Goal: Task Accomplishment & Management: Use online tool/utility

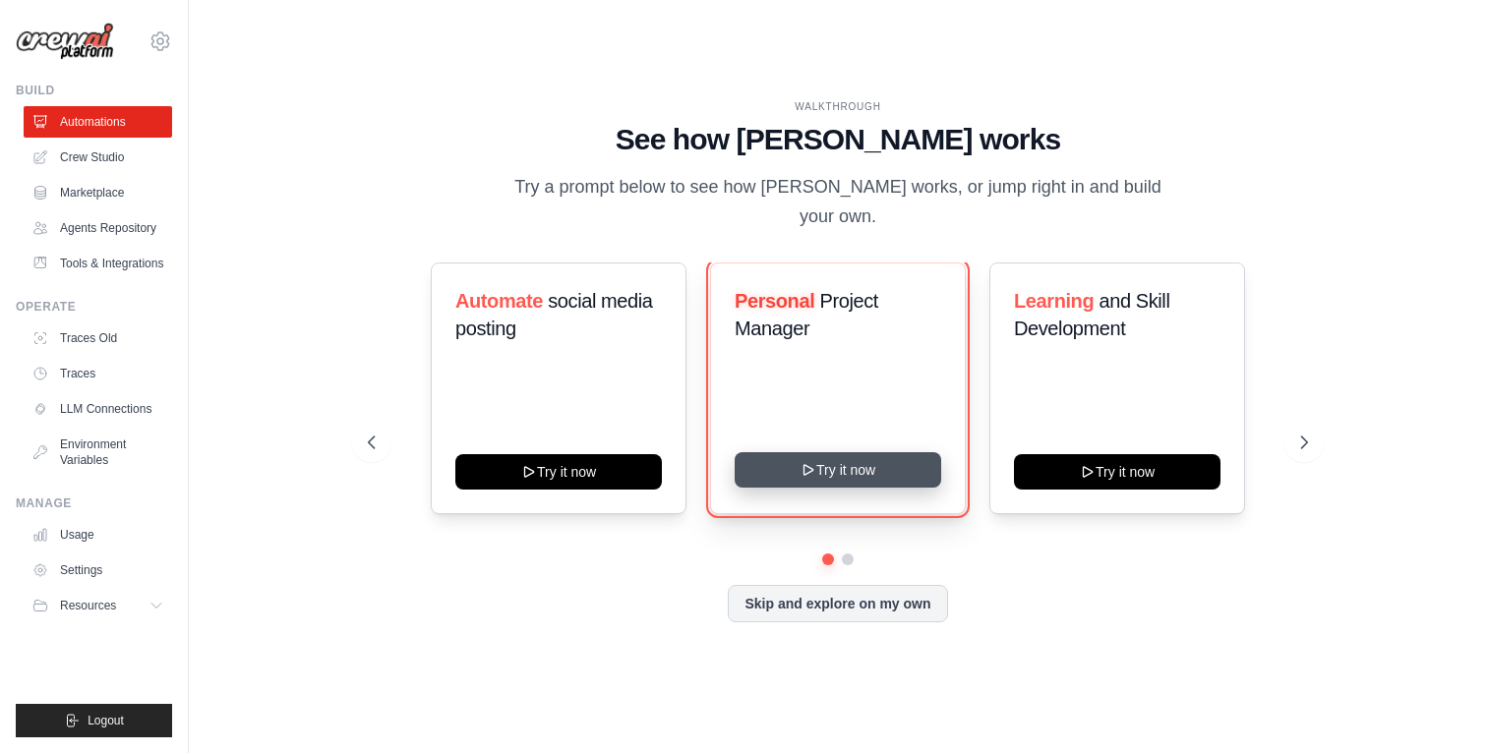
click at [880, 452] on button "Try it now" at bounding box center [837, 469] width 206 height 35
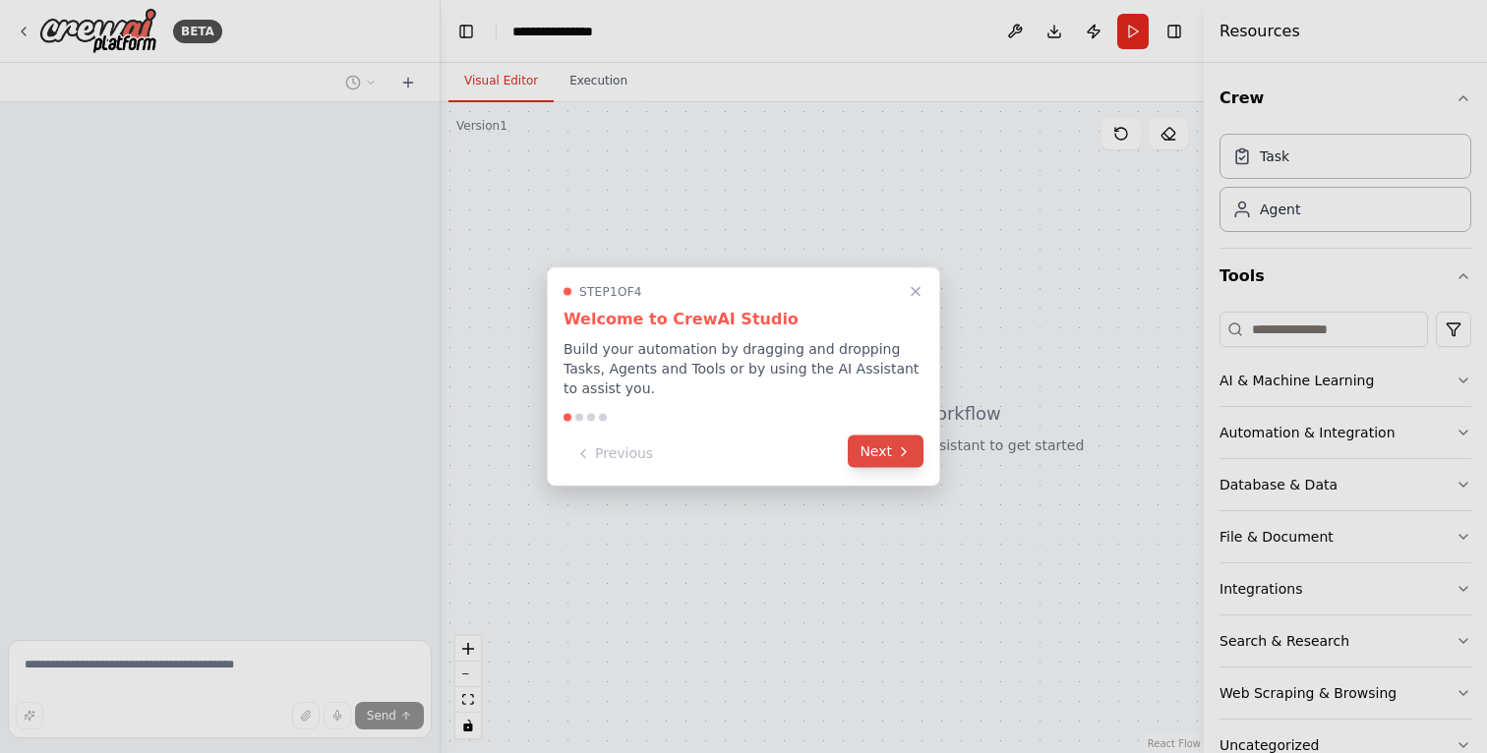
click at [887, 450] on button "Next" at bounding box center [885, 452] width 76 height 32
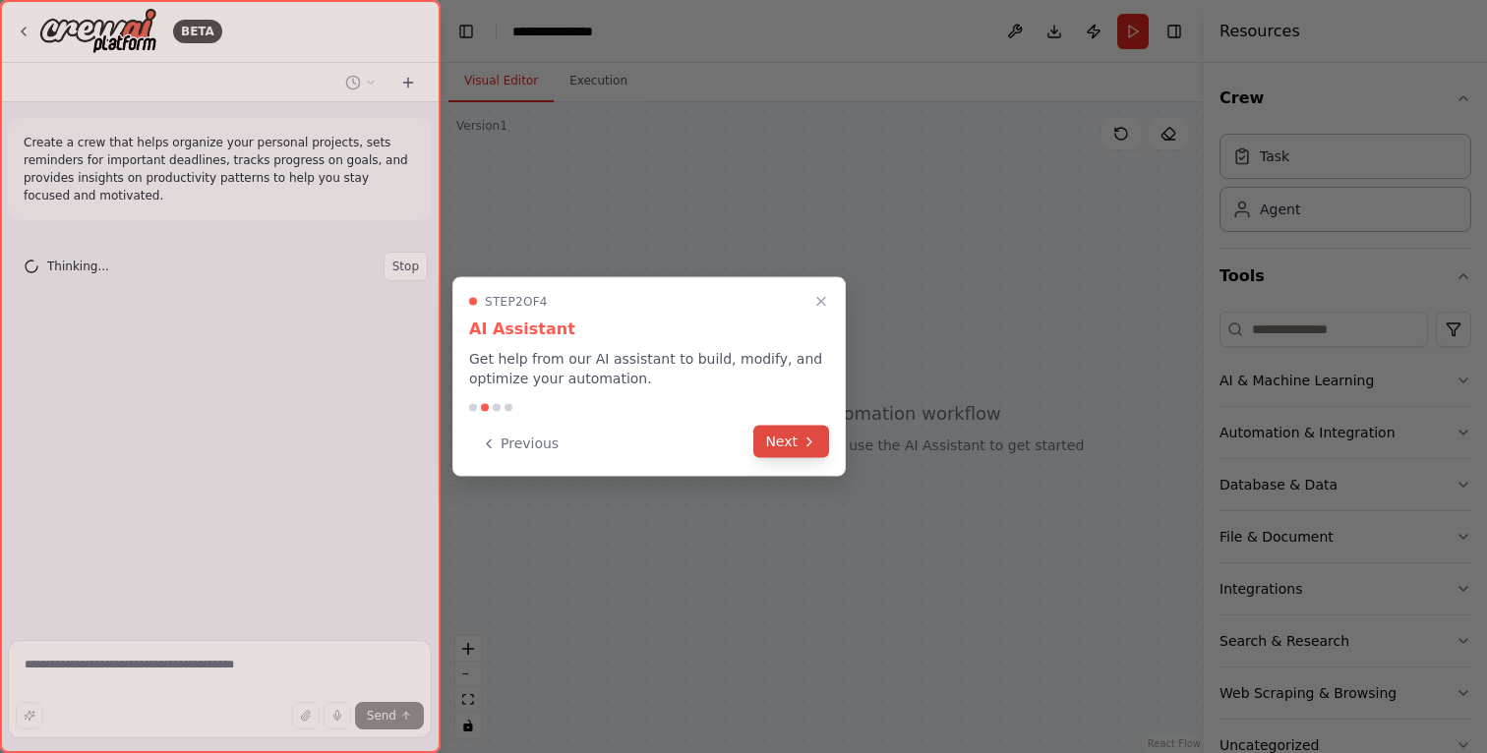
click at [793, 452] on button "Next" at bounding box center [791, 442] width 76 height 32
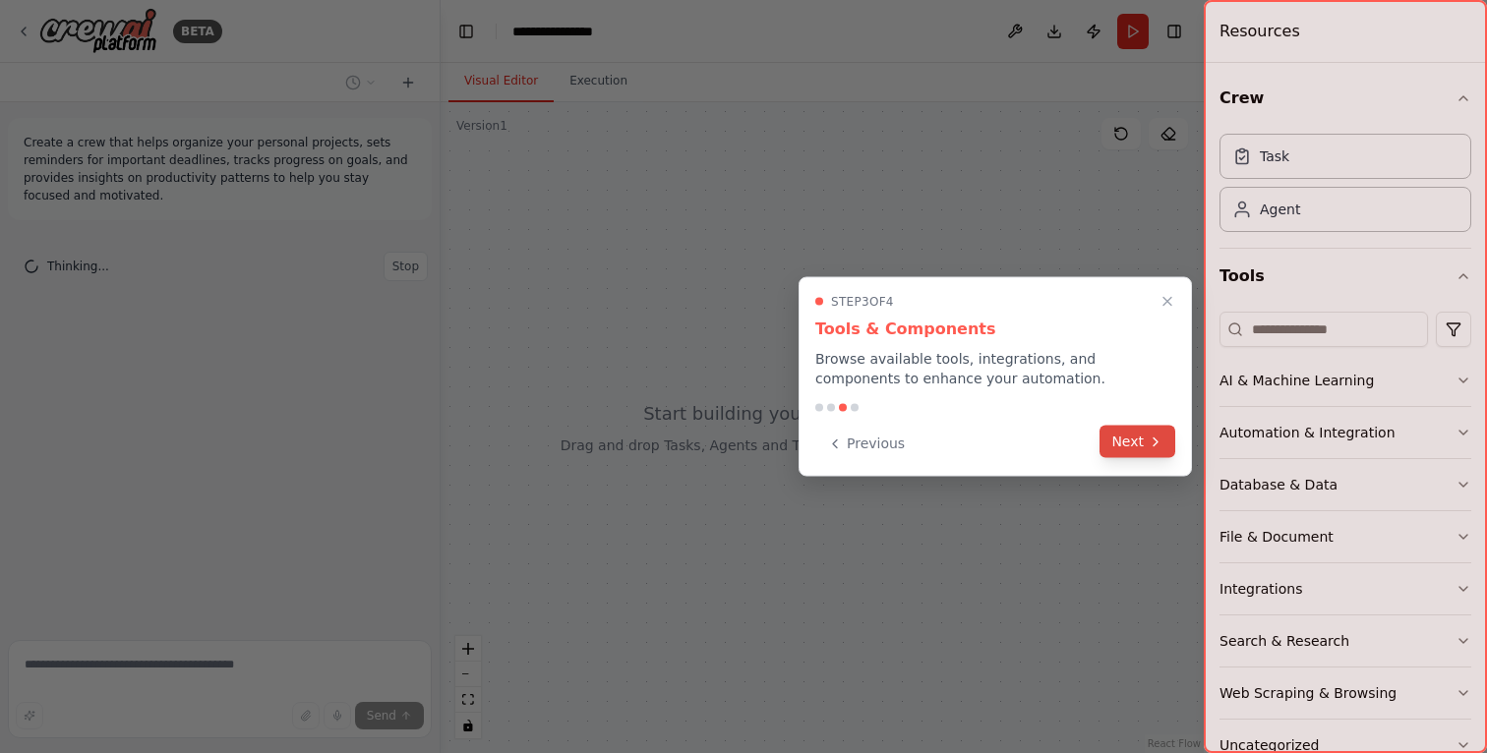
click at [1119, 442] on button "Next" at bounding box center [1137, 442] width 76 height 32
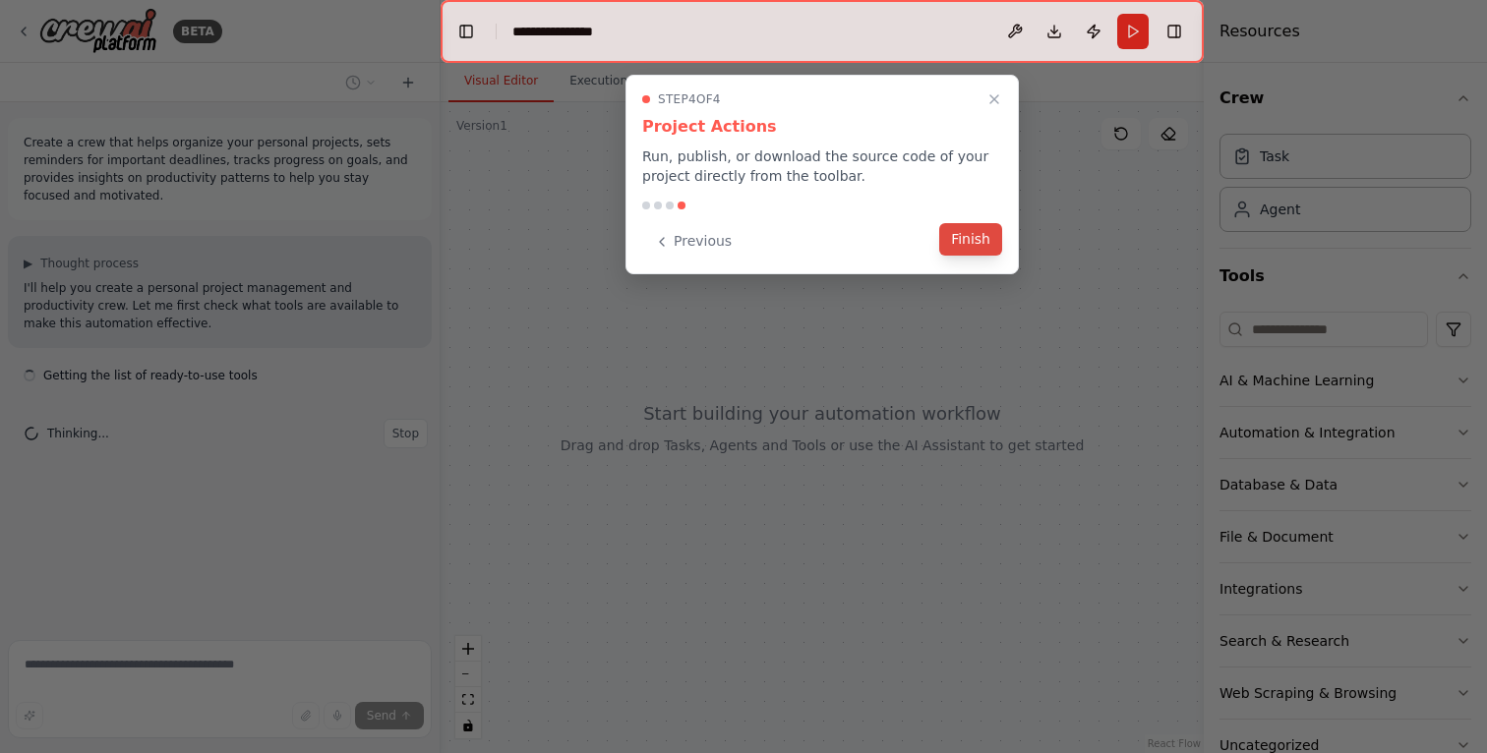
click at [973, 250] on button "Finish" at bounding box center [970, 239] width 63 height 32
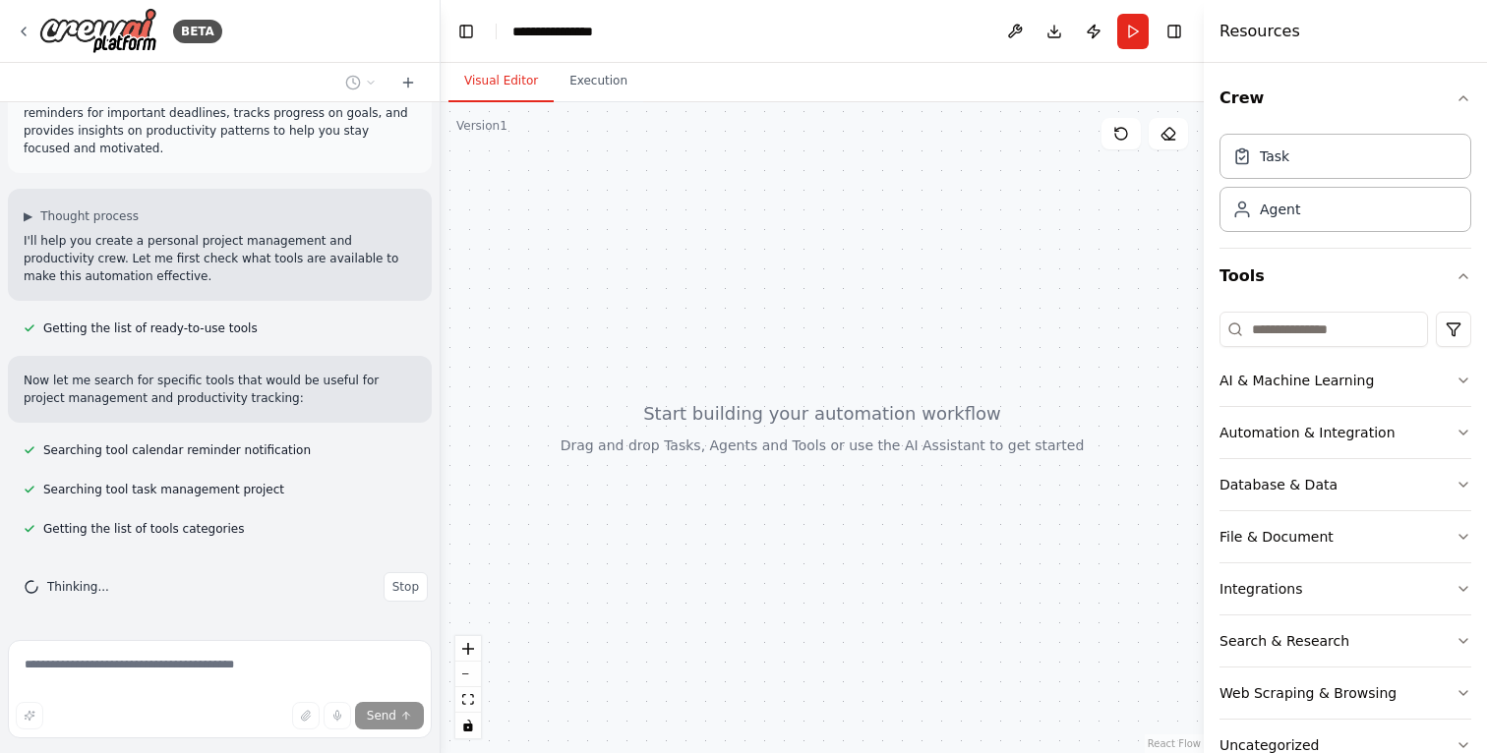
scroll to position [87, 0]
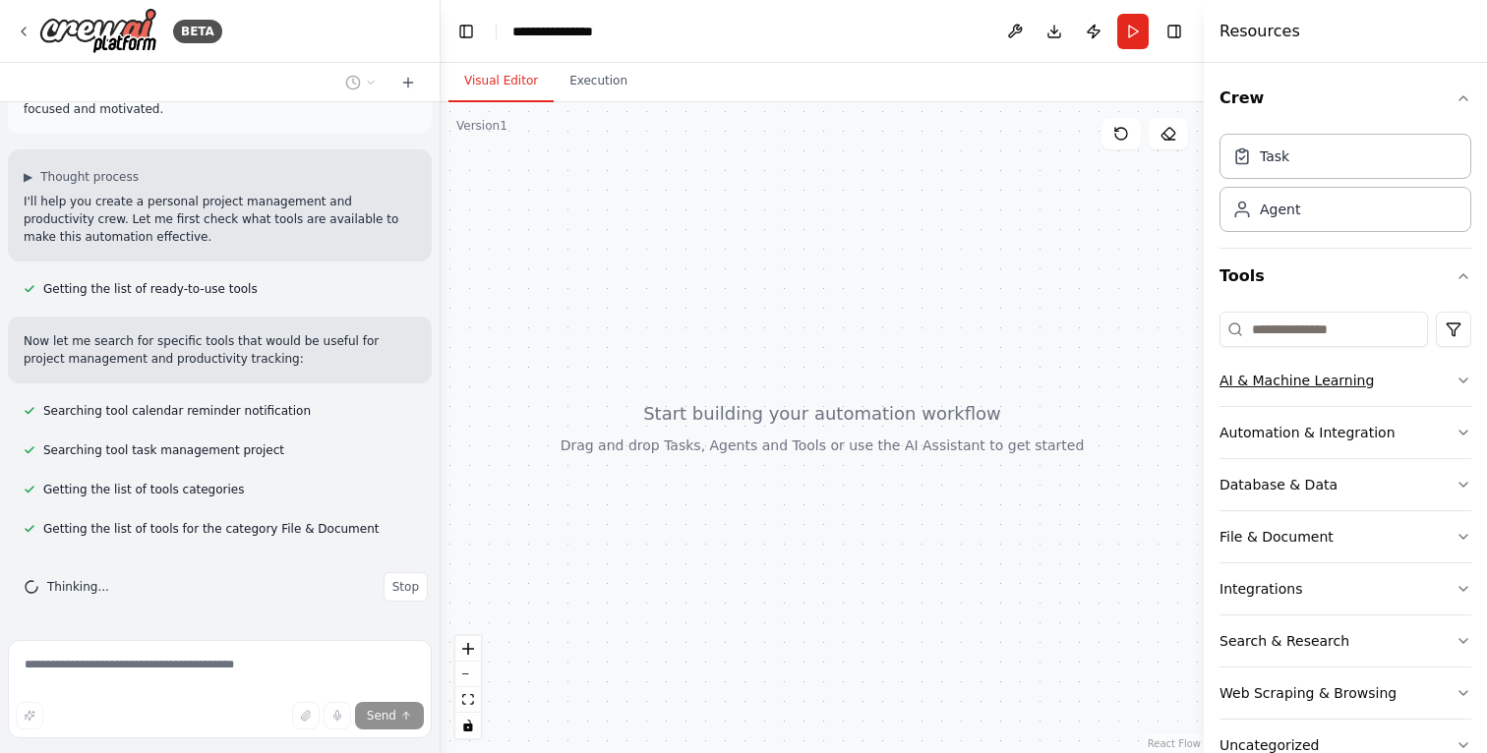
click at [1347, 385] on div "AI & Machine Learning" at bounding box center [1296, 381] width 154 height 20
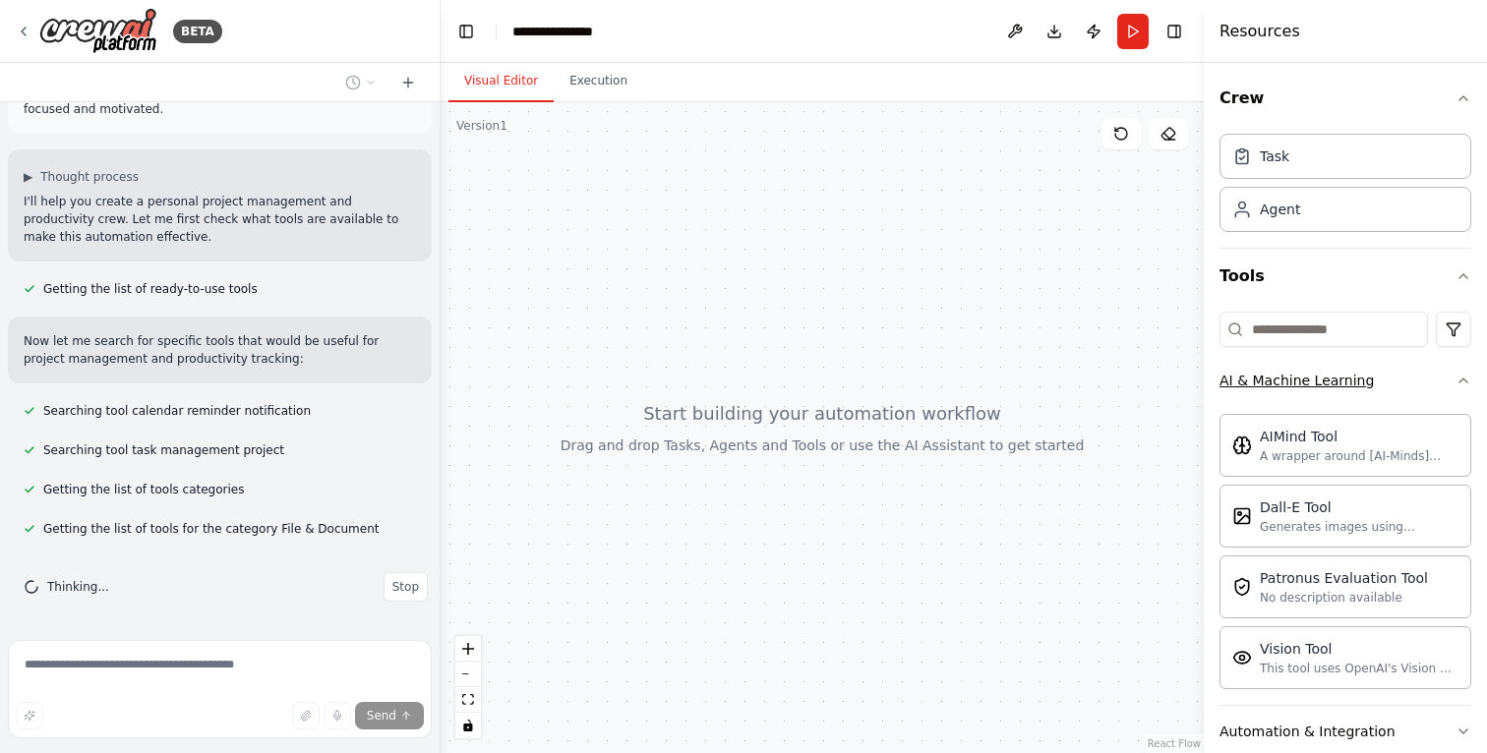
scroll to position [126, 0]
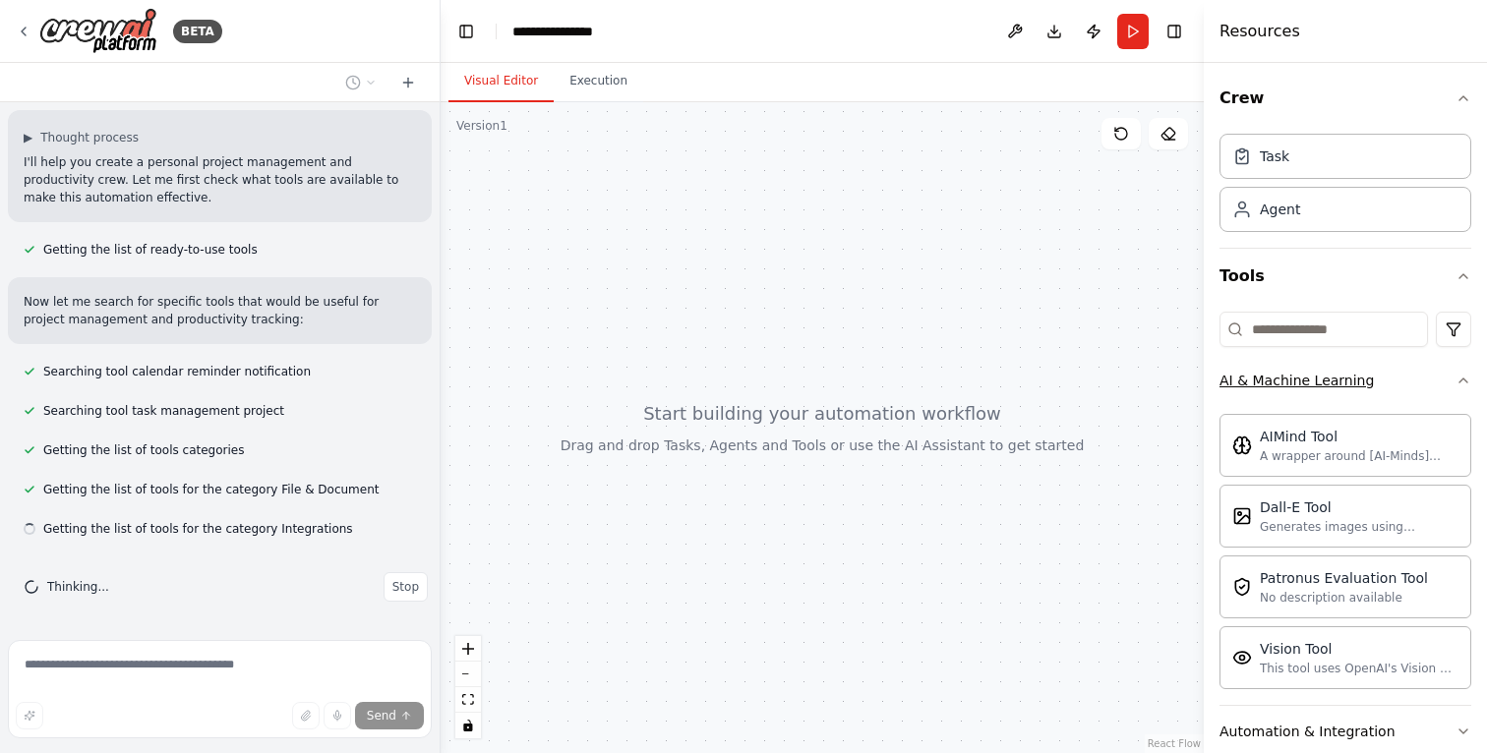
click at [1459, 379] on icon "button" at bounding box center [1463, 381] width 8 height 4
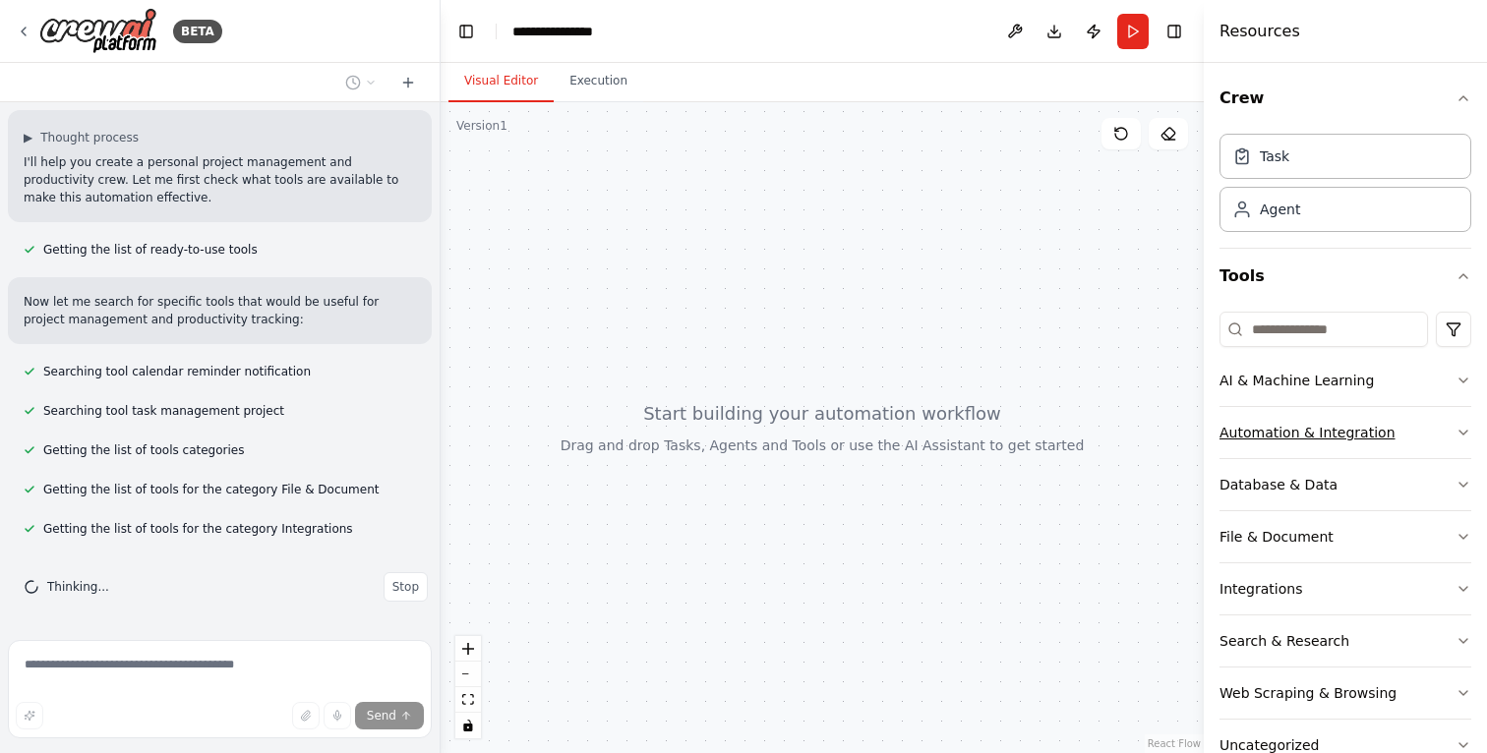
click at [1442, 417] on button "Automation & Integration" at bounding box center [1345, 432] width 252 height 51
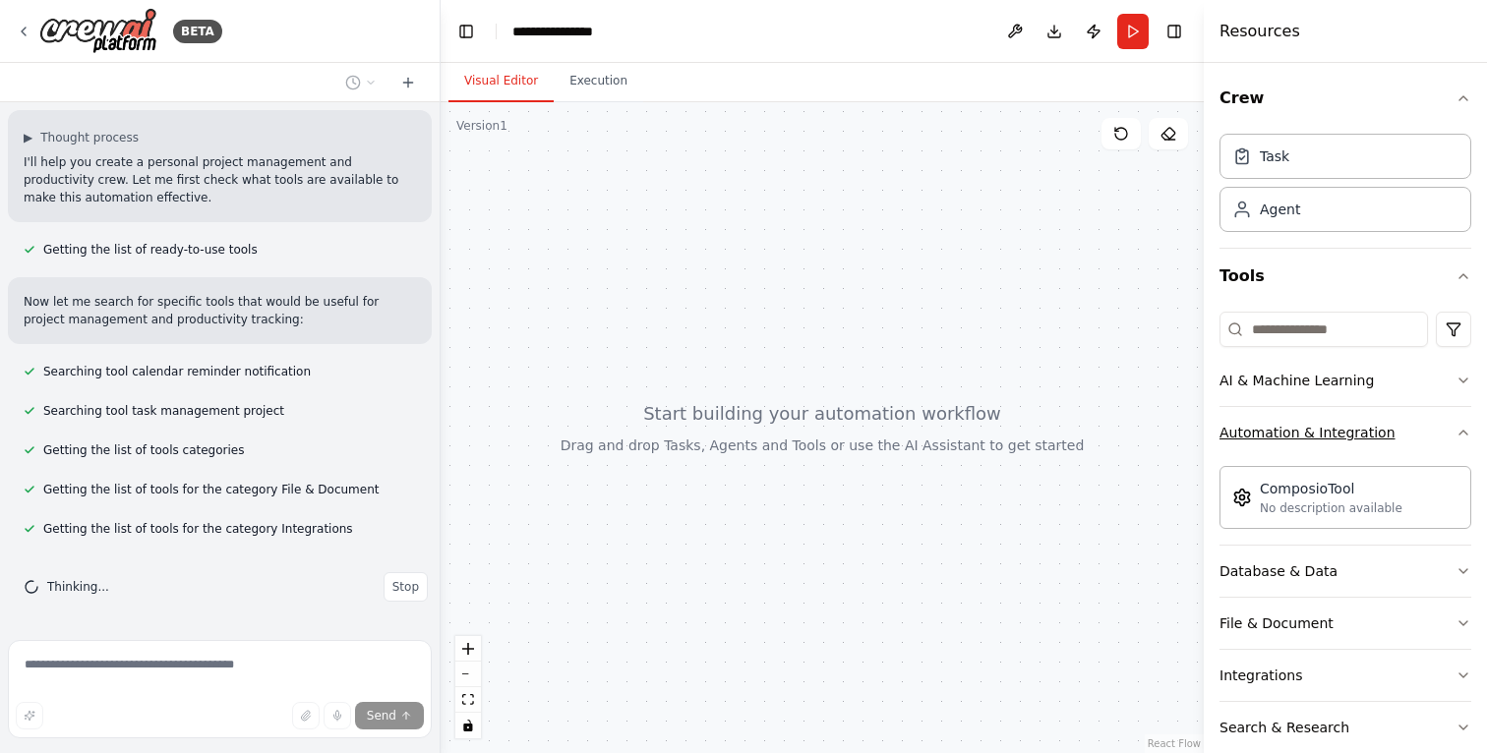
click at [1442, 417] on button "Automation & Integration" at bounding box center [1345, 432] width 252 height 51
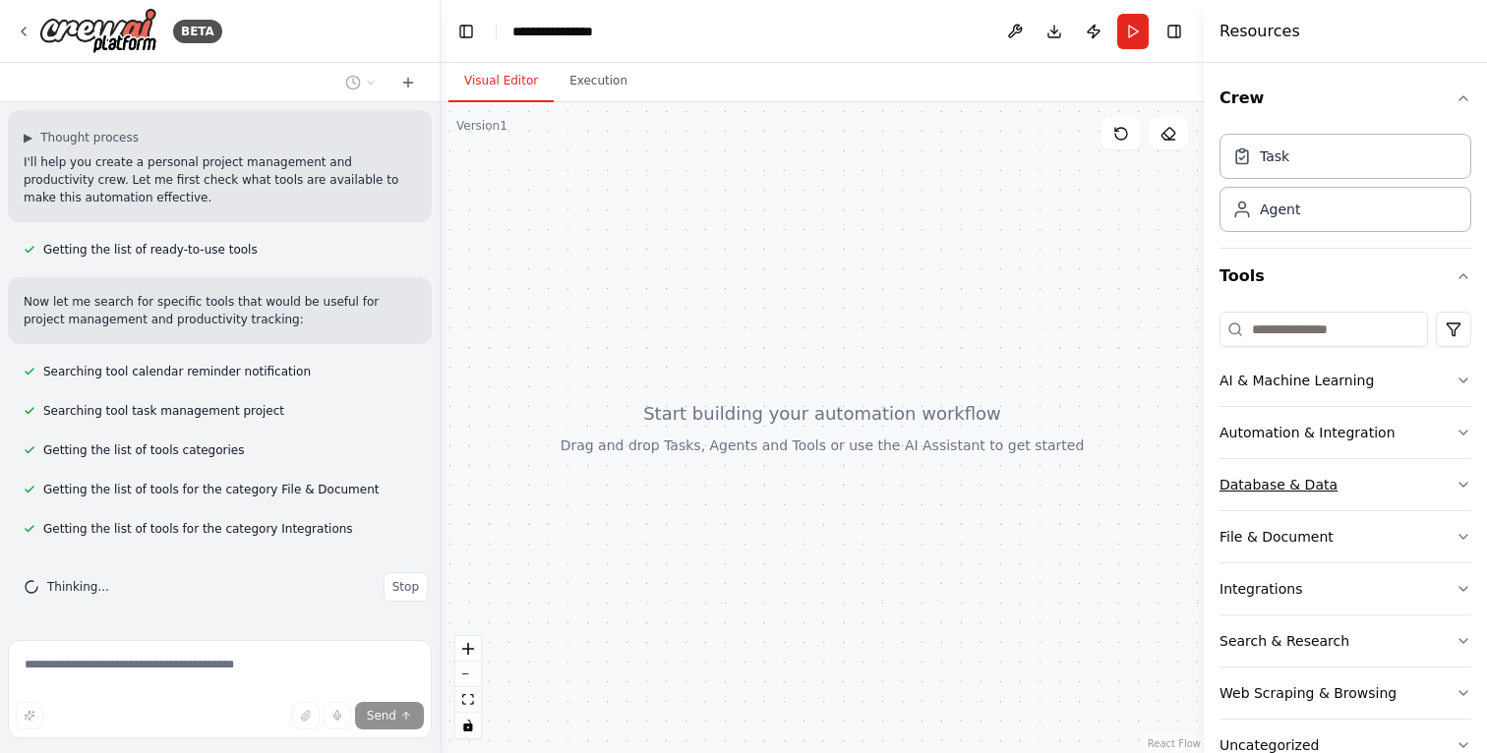
click at [1433, 463] on button "Database & Data" at bounding box center [1345, 484] width 252 height 51
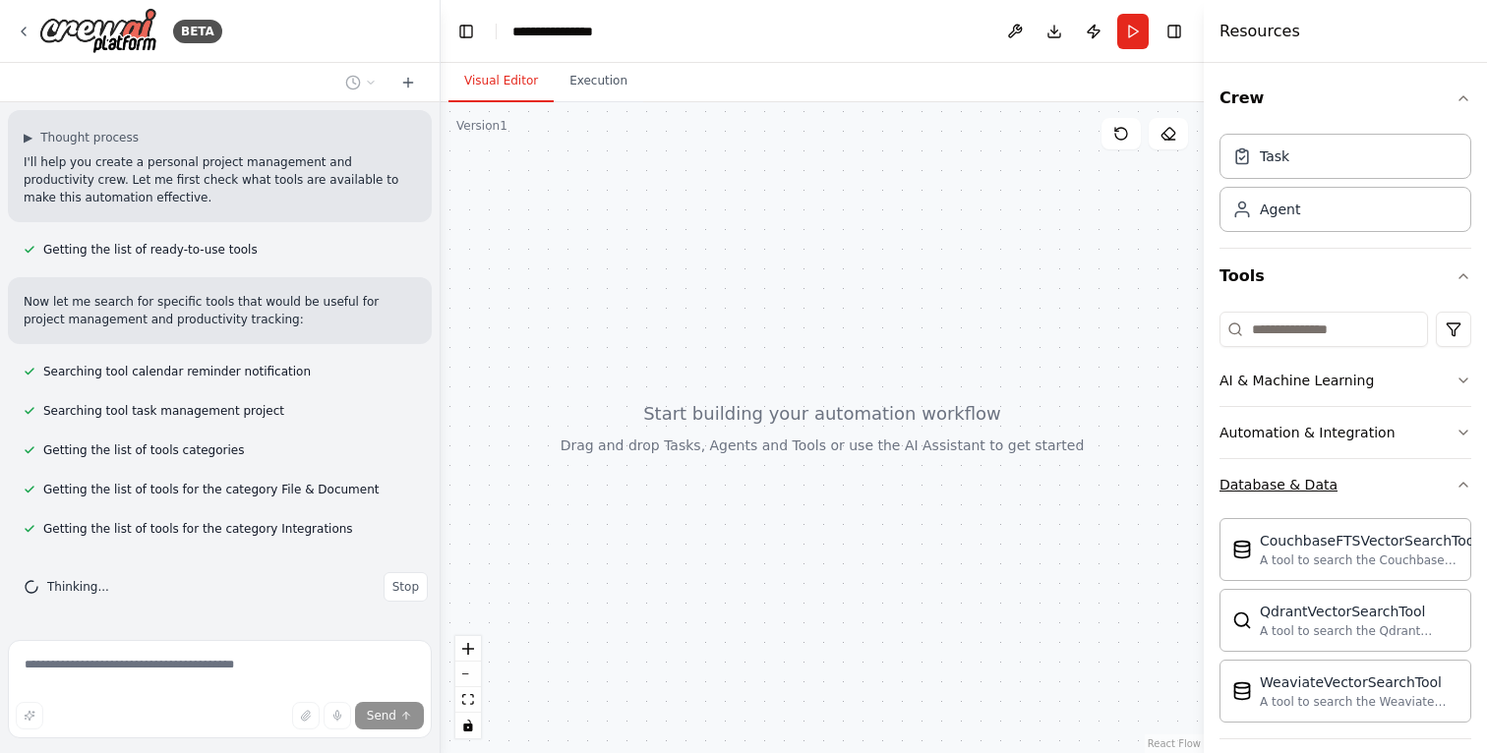
click at [1432, 469] on button "Database & Data" at bounding box center [1345, 484] width 252 height 51
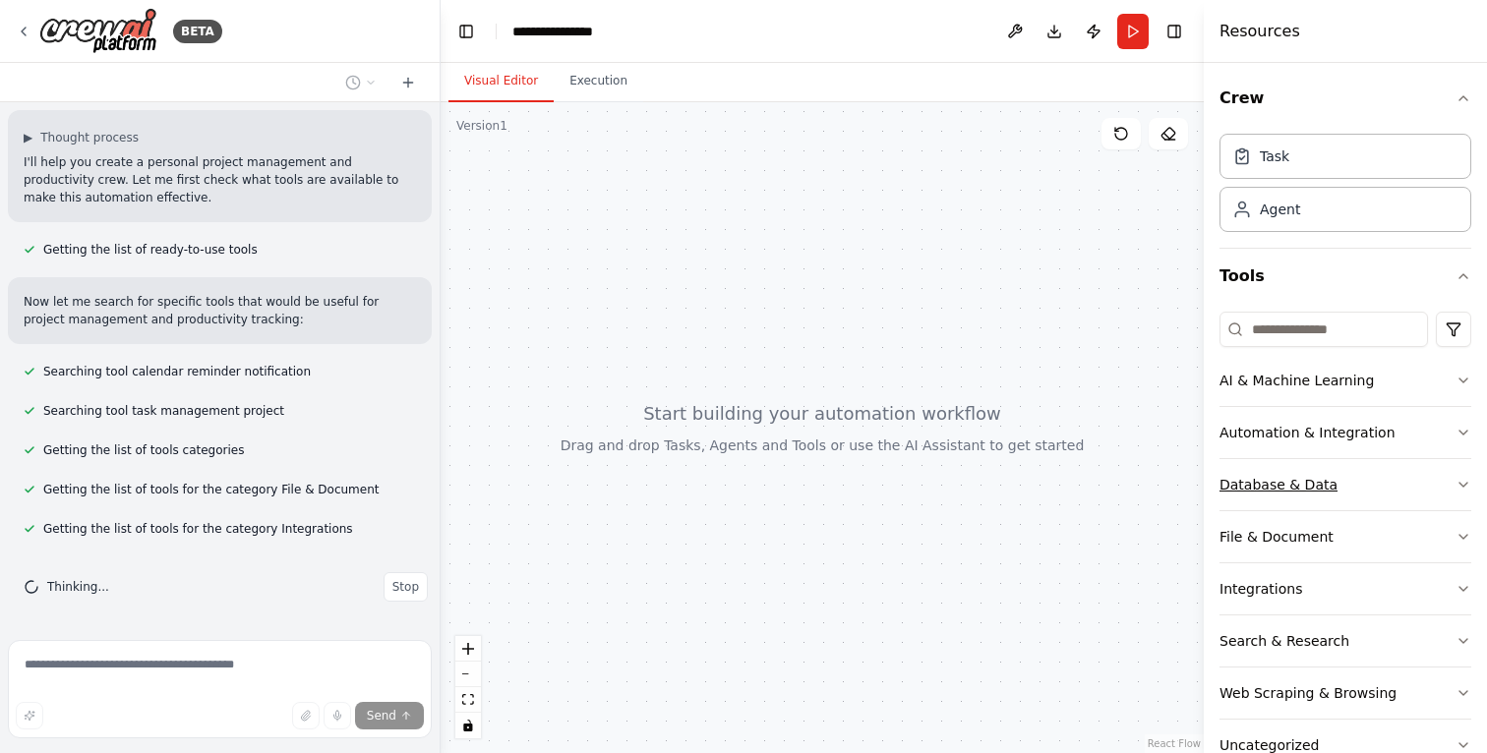
click at [1453, 465] on button "Database & Data" at bounding box center [1345, 484] width 252 height 51
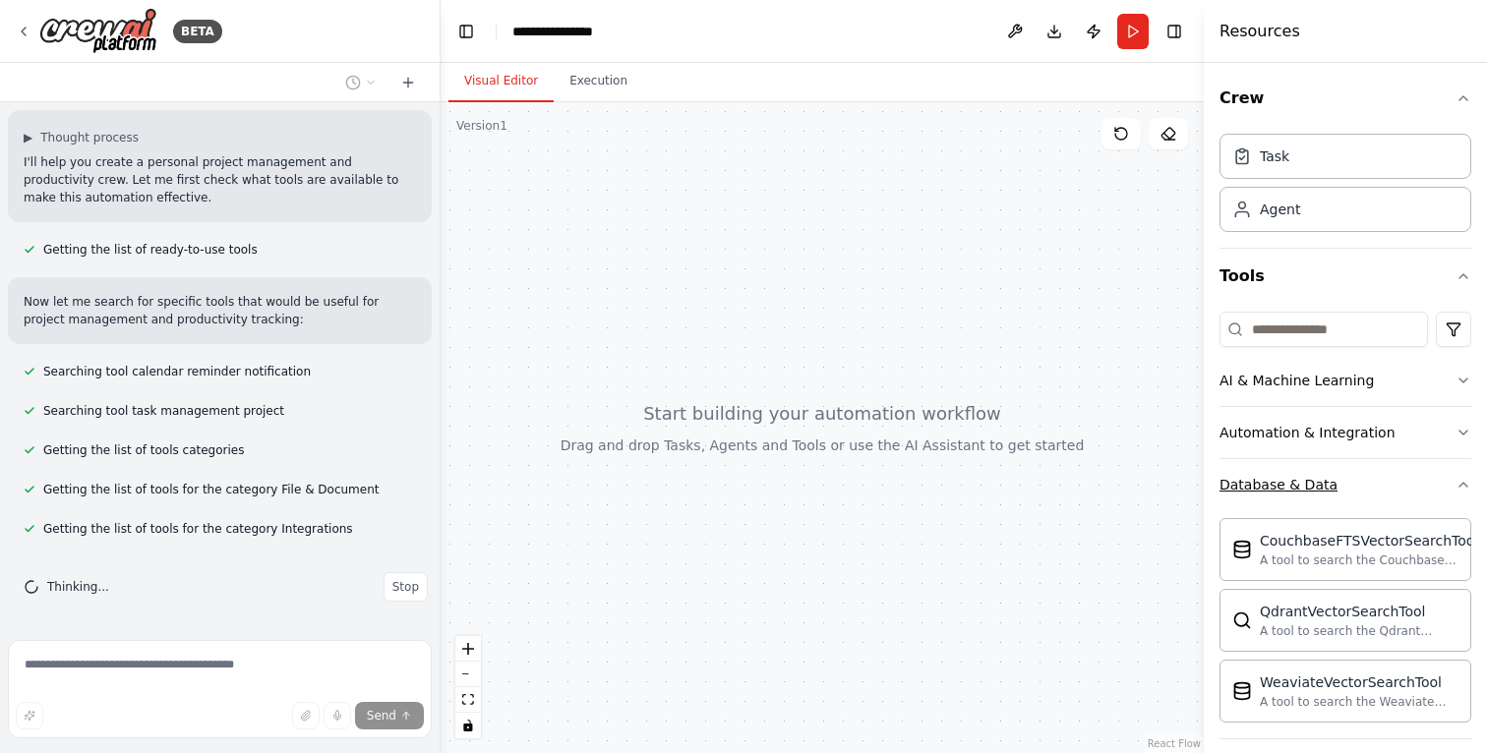
click at [1447, 473] on button "Database & Data" at bounding box center [1345, 484] width 252 height 51
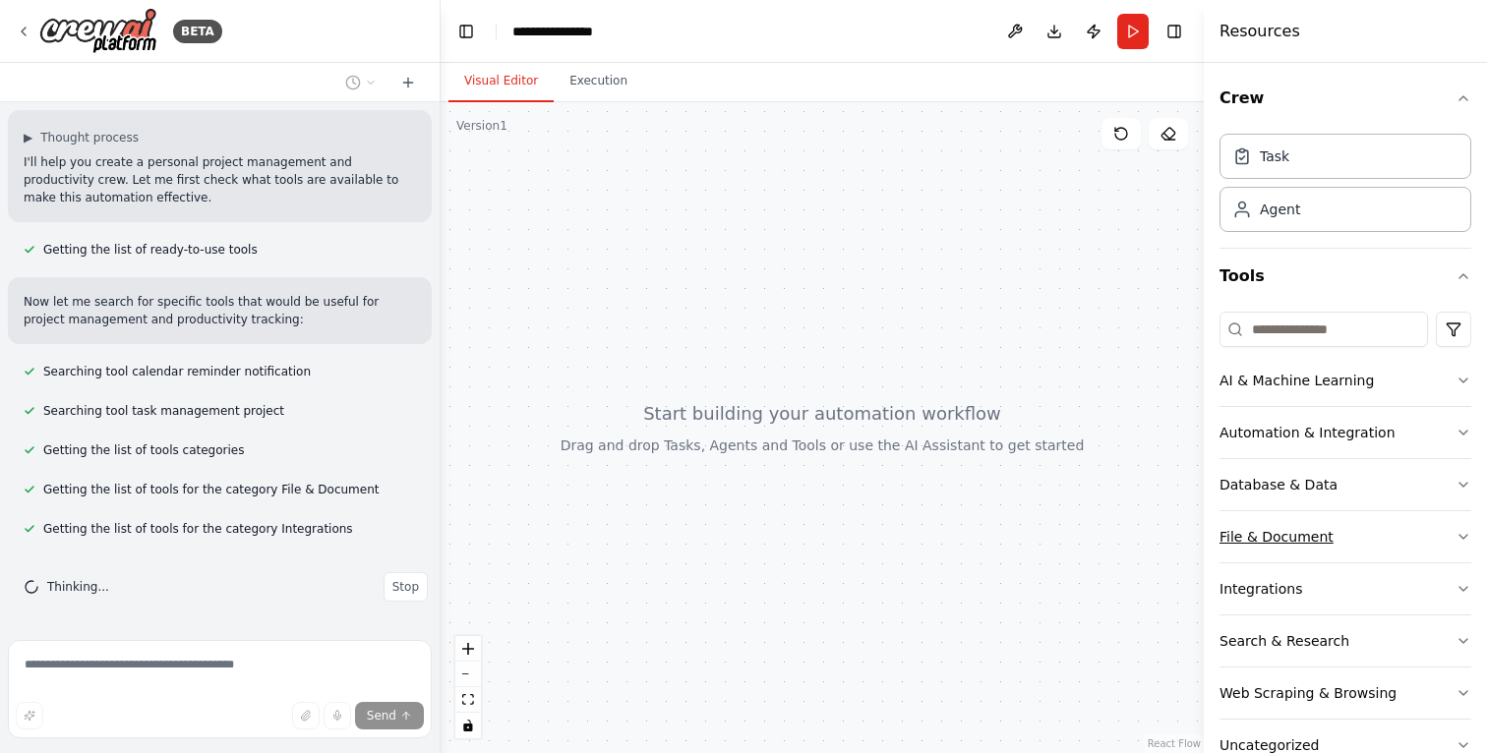
click at [1427, 527] on button "File & Document" at bounding box center [1345, 536] width 252 height 51
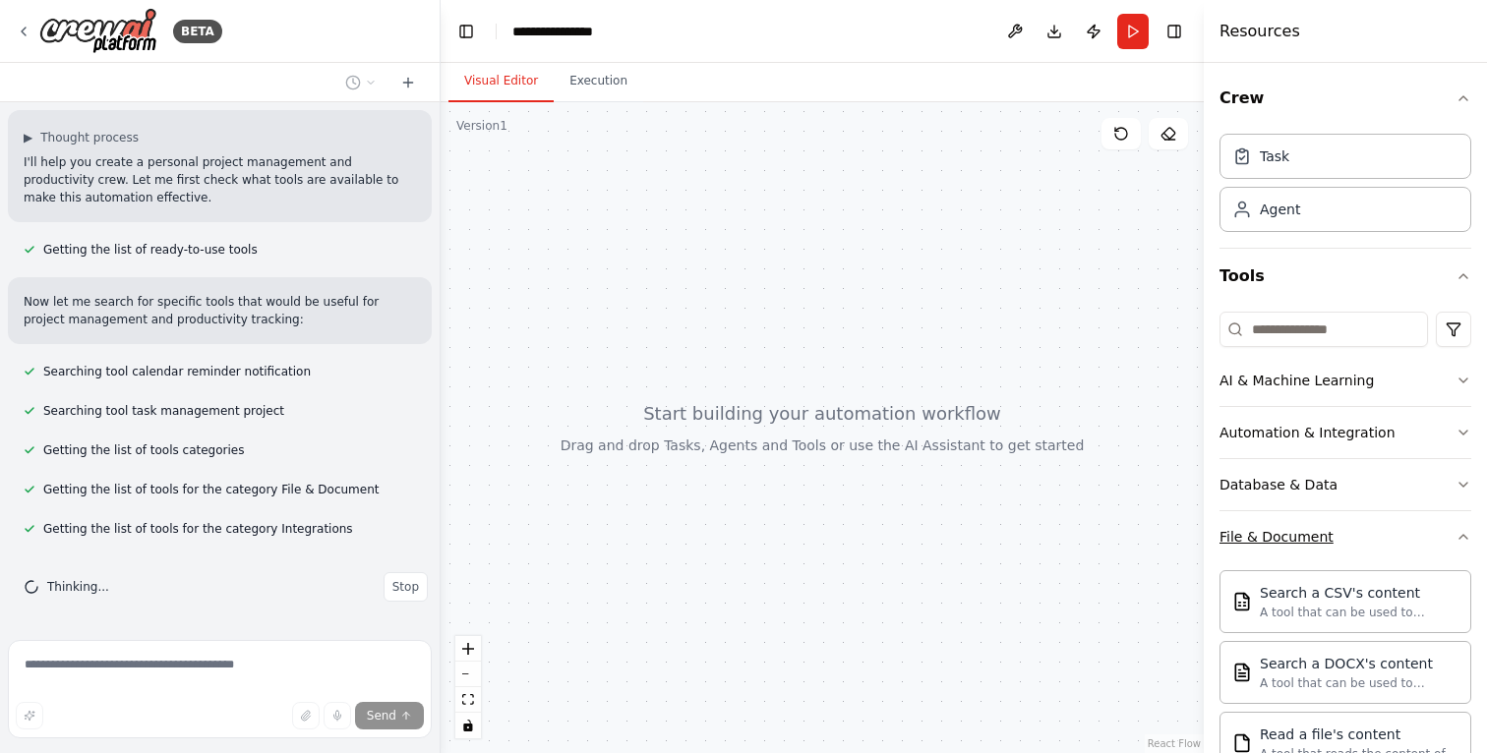
click at [1427, 527] on button "File & Document" at bounding box center [1345, 536] width 252 height 51
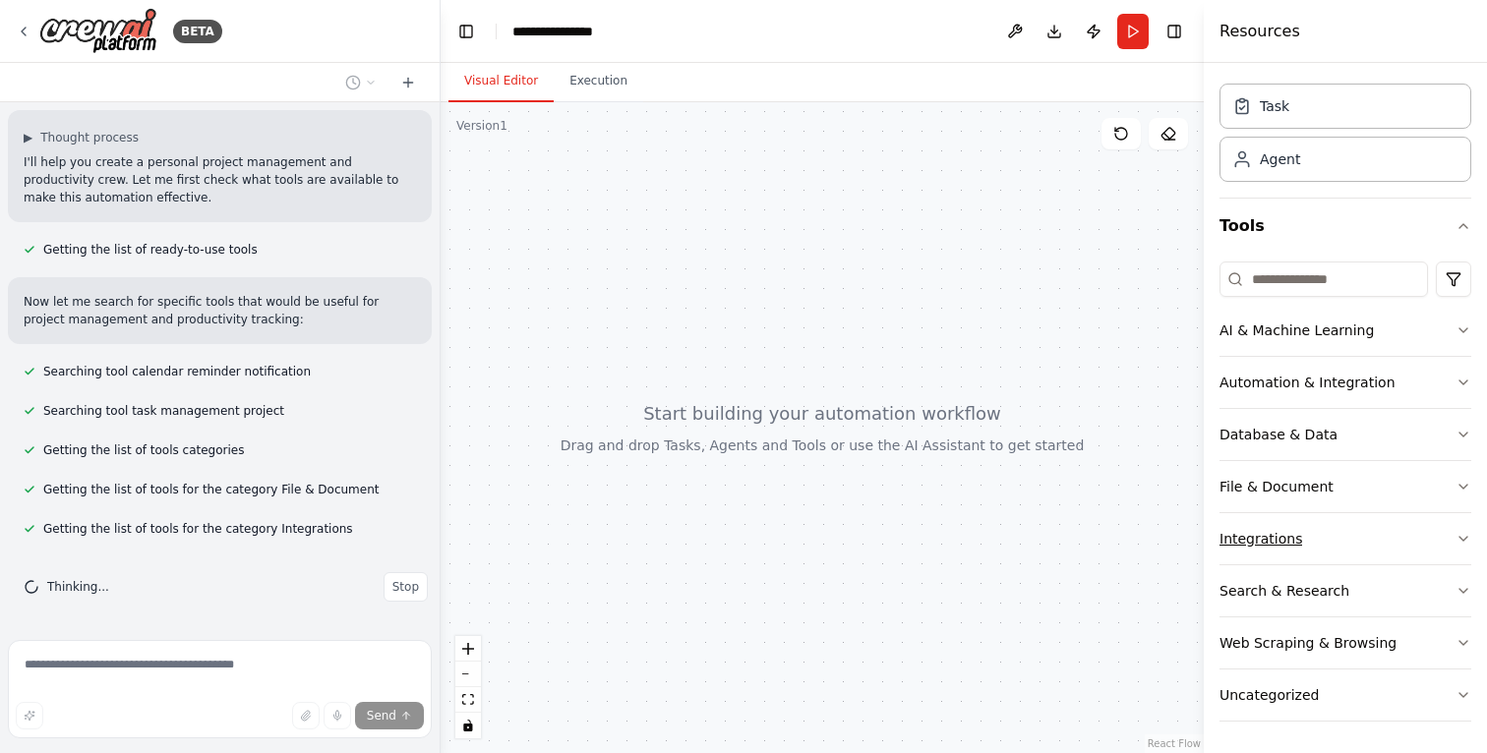
click at [1426, 519] on button "Integrations" at bounding box center [1345, 538] width 252 height 51
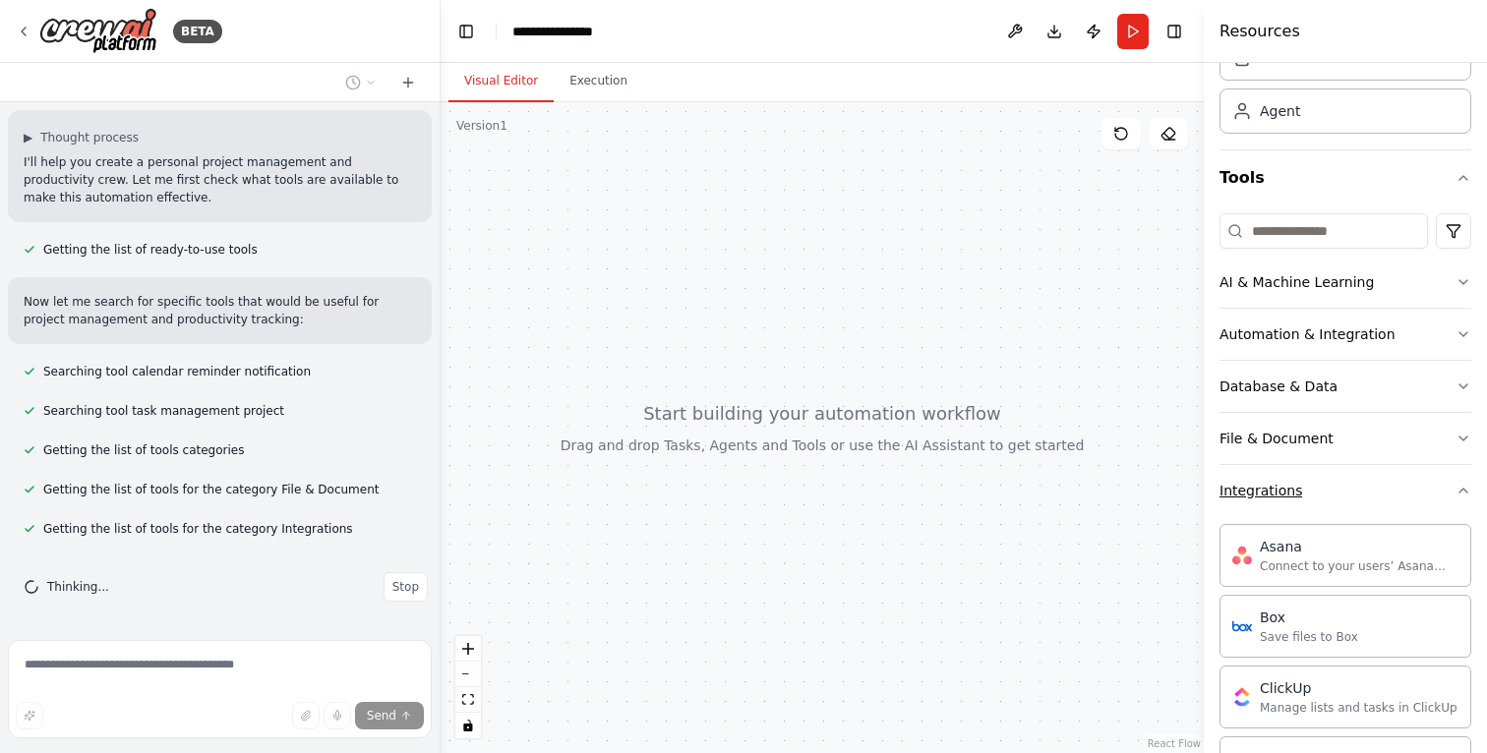
scroll to position [343, 0]
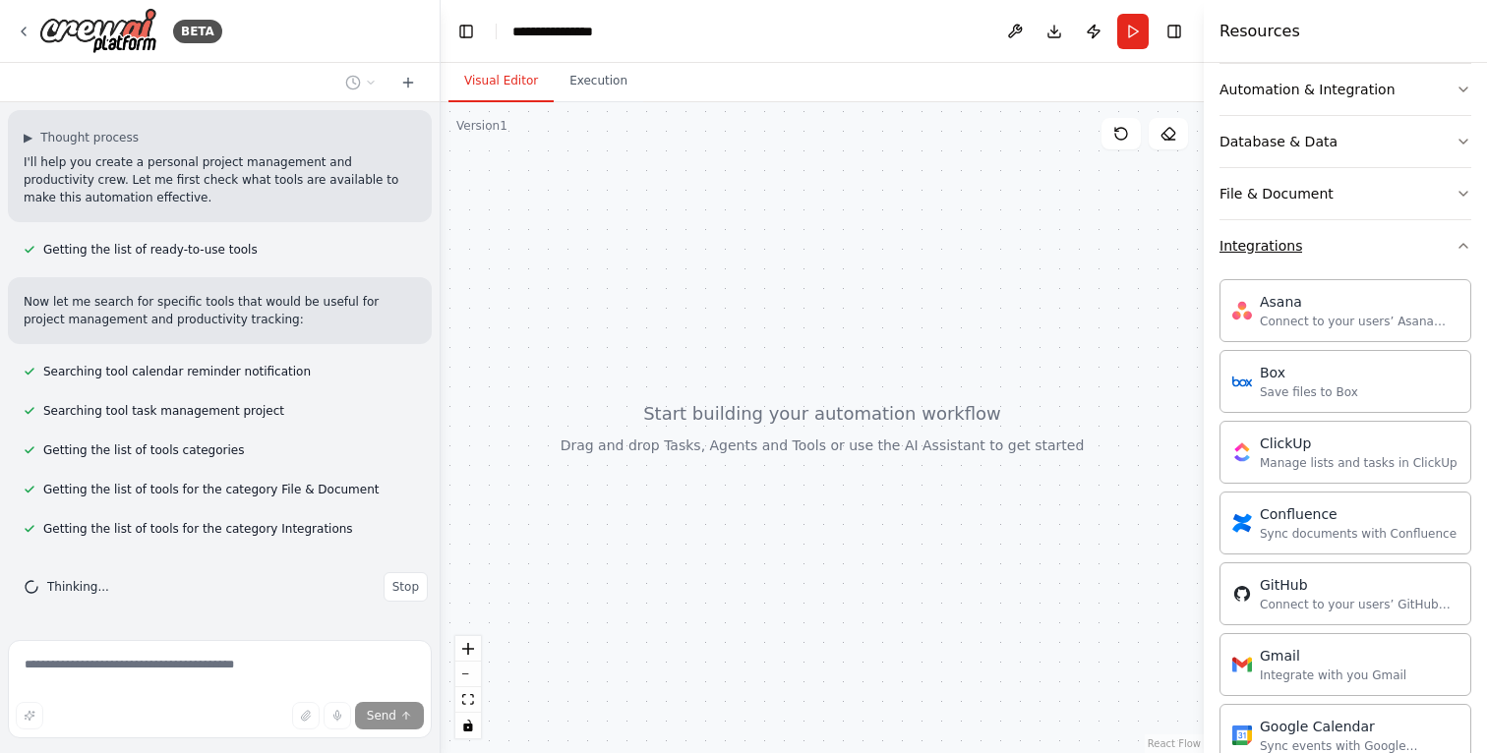
click at [1400, 264] on button "Integrations" at bounding box center [1345, 245] width 252 height 51
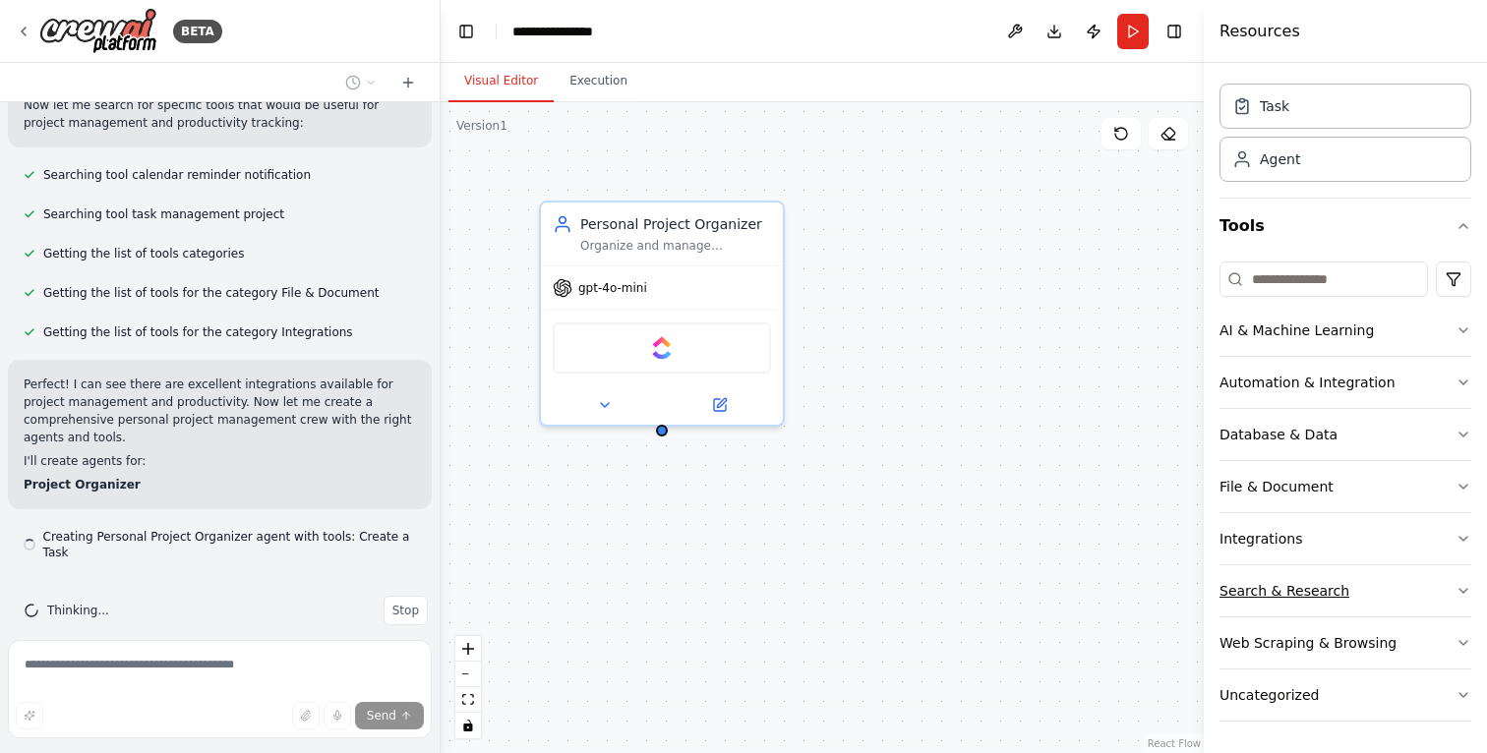
click at [1360, 584] on button "Search & Research" at bounding box center [1345, 590] width 252 height 51
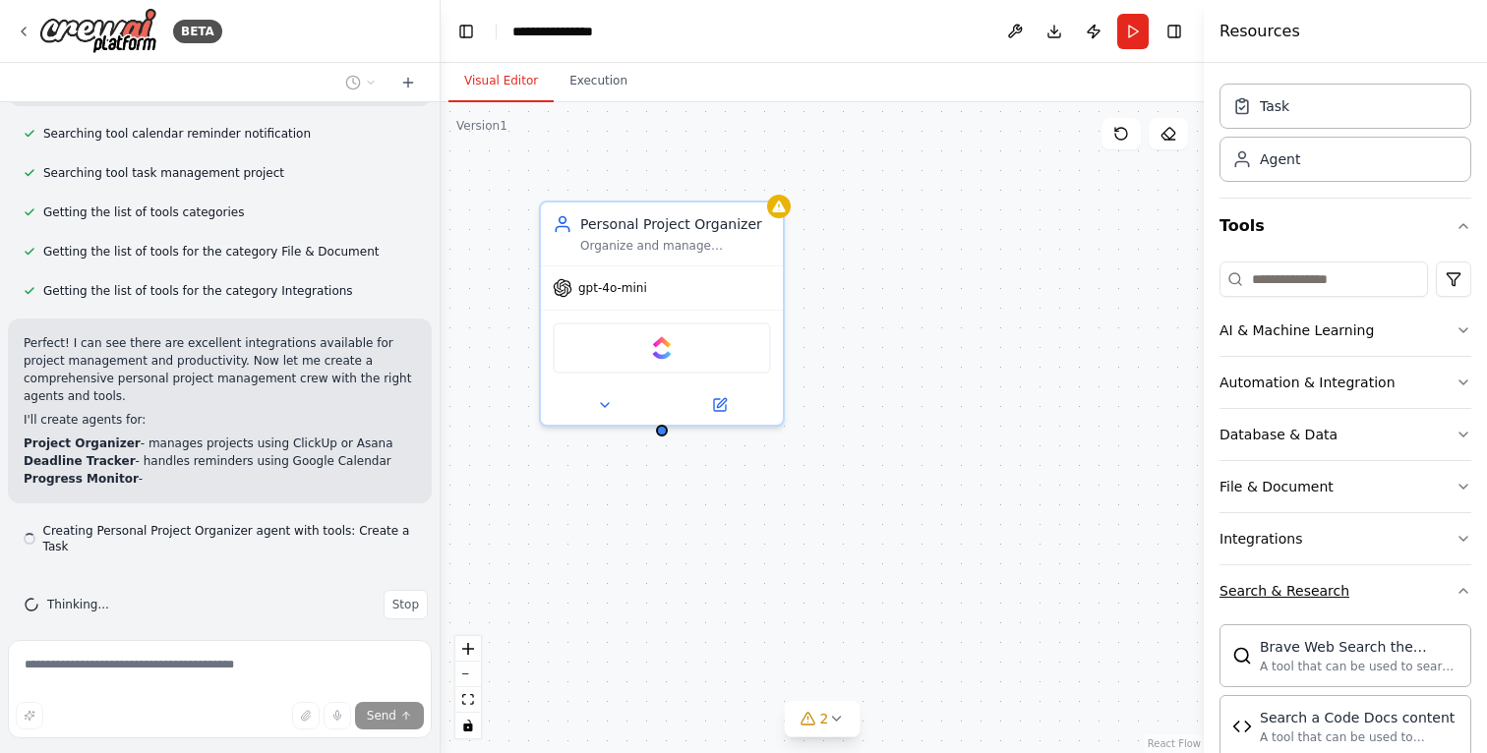
click at [1360, 584] on button "Search & Research" at bounding box center [1345, 590] width 252 height 51
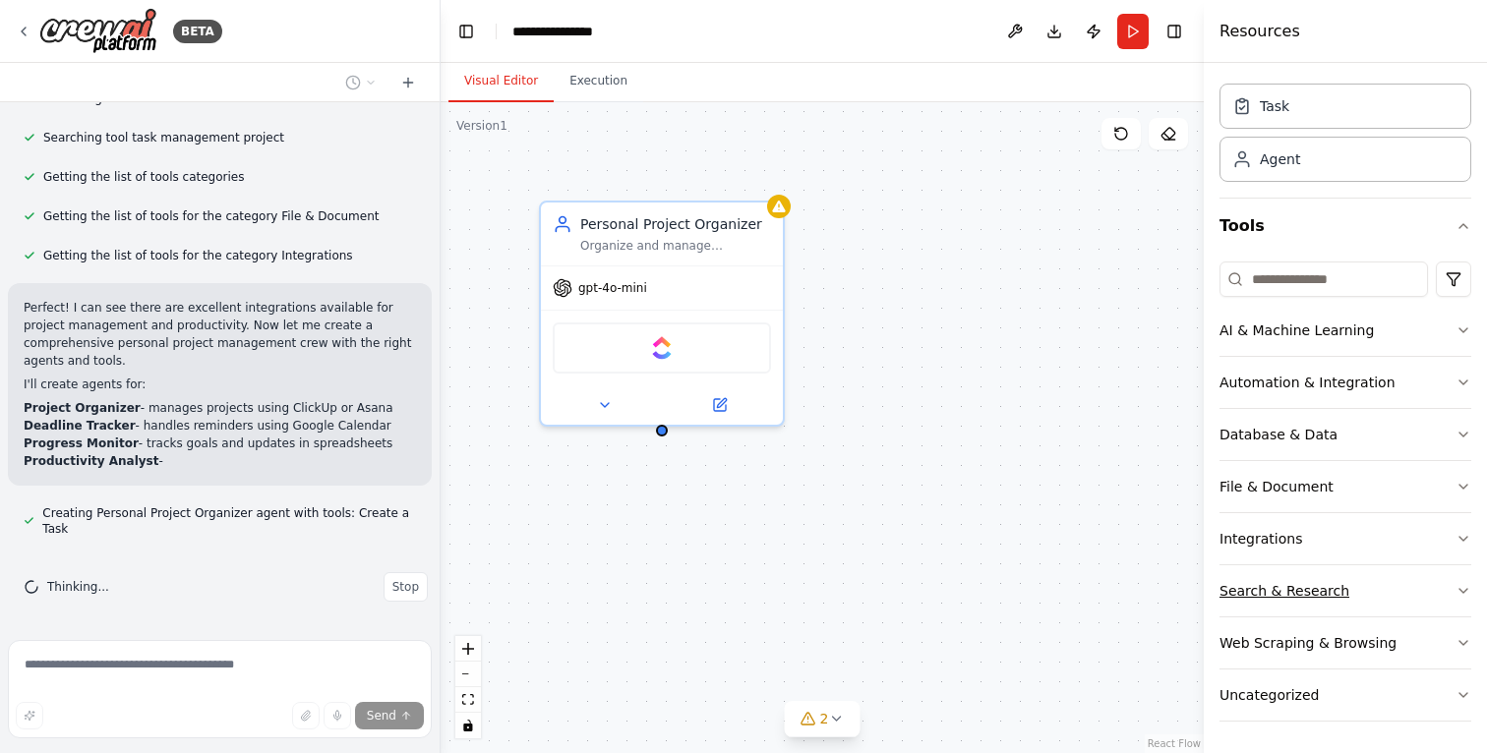
scroll to position [417, 0]
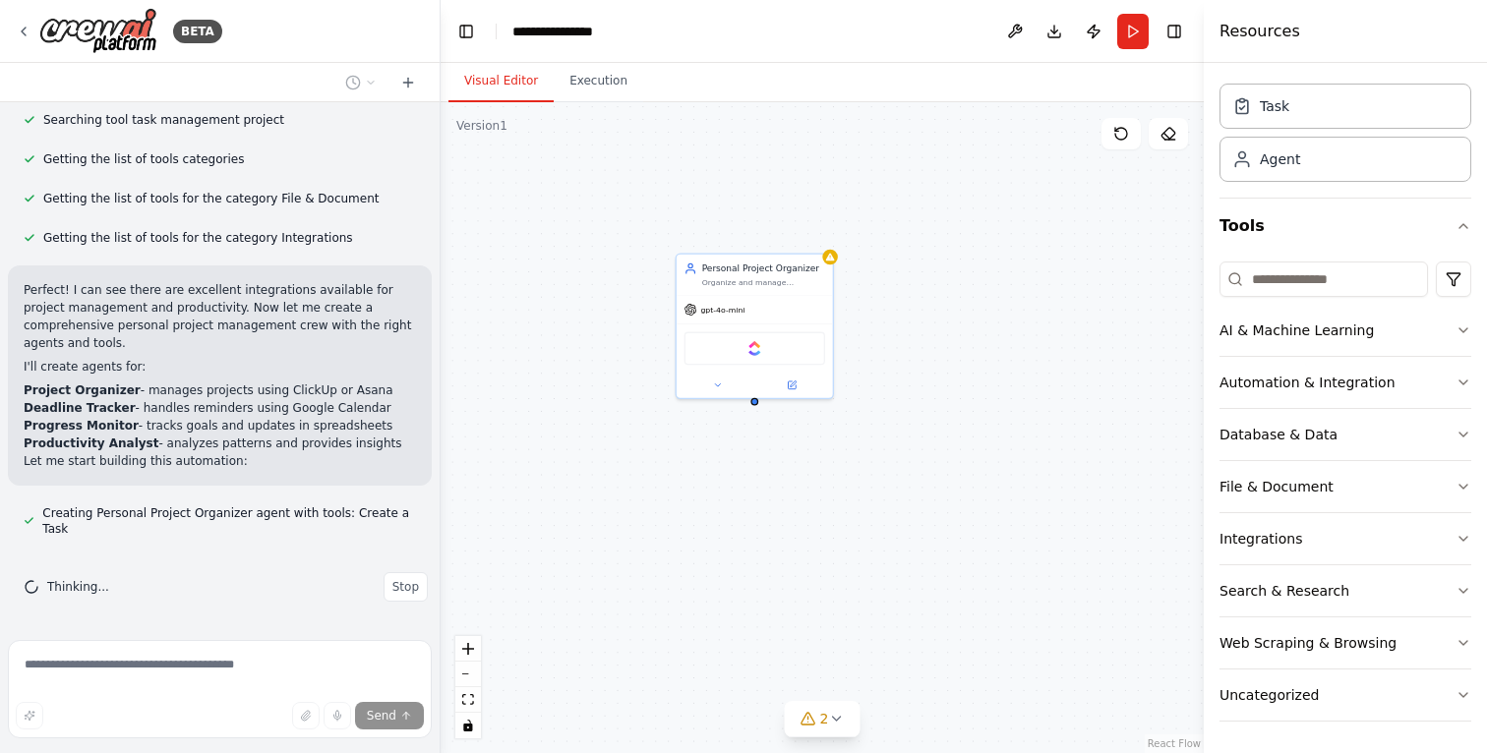
drag, startPoint x: 892, startPoint y: 244, endPoint x: 891, endPoint y: 281, distance: 37.4
click at [891, 281] on div "Personal Project Organizer Organize and manage {user_name}'s personal projects …" at bounding box center [821, 427] width 763 height 651
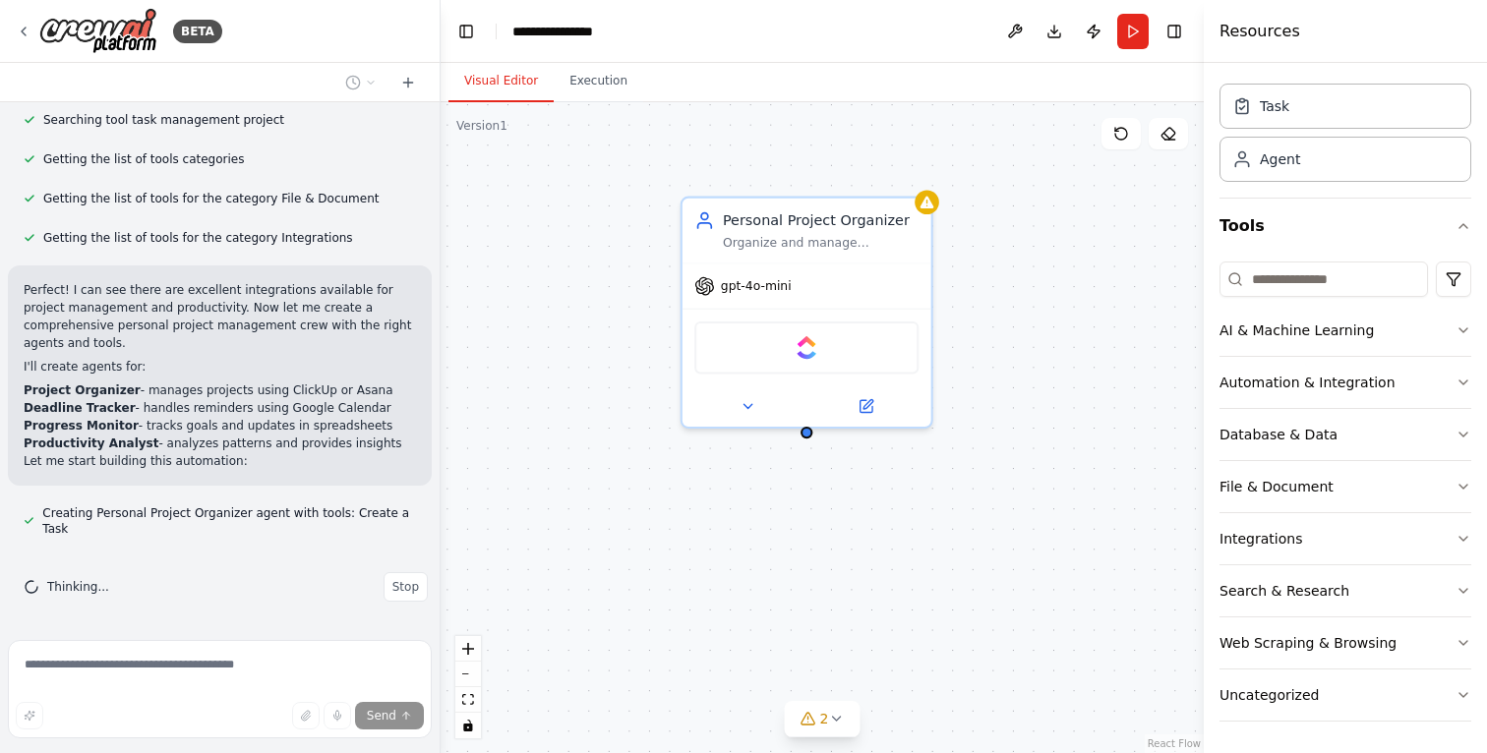
drag, startPoint x: 1002, startPoint y: 309, endPoint x: 940, endPoint y: 327, distance: 64.7
click at [943, 327] on div "Personal Project Organizer Organize and manage {user_name}'s personal projects …" at bounding box center [821, 427] width 763 height 651
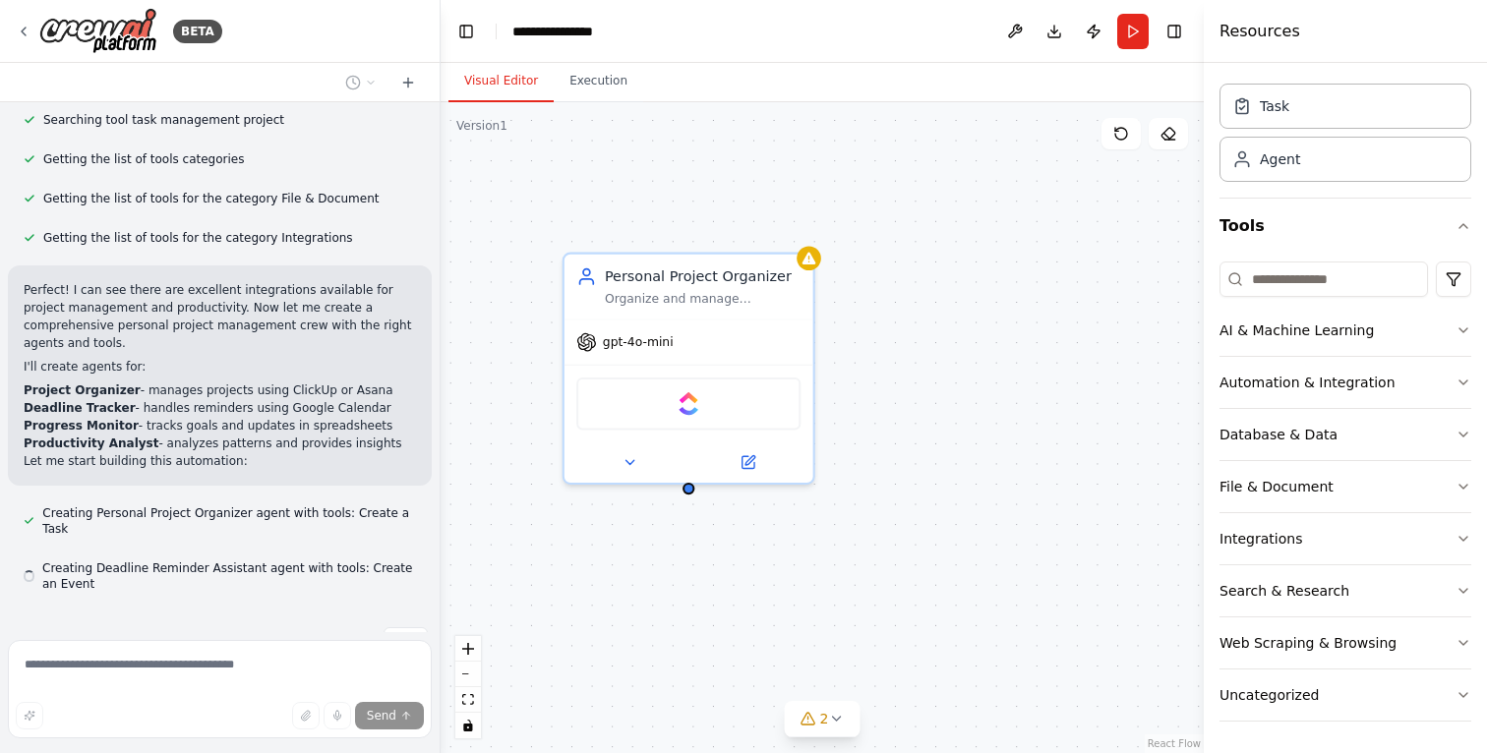
scroll to position [472, 0]
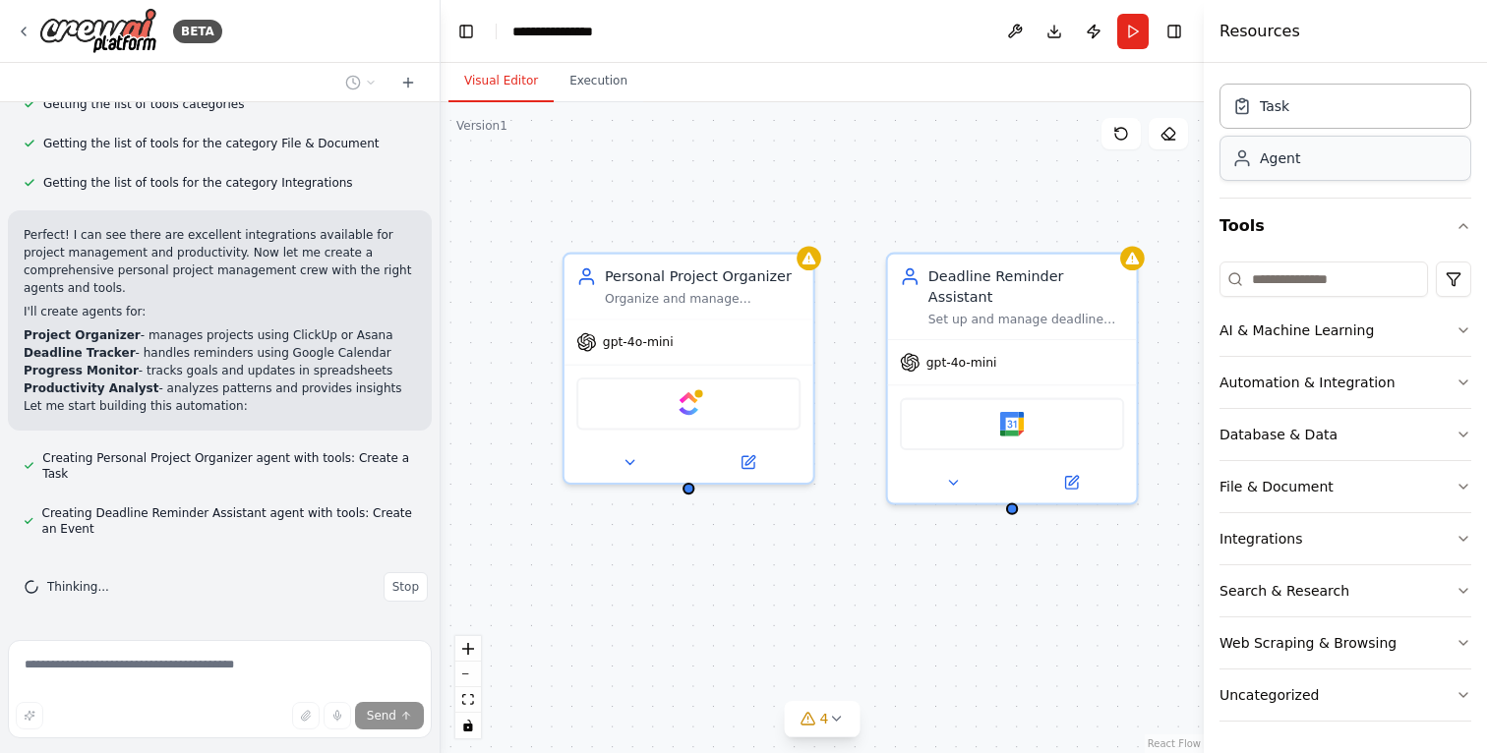
click at [1313, 156] on div "Agent" at bounding box center [1345, 158] width 252 height 45
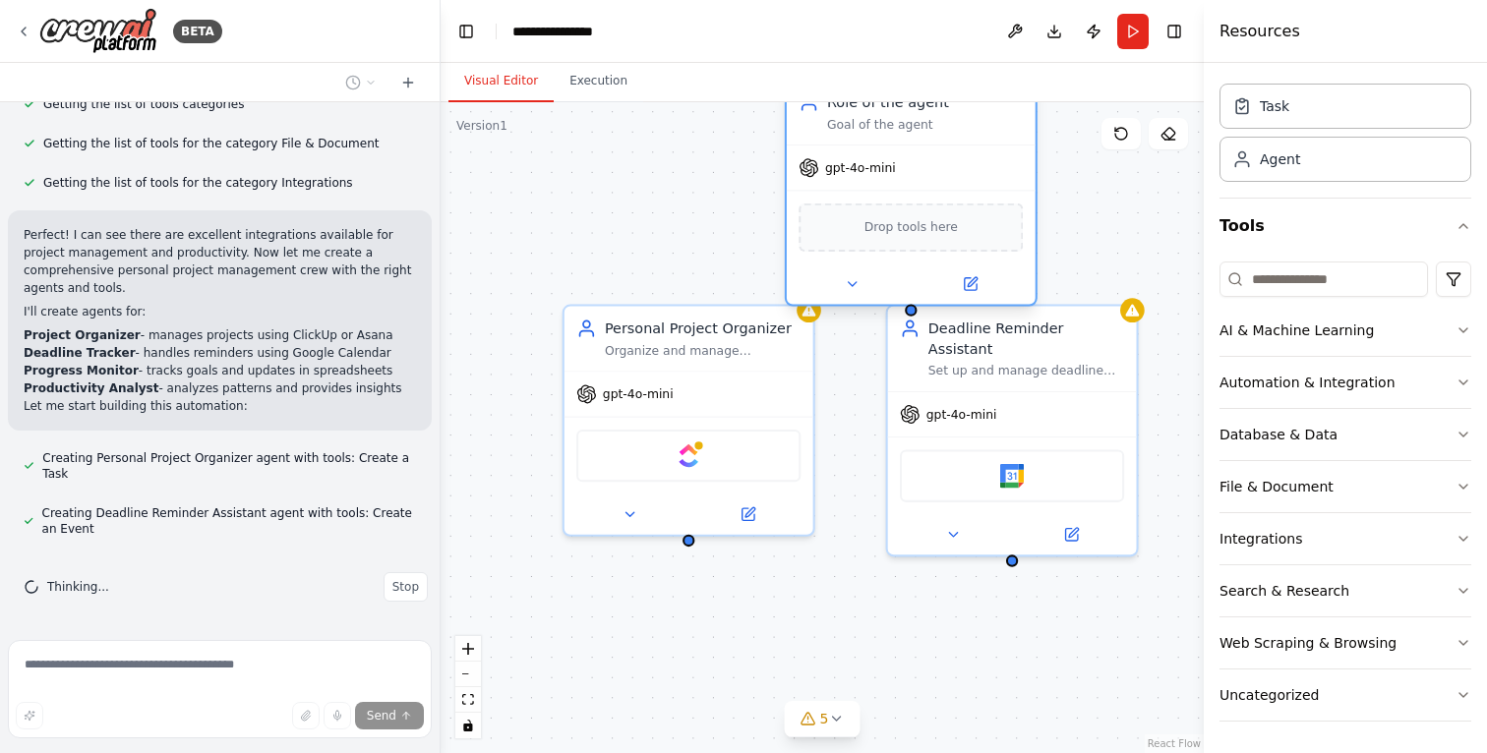
drag, startPoint x: 1015, startPoint y: 195, endPoint x: 870, endPoint y: 118, distance: 163.6
click at [872, 113] on div "Role of the agent" at bounding box center [925, 102] width 196 height 21
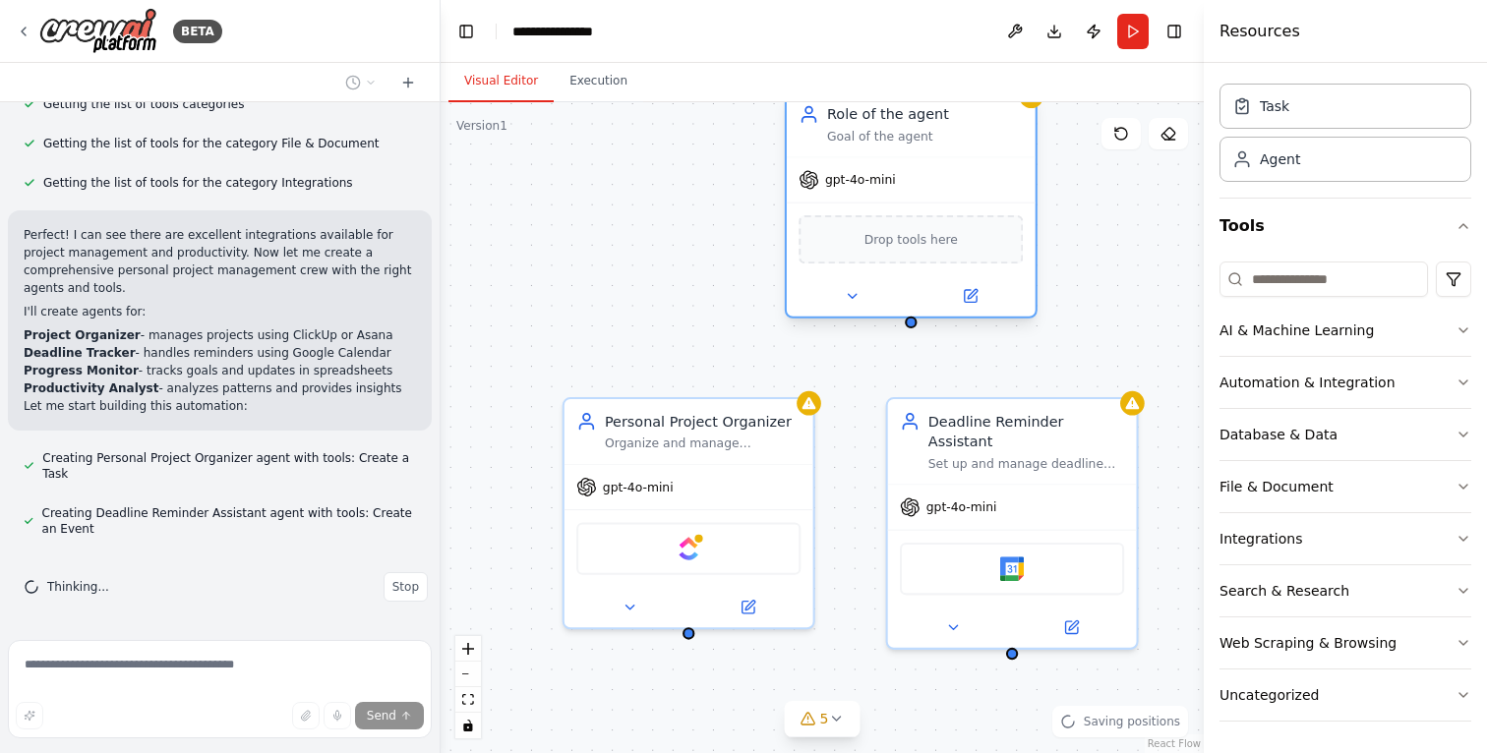
click at [871, 189] on div "gpt-4o-mini" at bounding box center [846, 180] width 96 height 21
click at [866, 164] on div "gpt-4o-mini" at bounding box center [911, 179] width 249 height 44
click at [955, 176] on div "gpt-4o-mini" at bounding box center [911, 179] width 249 height 44
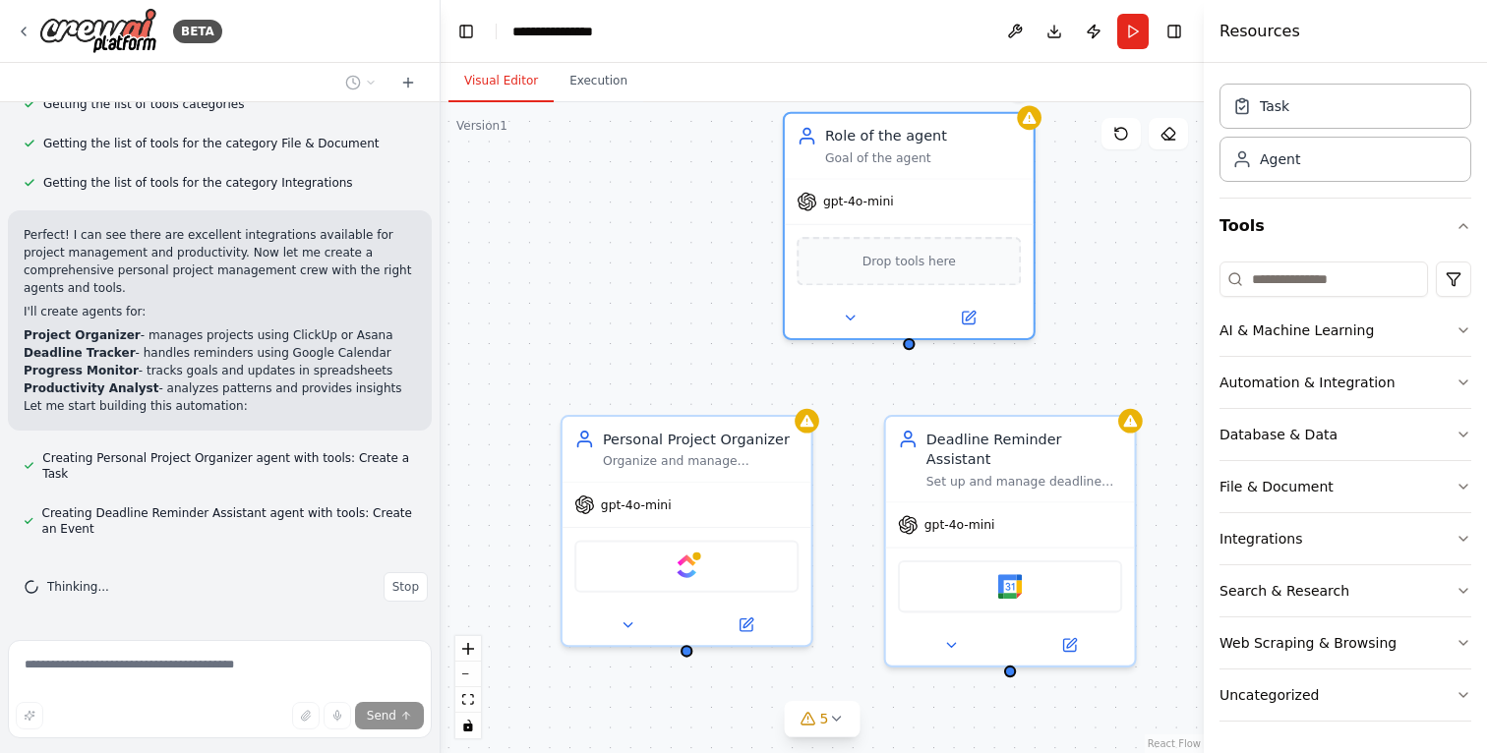
drag, startPoint x: 716, startPoint y: 184, endPoint x: 686, endPoint y: 253, distance: 74.9
click at [685, 252] on div "Personal Project Organizer Organize and manage {user_name}'s personal projects …" at bounding box center [821, 427] width 763 height 651
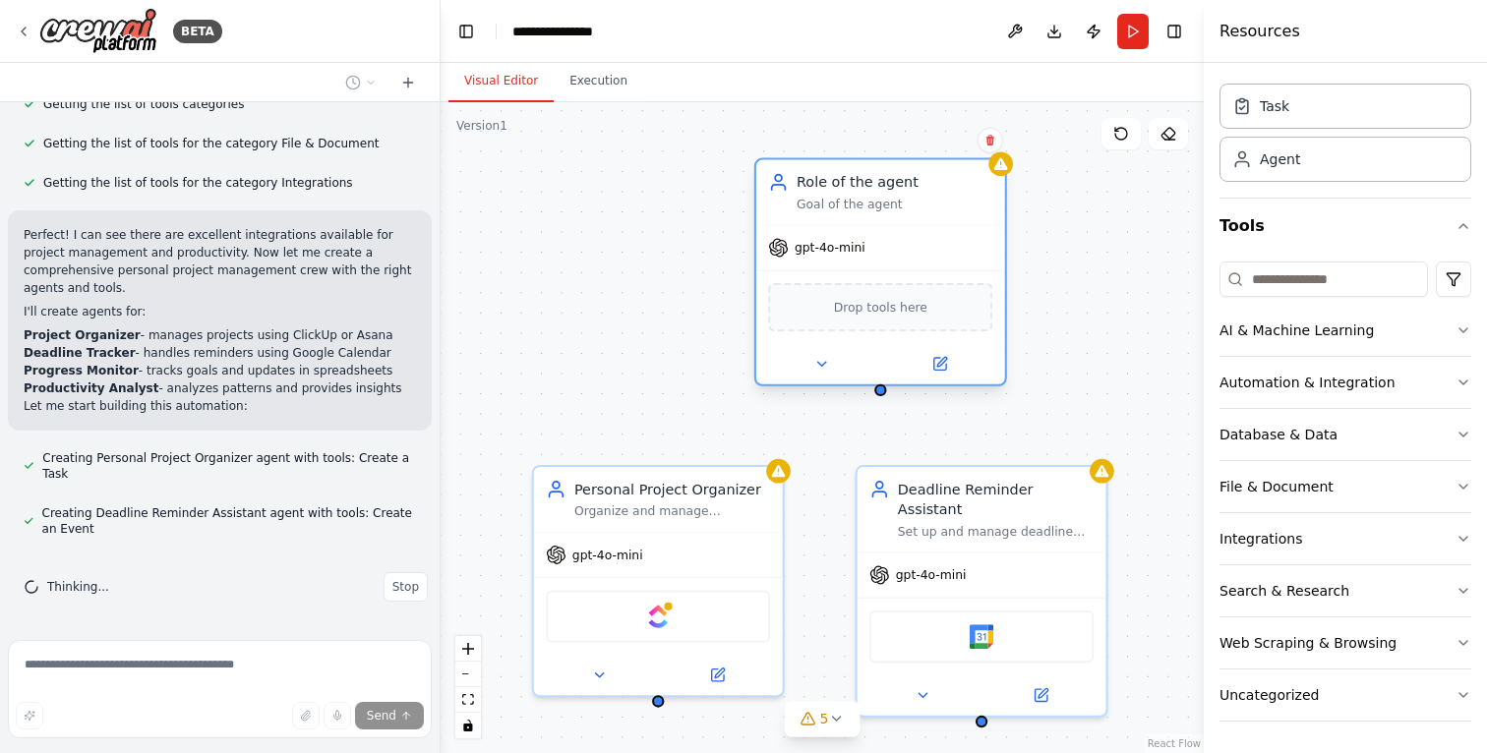
scroll to position [527, 0]
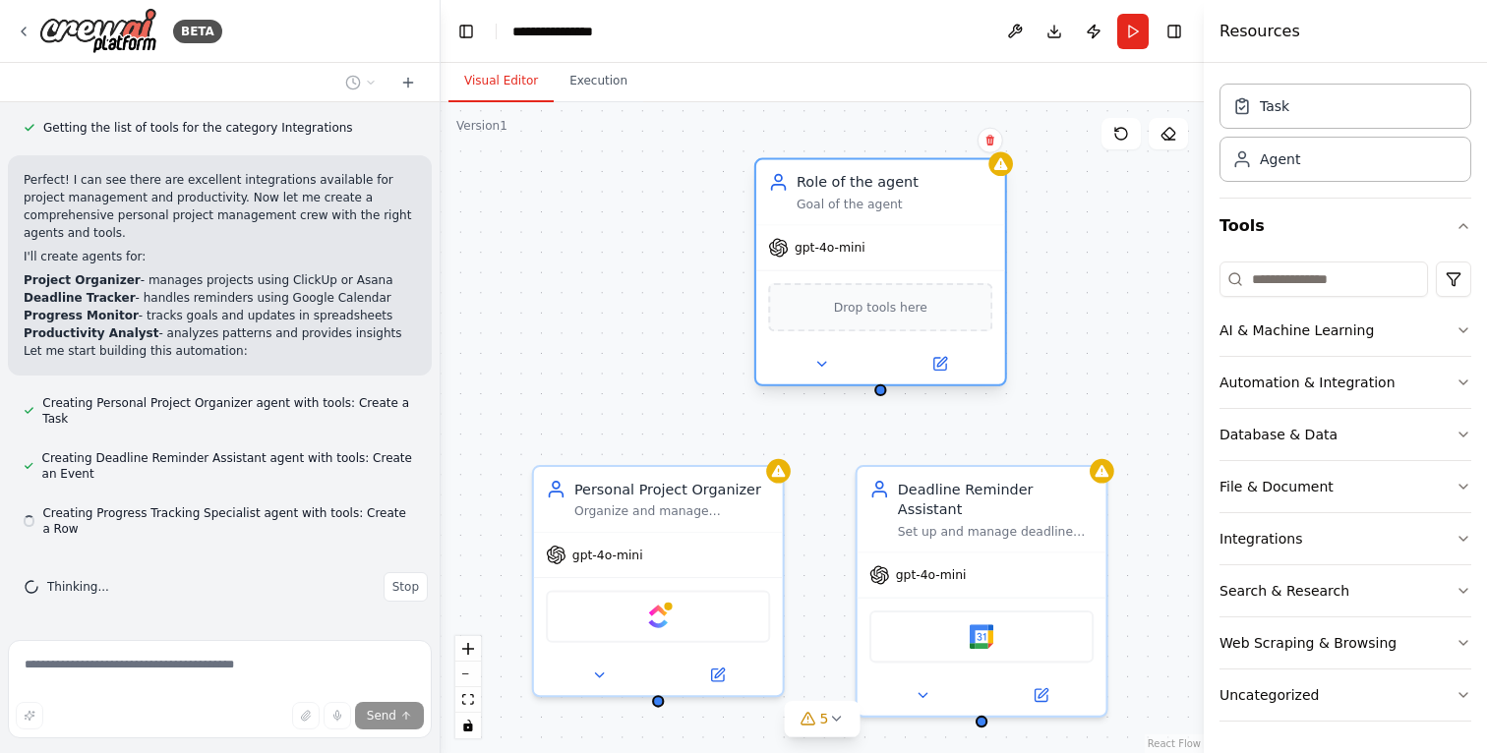
click at [890, 204] on div "Goal of the agent" at bounding box center [894, 205] width 196 height 16
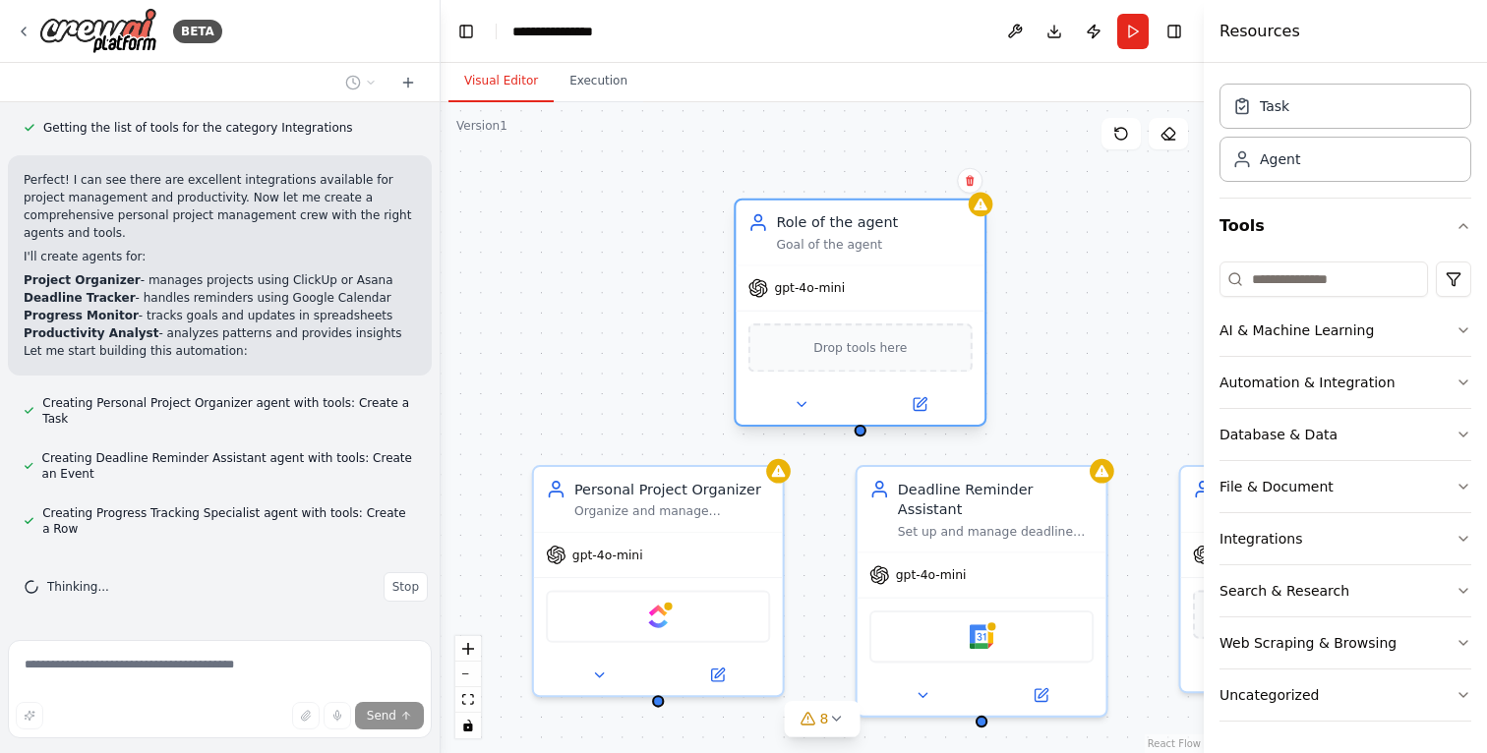
drag, startPoint x: 837, startPoint y: 293, endPoint x: 739, endPoint y: 205, distance: 130.9
click at [776, 212] on div "Role of the agent Goal of the agent" at bounding box center [874, 232] width 196 height 40
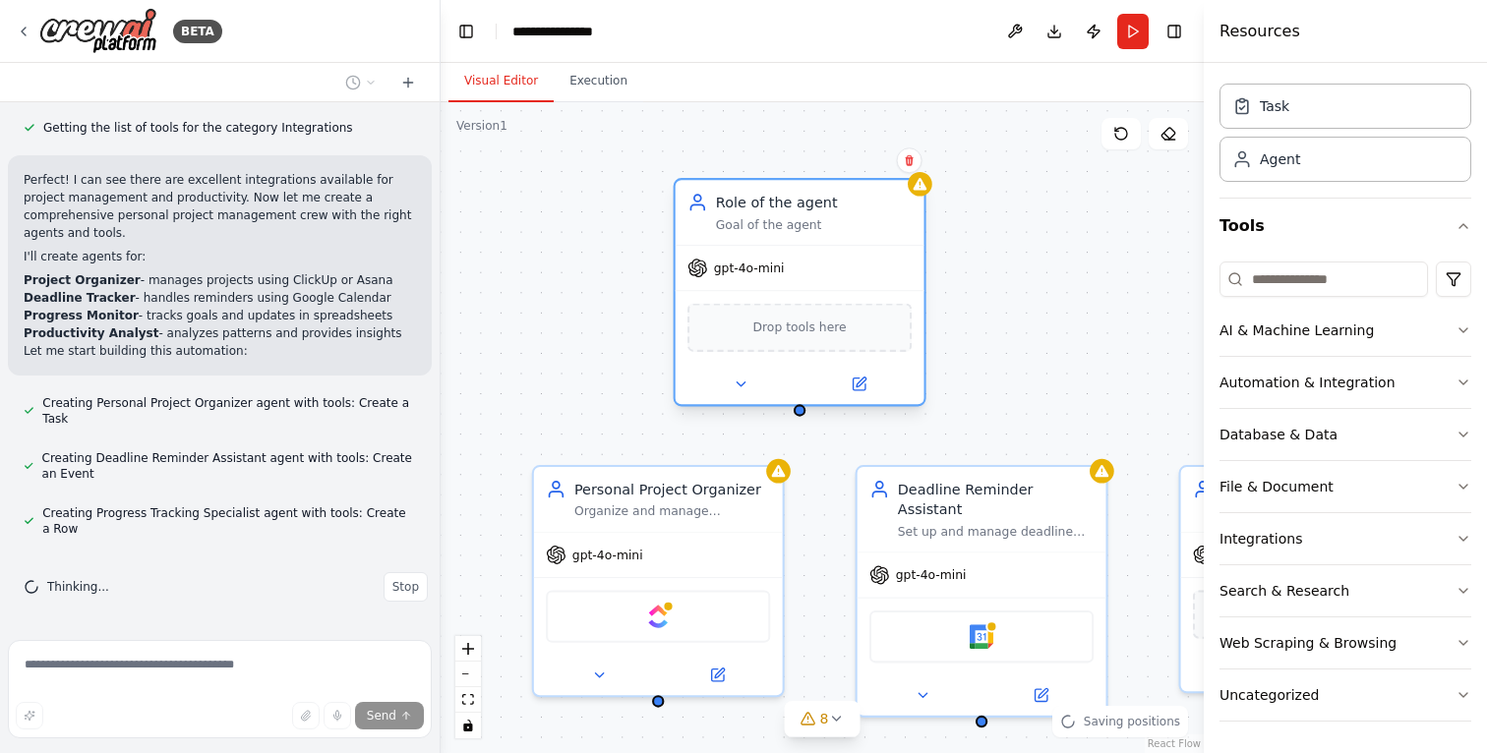
click at [801, 332] on span "Drop tools here" at bounding box center [799, 328] width 93 height 21
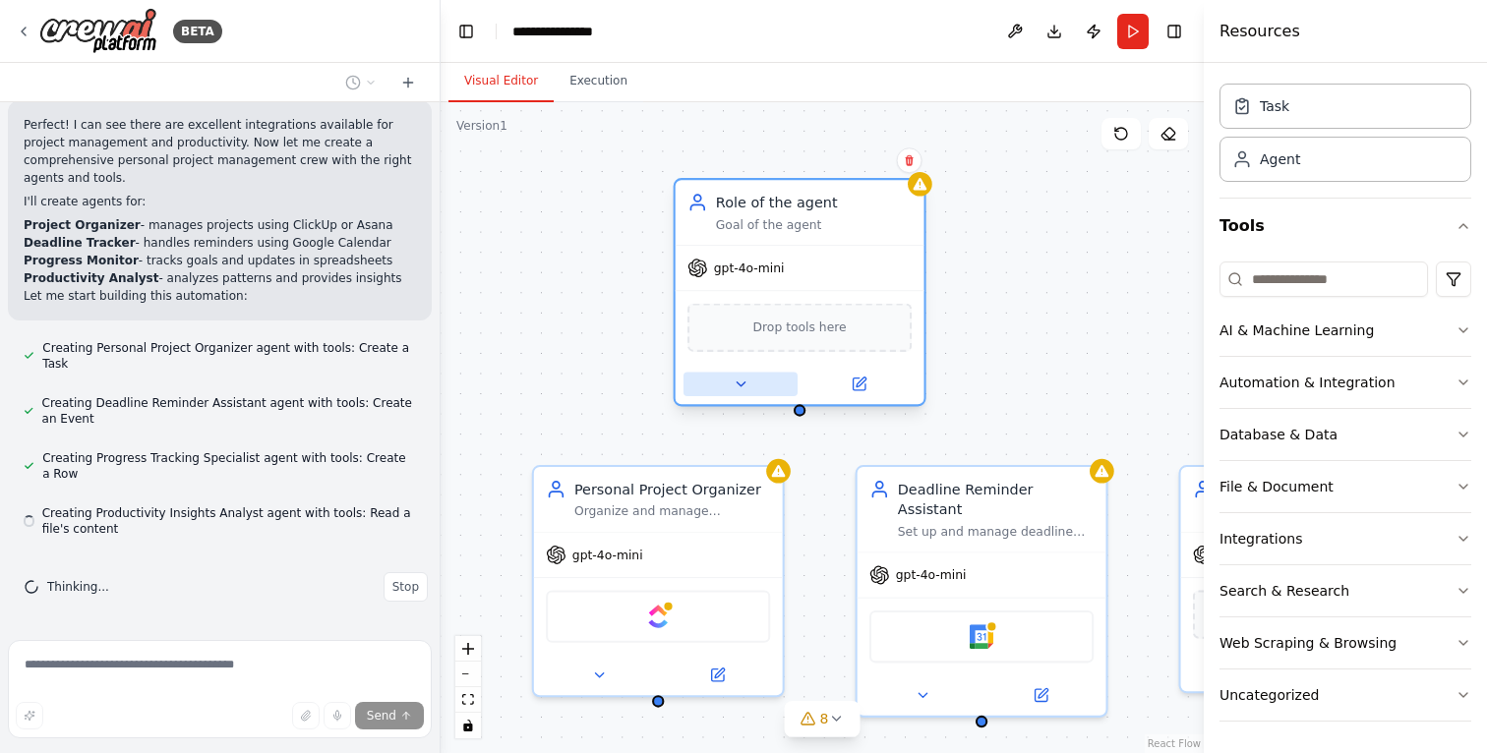
click at [739, 379] on icon at bounding box center [740, 385] width 16 height 16
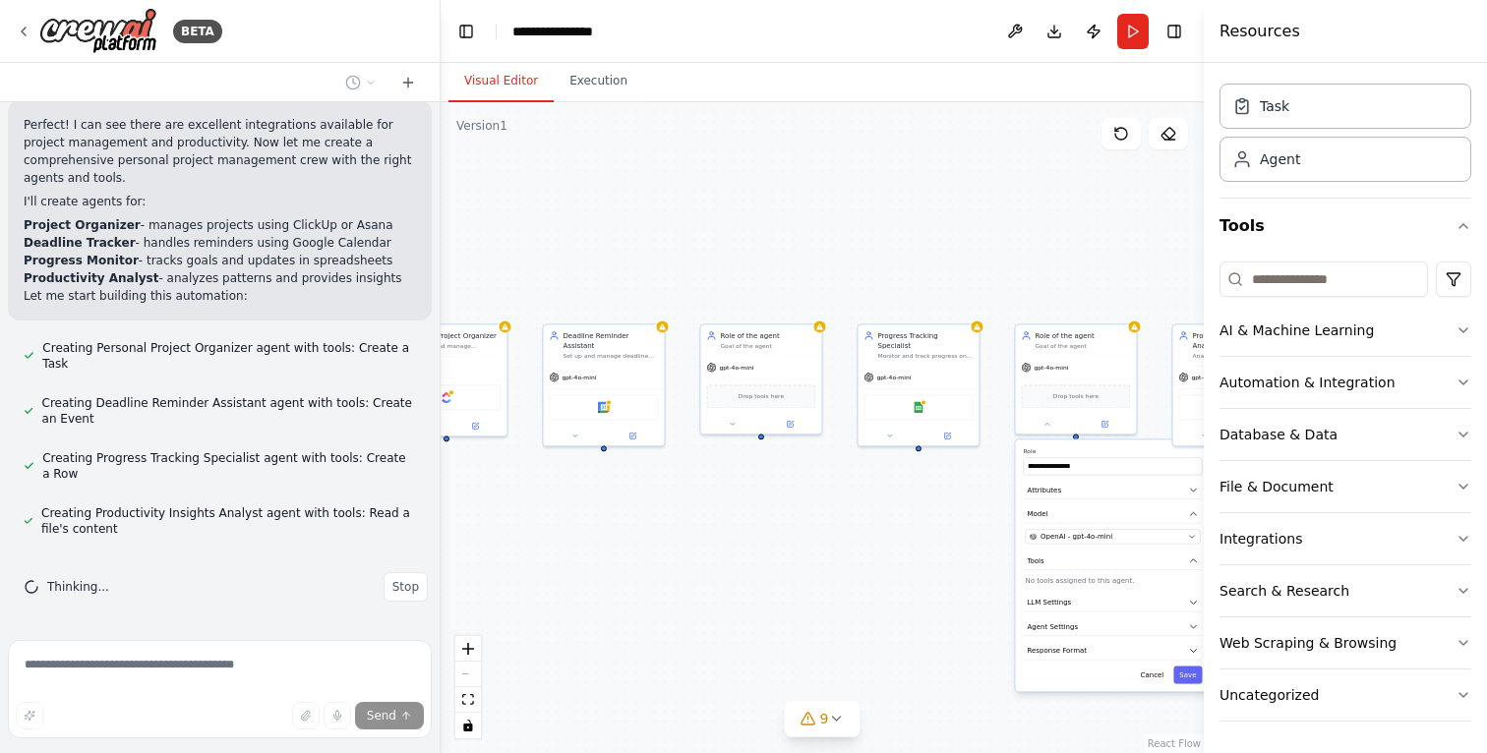
drag, startPoint x: 1046, startPoint y: 321, endPoint x: 777, endPoint y: 261, distance: 276.0
click at [772, 257] on div "**********" at bounding box center [821, 427] width 763 height 651
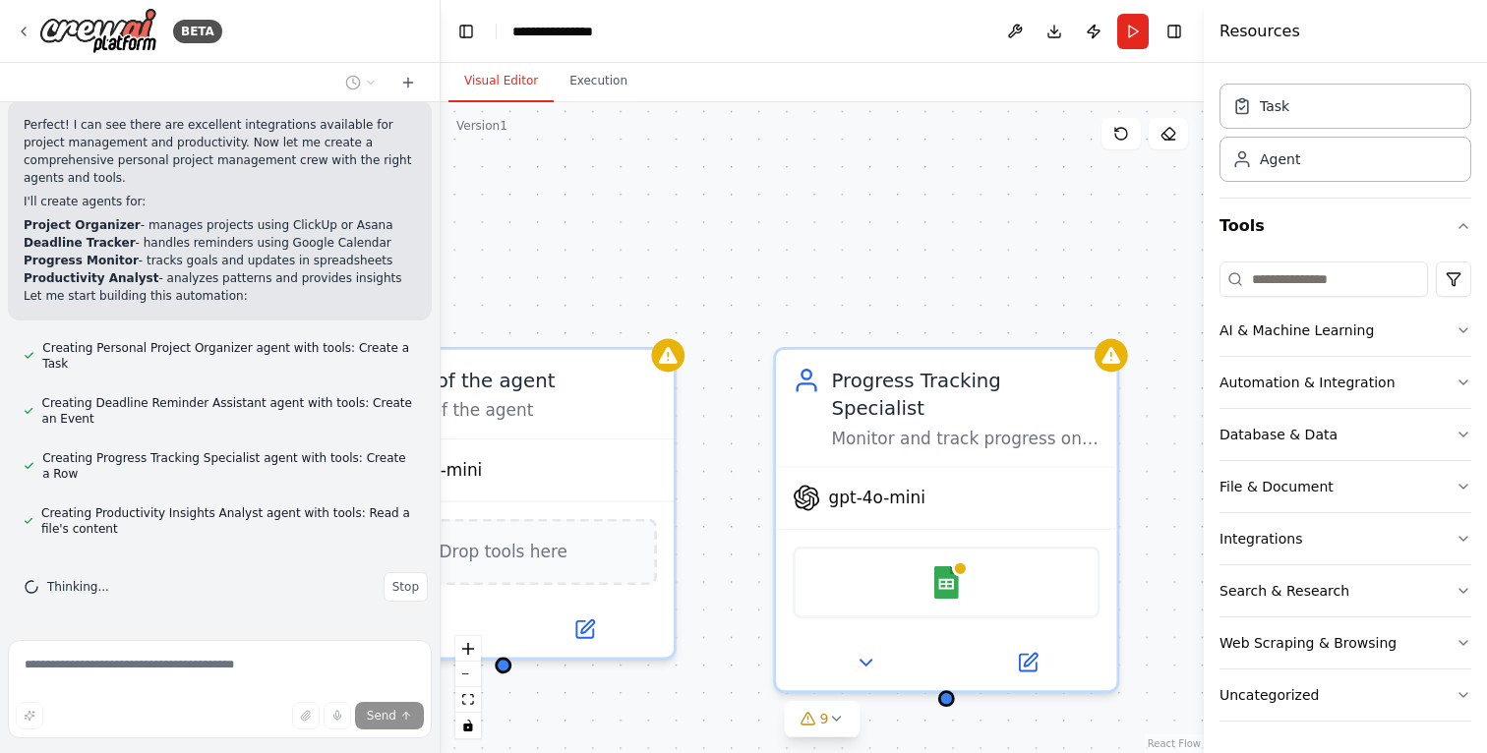
drag, startPoint x: 980, startPoint y: 308, endPoint x: 573, endPoint y: 264, distance: 409.3
click at [573, 264] on div "**********" at bounding box center [821, 427] width 763 height 651
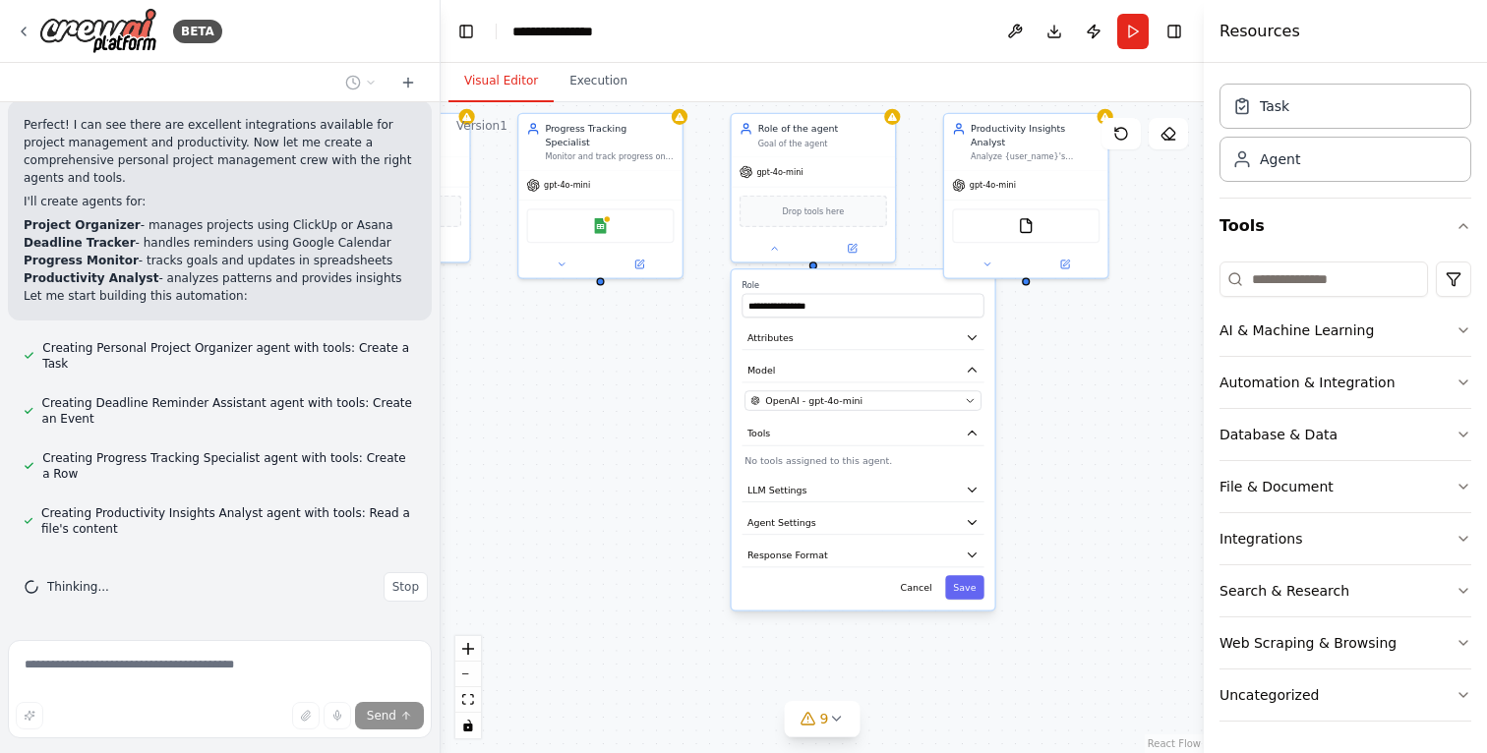
drag, startPoint x: 1122, startPoint y: 543, endPoint x: 1044, endPoint y: 351, distance: 206.8
click at [1053, 357] on div "**********" at bounding box center [821, 427] width 763 height 651
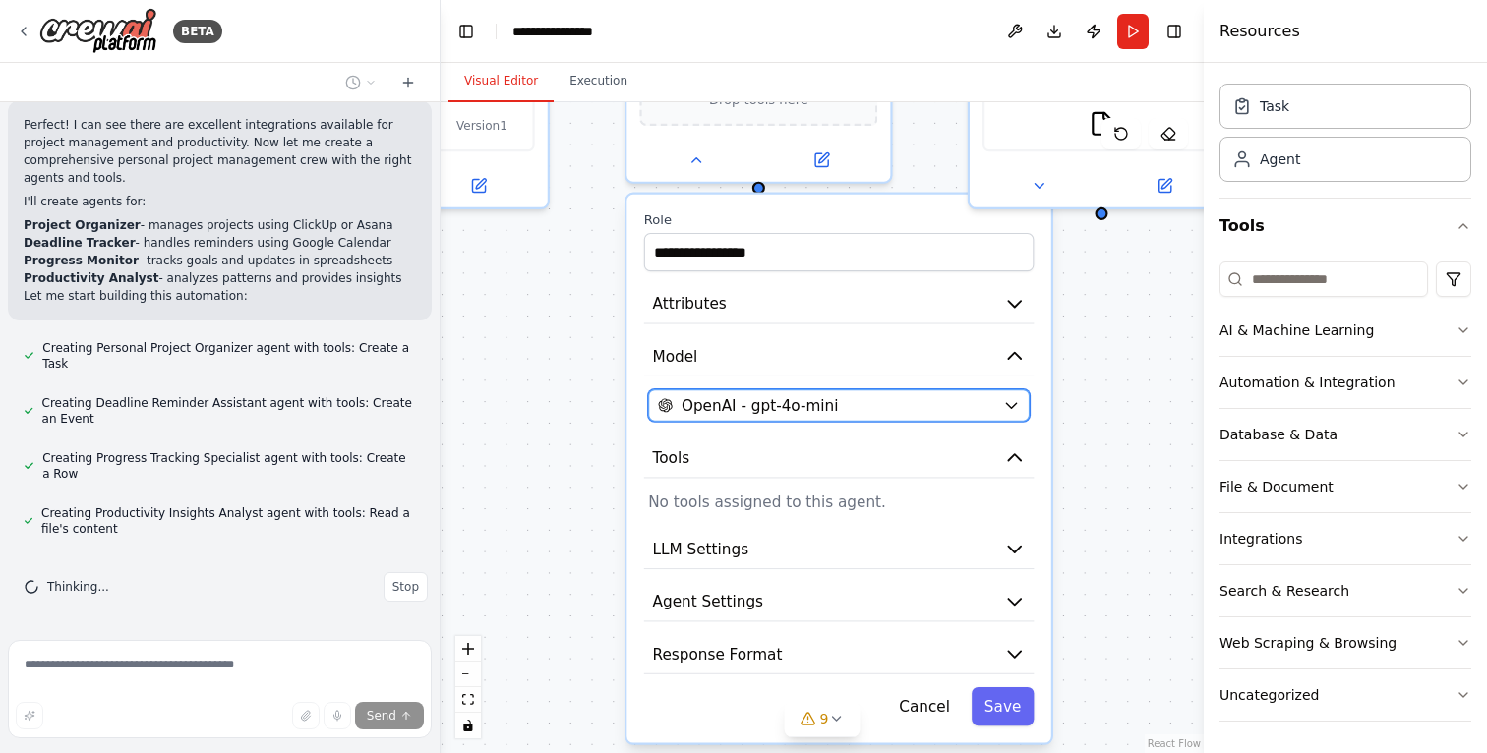
click at [845, 420] on button "OpenAI - gpt-4o-mini" at bounding box center [838, 405] width 381 height 32
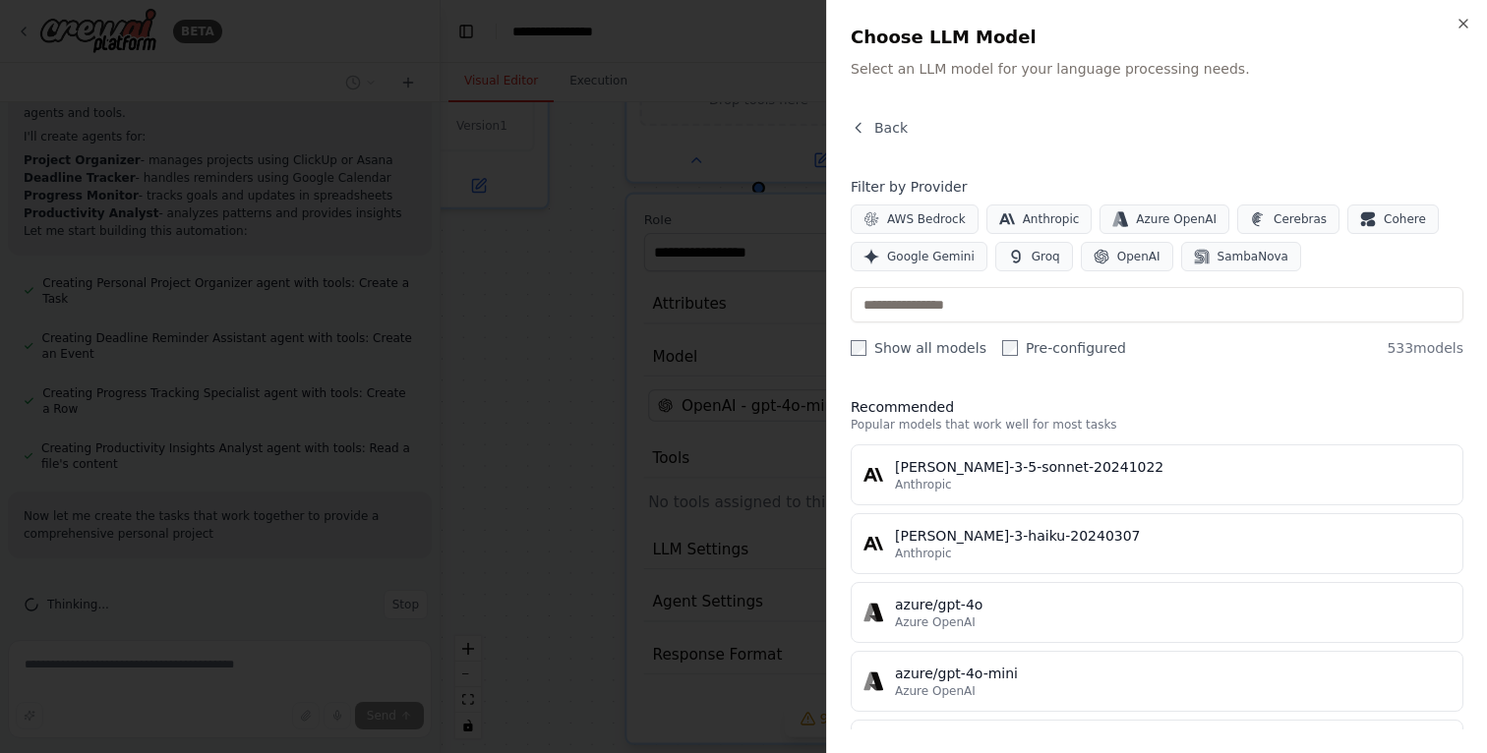
scroll to position [665, 0]
click at [1028, 350] on label "Pre-configured" at bounding box center [1064, 348] width 124 height 20
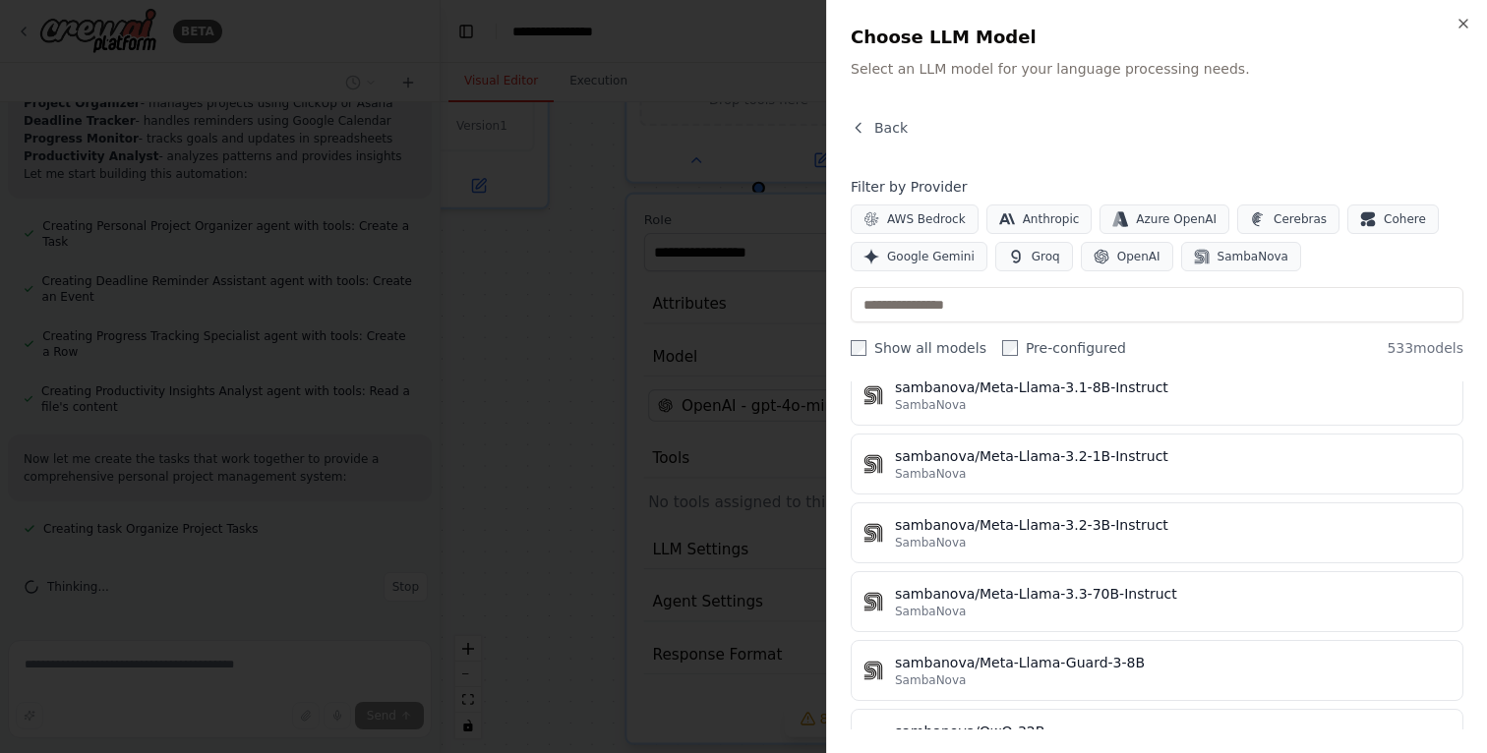
scroll to position [36310, 0]
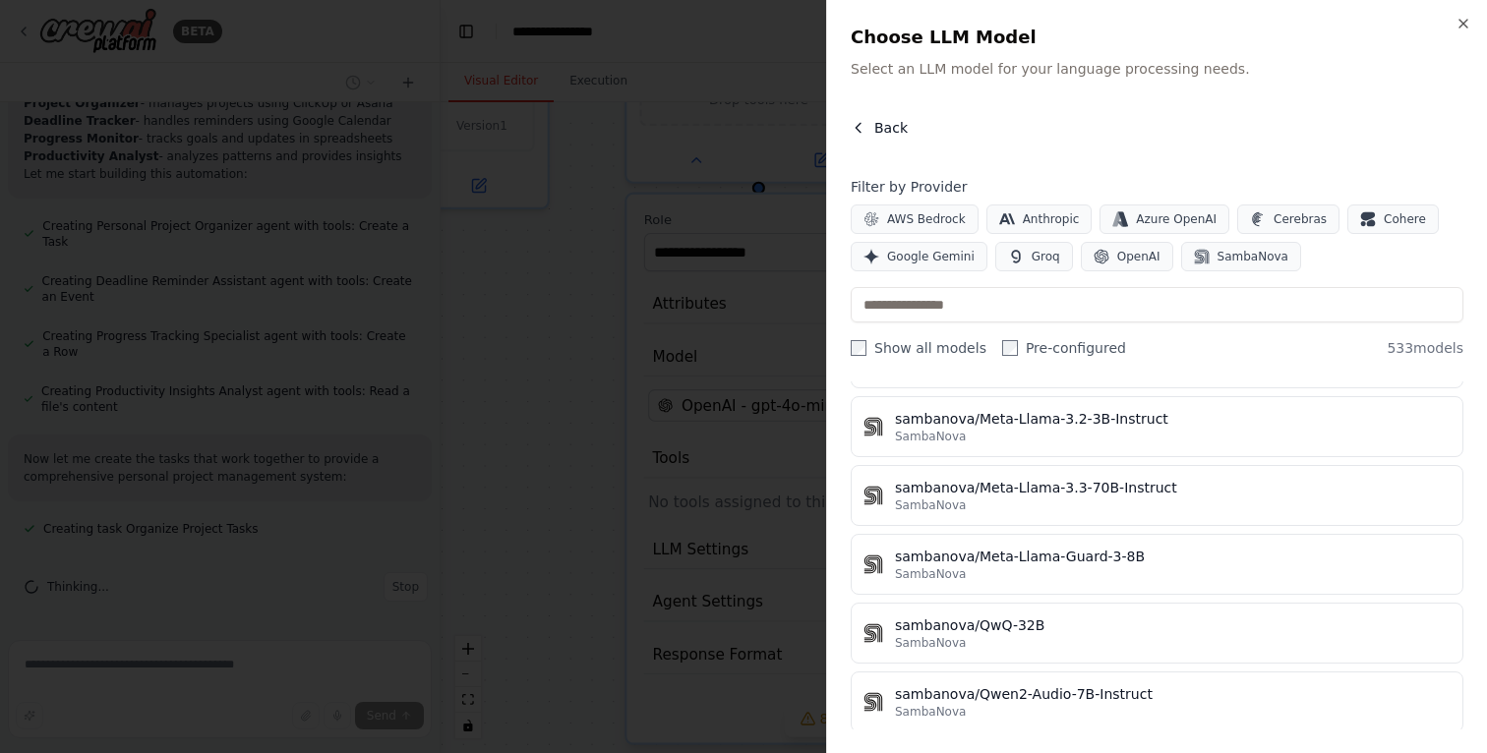
click at [901, 126] on span "Back" at bounding box center [890, 128] width 33 height 20
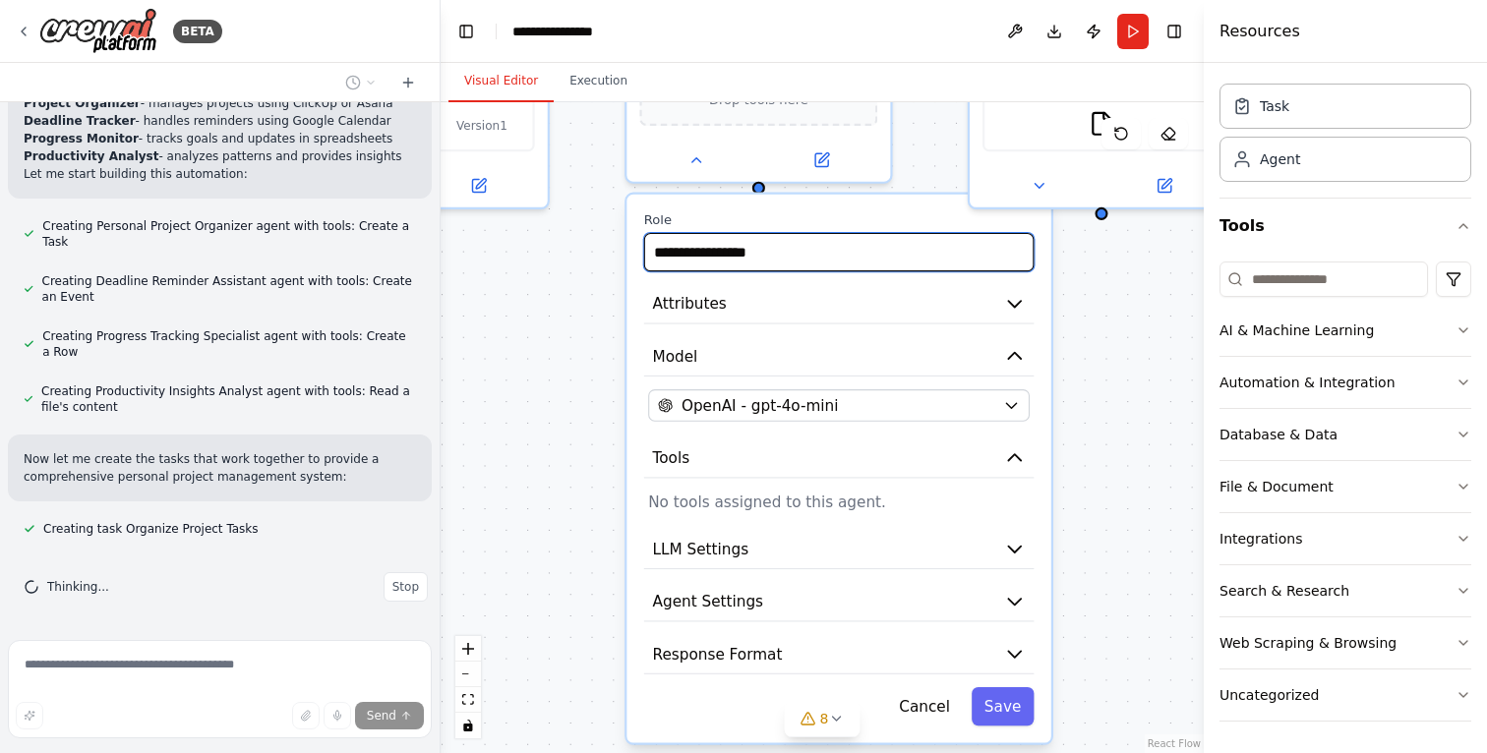
click at [865, 249] on input "**********" at bounding box center [839, 252] width 390 height 38
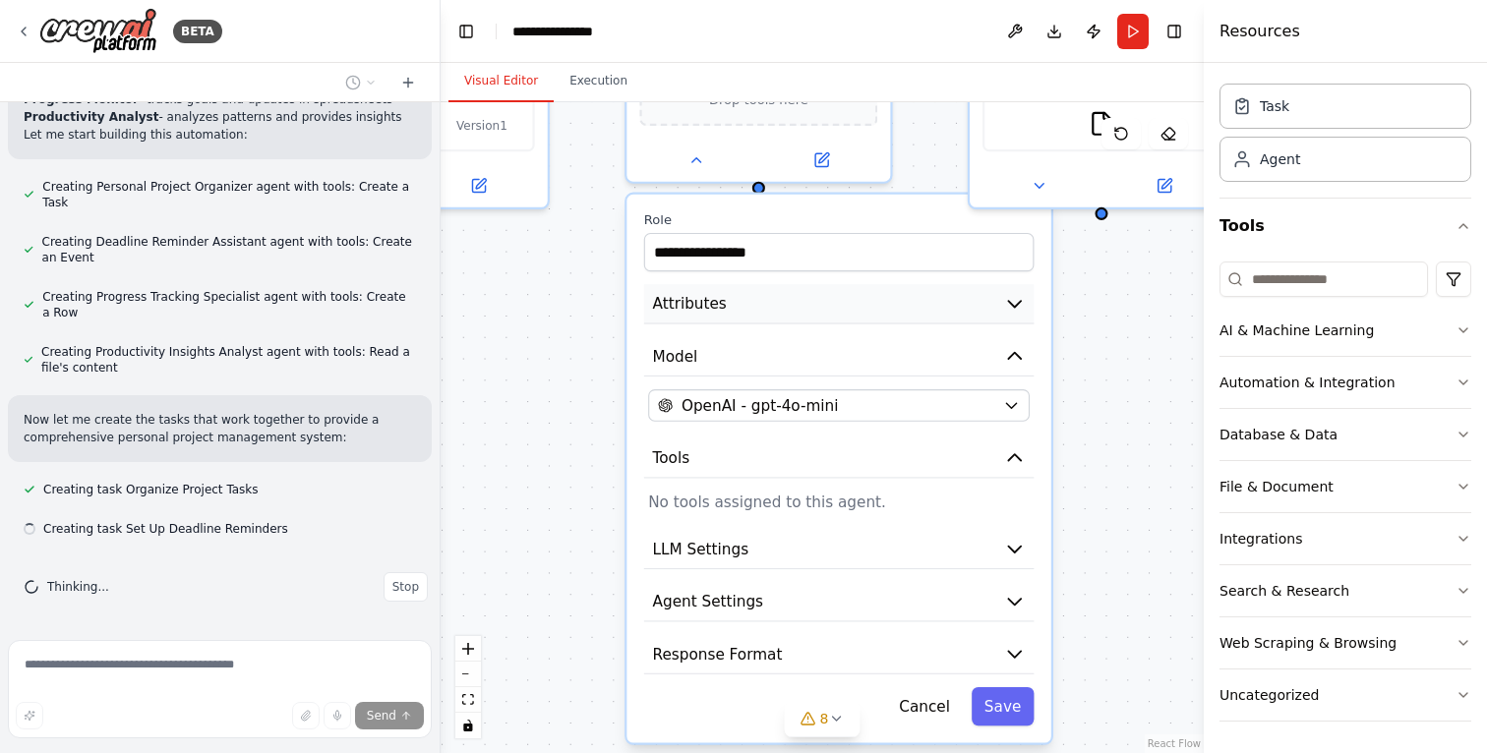
click at [970, 323] on button "Attributes" at bounding box center [839, 303] width 390 height 39
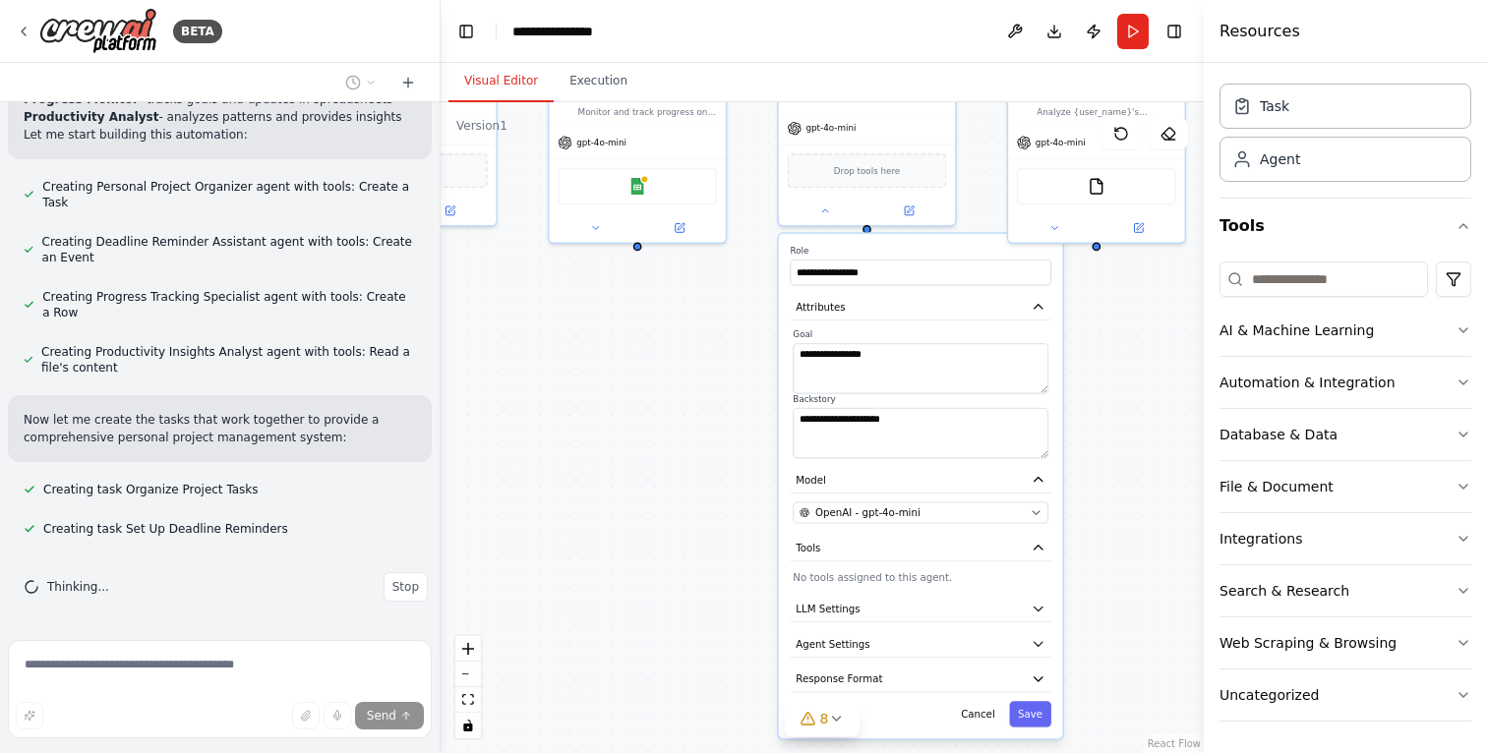
drag, startPoint x: 1174, startPoint y: 396, endPoint x: 1144, endPoint y: 314, distance: 87.7
click at [1144, 314] on div ".deletable-edge-delete-btn { width: 20px; height: 20px; border: 0px solid #ffff…" at bounding box center [821, 427] width 763 height 651
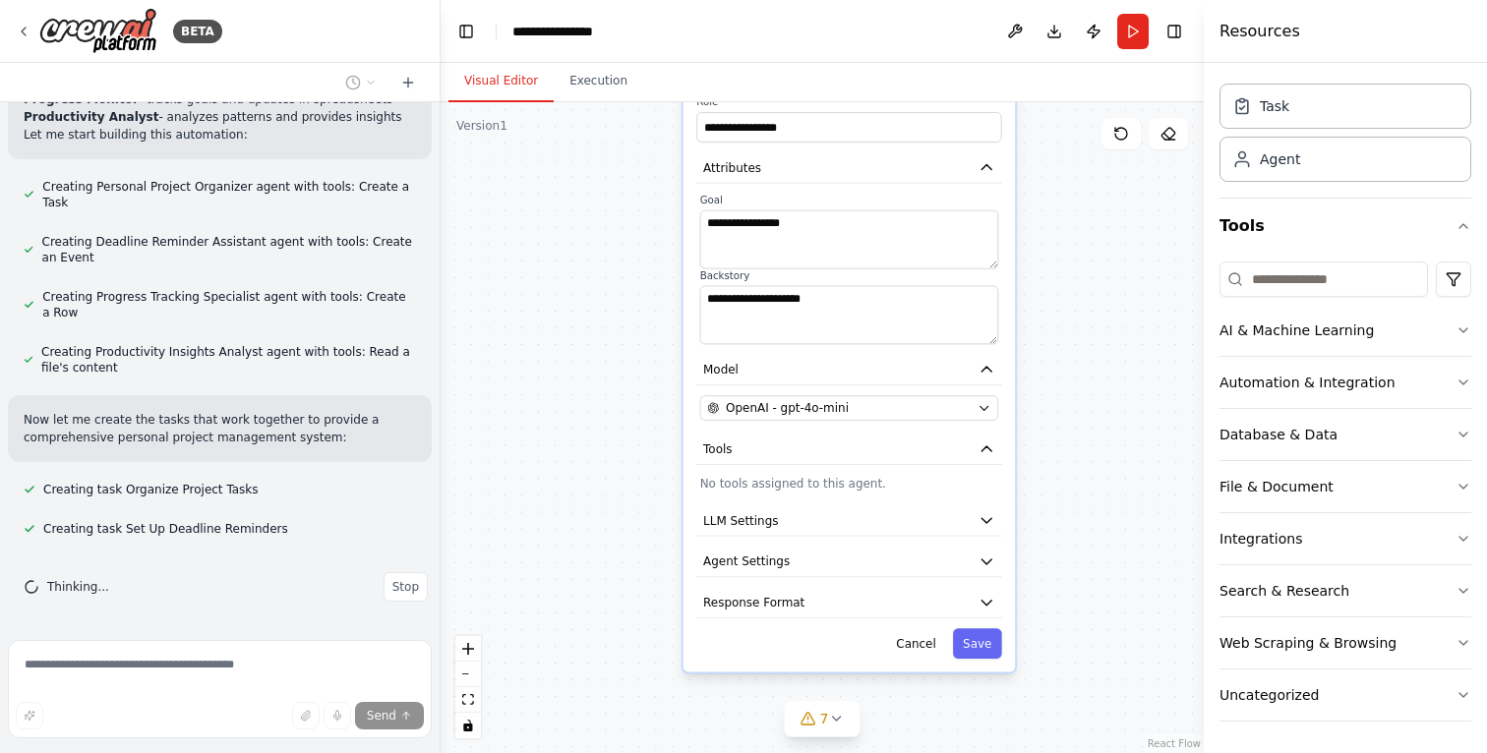
drag, startPoint x: 1079, startPoint y: 466, endPoint x: 1070, endPoint y: 417, distance: 50.1
click at [1077, 414] on div ".deletable-edge-delete-btn { width: 20px; height: 20px; border: 0px solid #ffff…" at bounding box center [821, 427] width 763 height 651
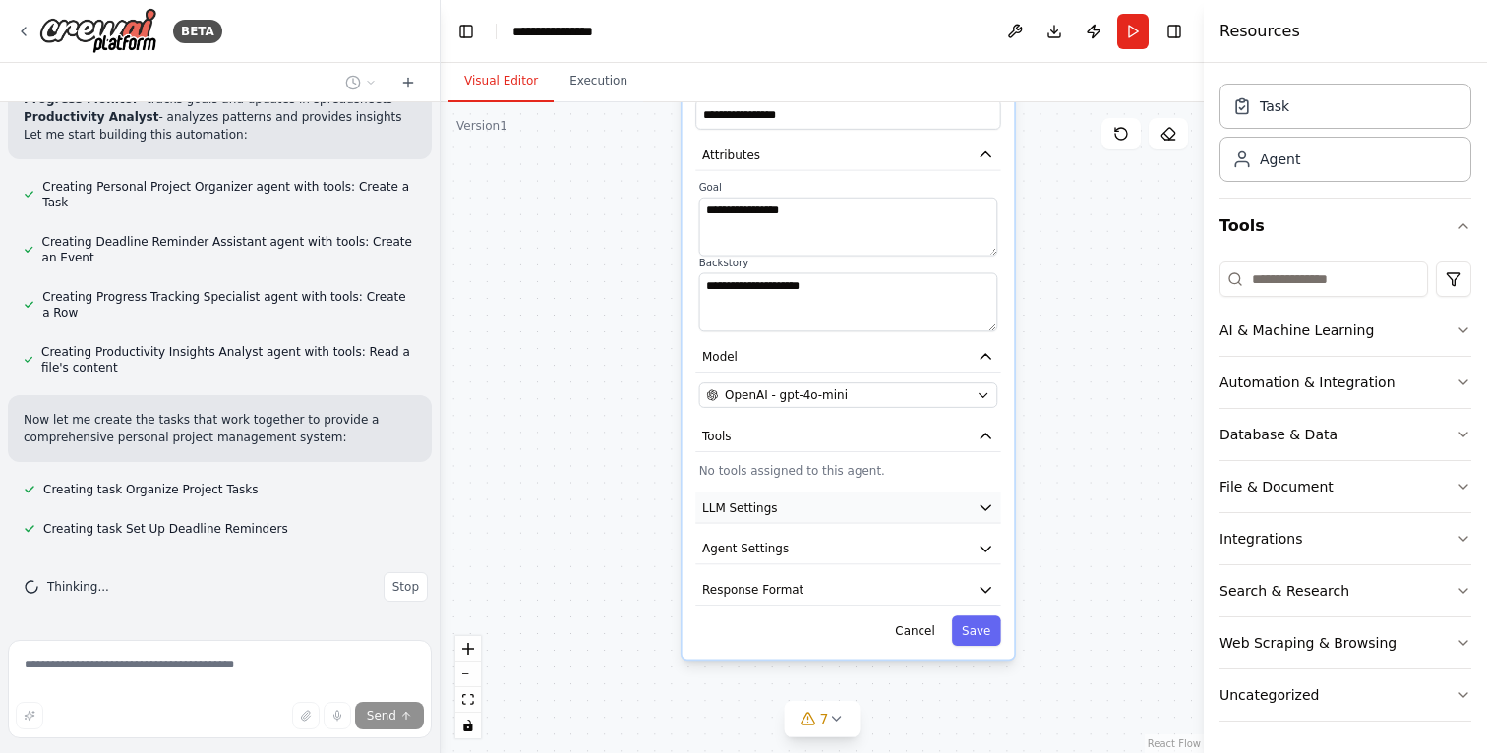
click at [882, 506] on button "LLM Settings" at bounding box center [847, 508] width 305 height 31
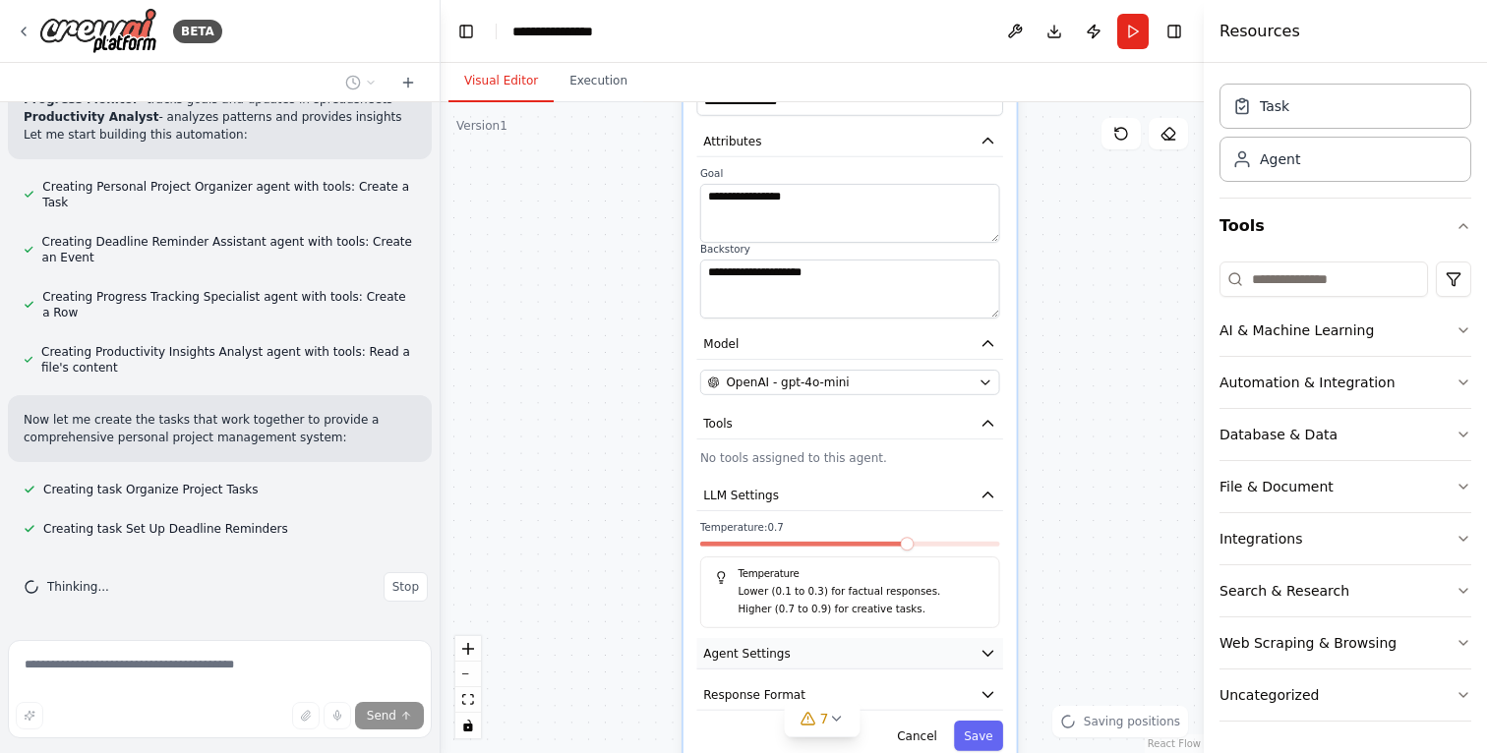
click at [787, 658] on button "Agent Settings" at bounding box center [849, 653] width 306 height 31
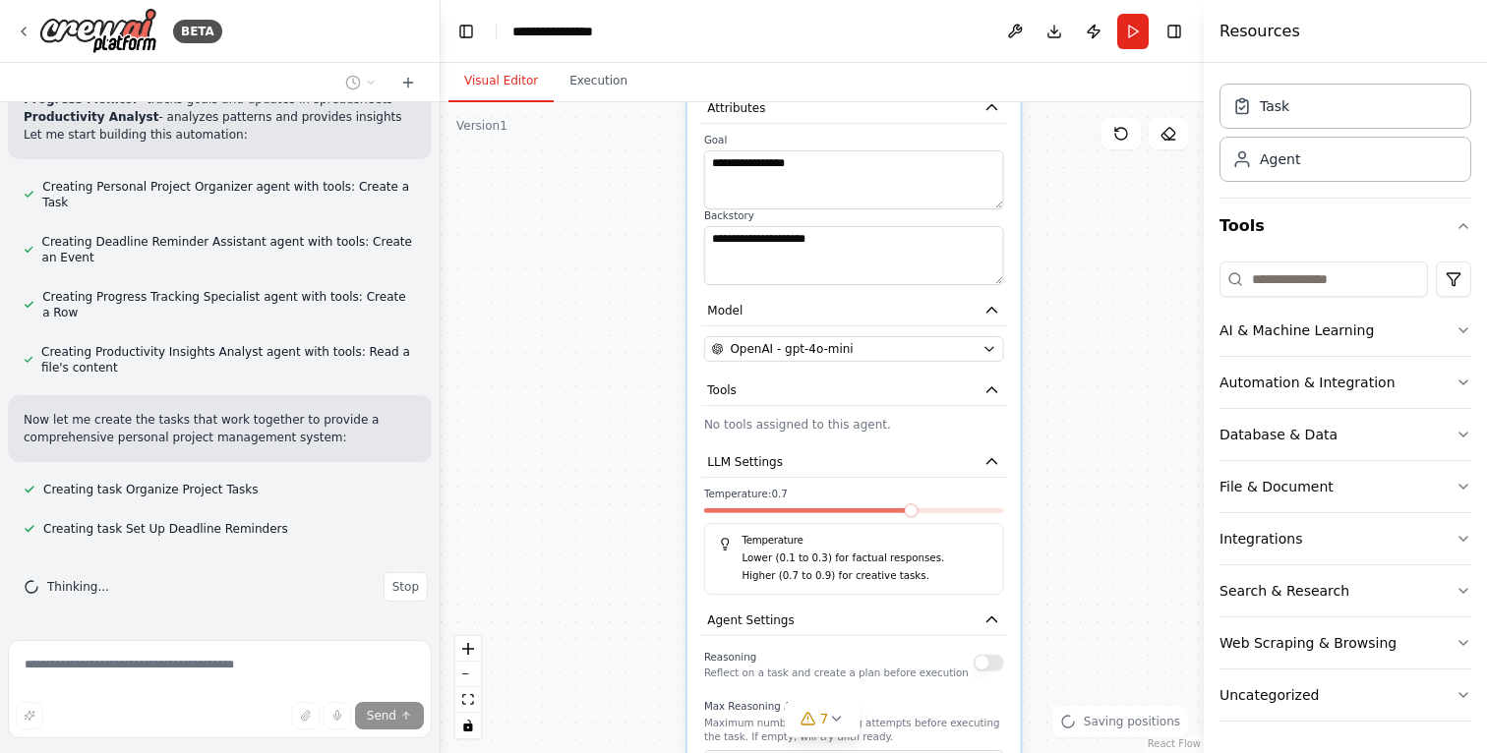
drag, startPoint x: 614, startPoint y: 538, endPoint x: 602, endPoint y: 321, distance: 217.6
click at [601, 322] on div ".deletable-edge-delete-btn { width: 20px; height: 20px; border: 0px solid #ffff…" at bounding box center [821, 427] width 763 height 651
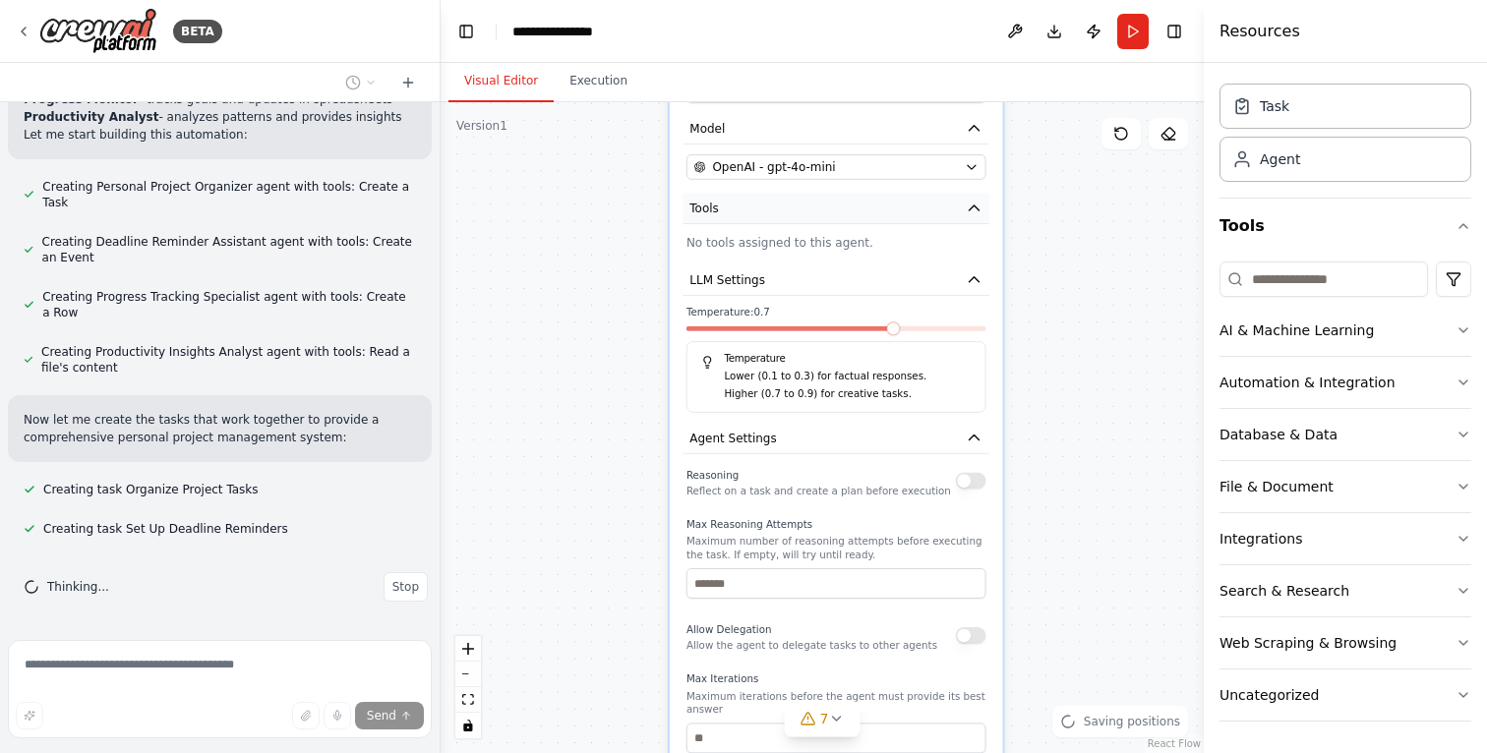
scroll to position [783, 0]
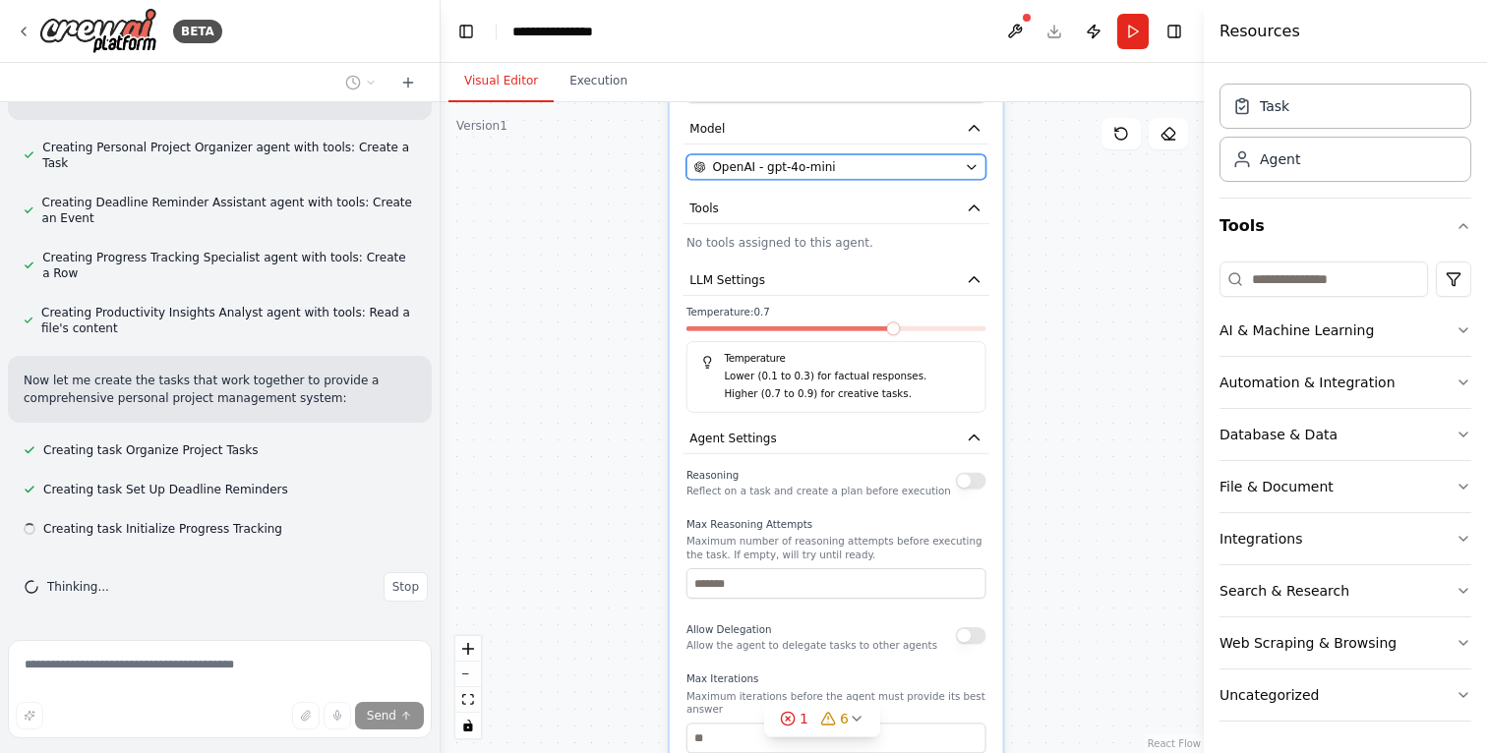
click at [806, 163] on span "OpenAI - gpt-4o-mini" at bounding box center [773, 166] width 123 height 17
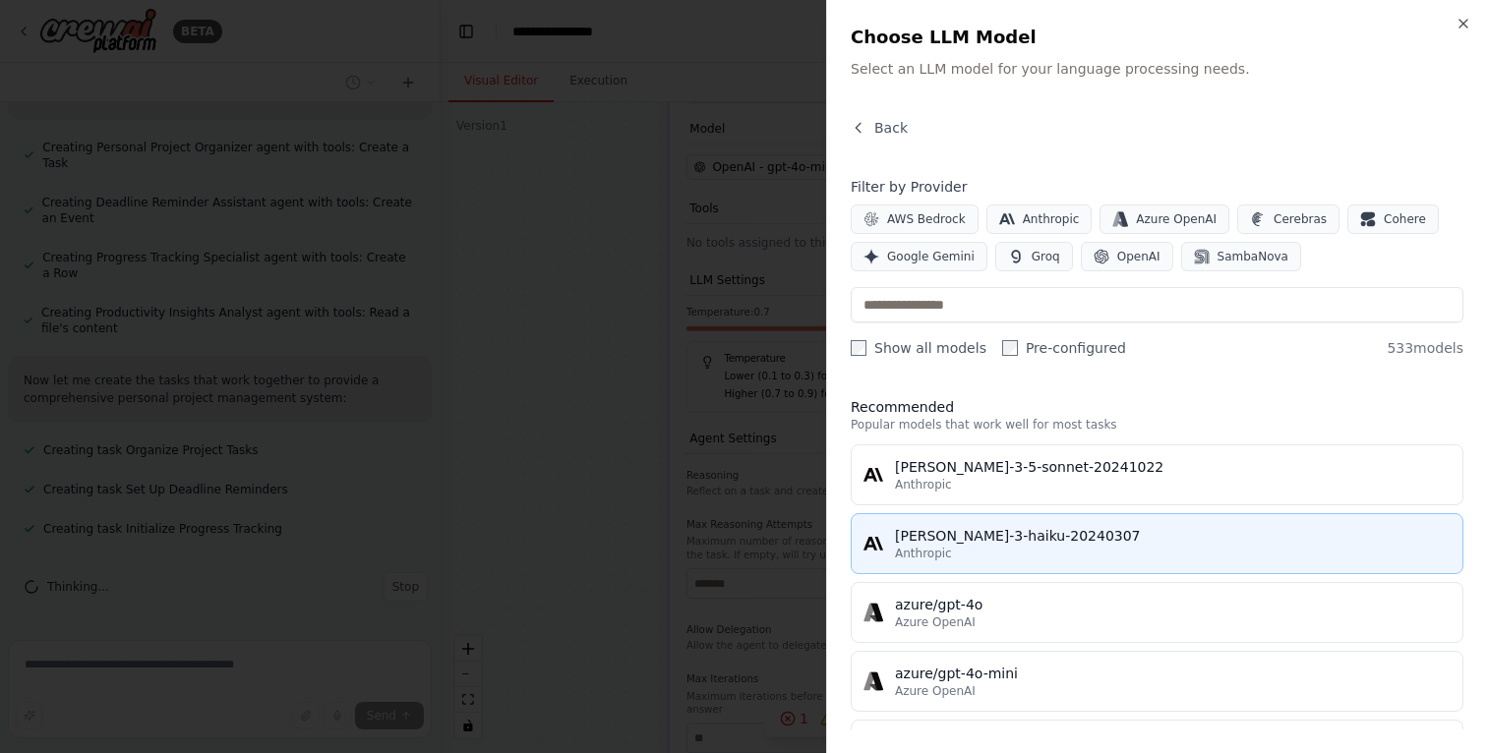
click at [1009, 549] on div "Anthropic" at bounding box center [1172, 554] width 555 height 16
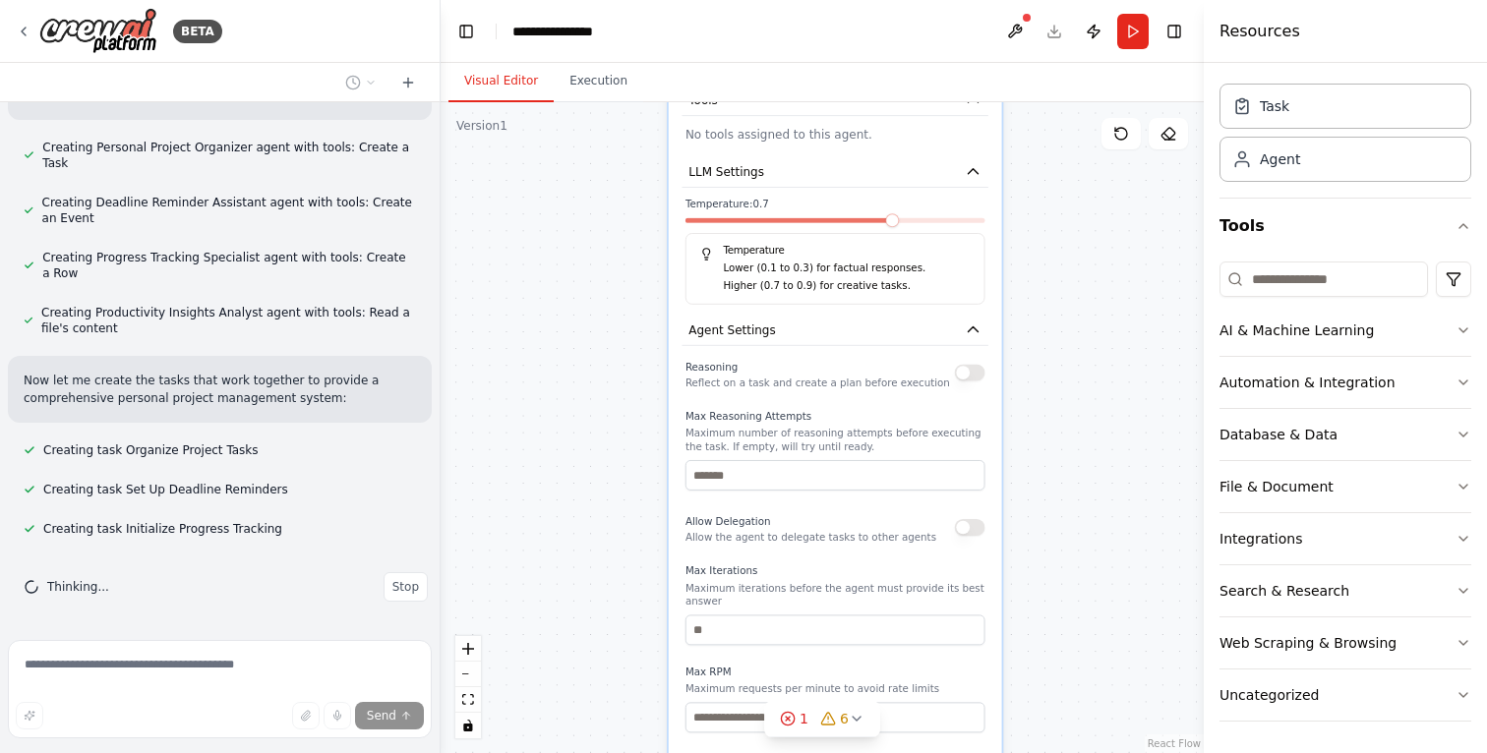
drag, startPoint x: 657, startPoint y: 439, endPoint x: 656, endPoint y: 332, distance: 107.2
click at [656, 332] on div ".deletable-edge-delete-btn { width: 20px; height: 20px; border: 0px solid #ffff…" at bounding box center [821, 427] width 763 height 651
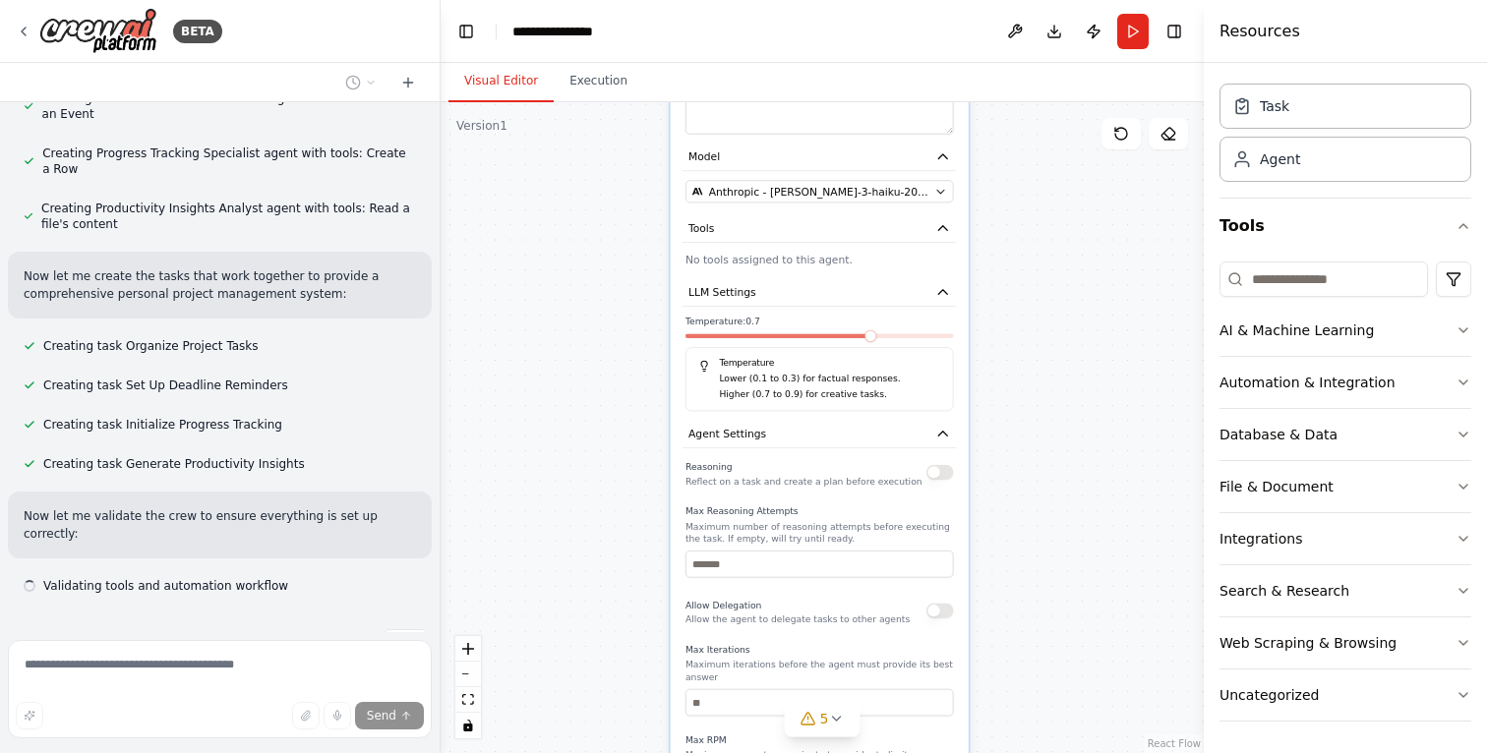
scroll to position [944, 0]
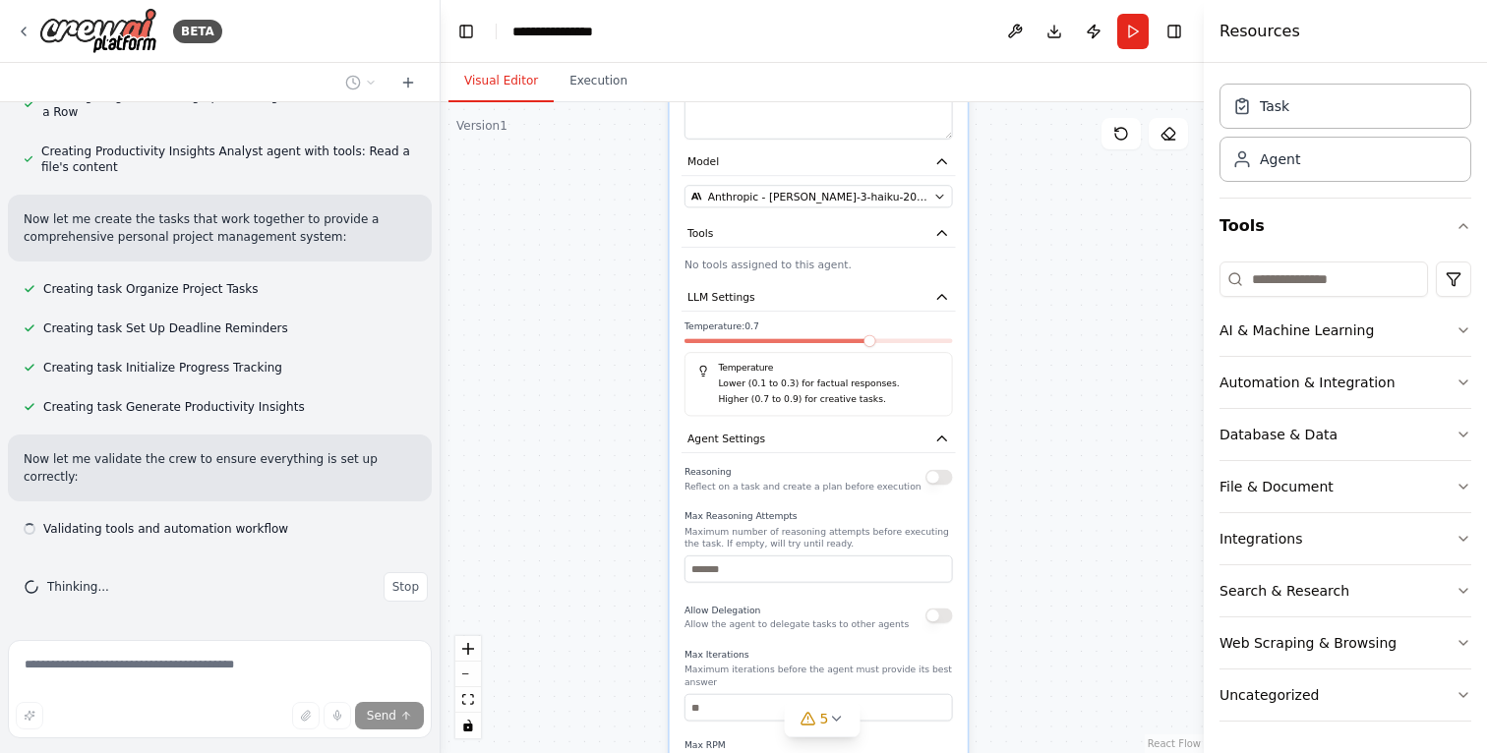
drag, startPoint x: 1080, startPoint y: 248, endPoint x: 1067, endPoint y: 342, distance: 95.4
click at [1067, 342] on div ".deletable-edge-delete-btn { width: 20px; height: 20px; border: 0px solid #ffff…" at bounding box center [821, 427] width 763 height 651
click at [802, 196] on span "Anthropic - [PERSON_NAME]-3-haiku-20240307" at bounding box center [818, 196] width 220 height 15
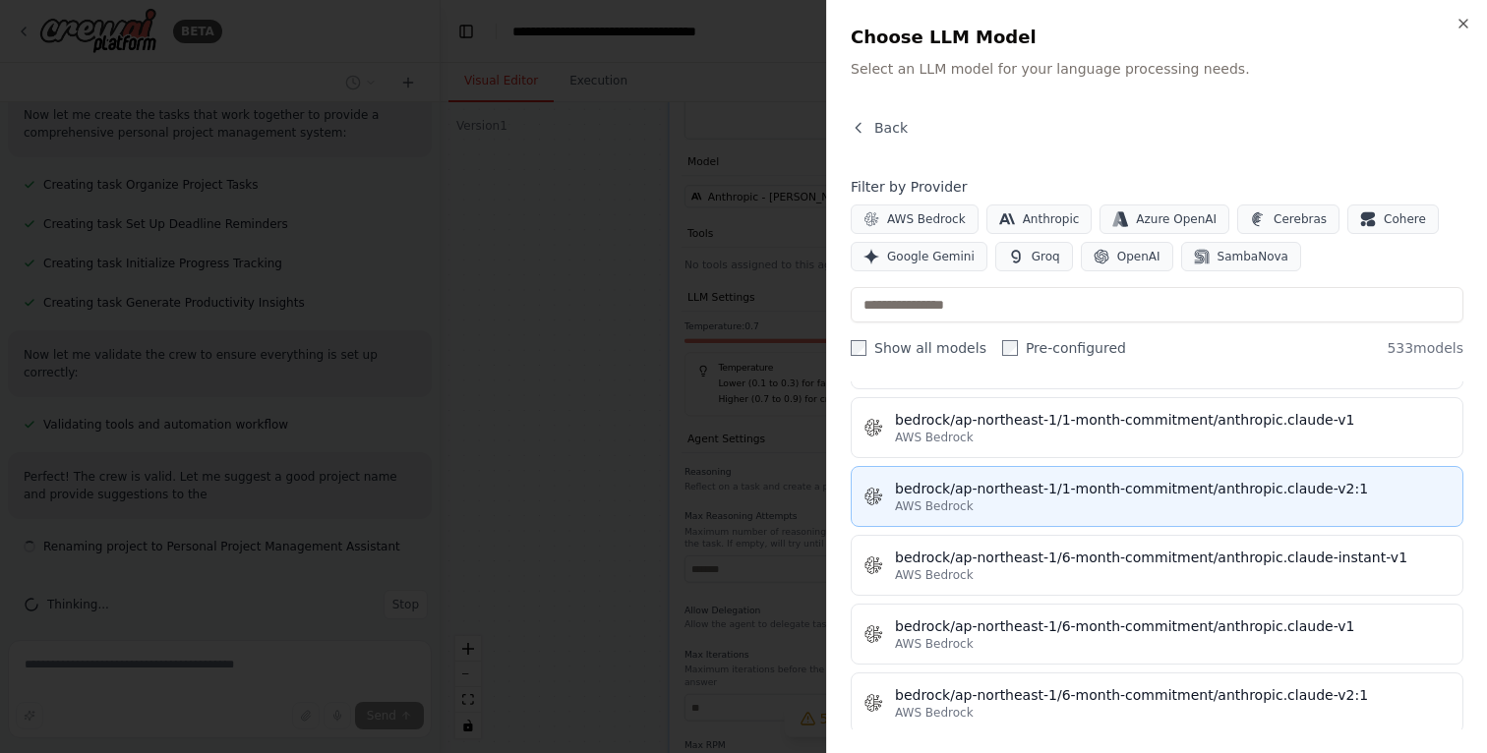
scroll to position [1066, 0]
click at [1049, 496] on div "bedrock/ap-northeast-1/1-month-commitment/anthropic.claude-v2:1" at bounding box center [1172, 489] width 555 height 20
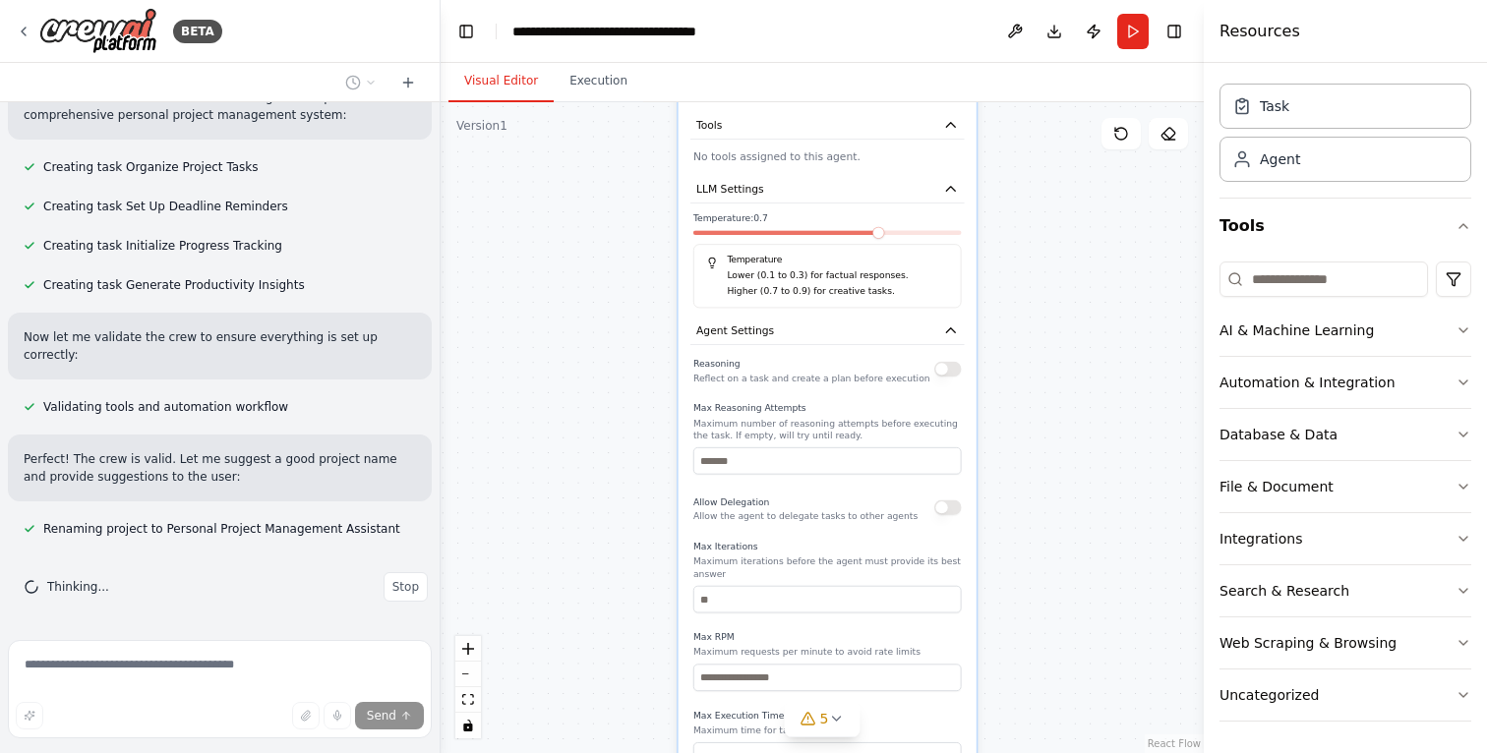
drag, startPoint x: 589, startPoint y: 451, endPoint x: 604, endPoint y: 208, distance: 243.3
click at [604, 209] on div ".deletable-edge-delete-btn { width: 20px; height: 20px; border: 0px solid #ffff…" at bounding box center [821, 427] width 763 height 651
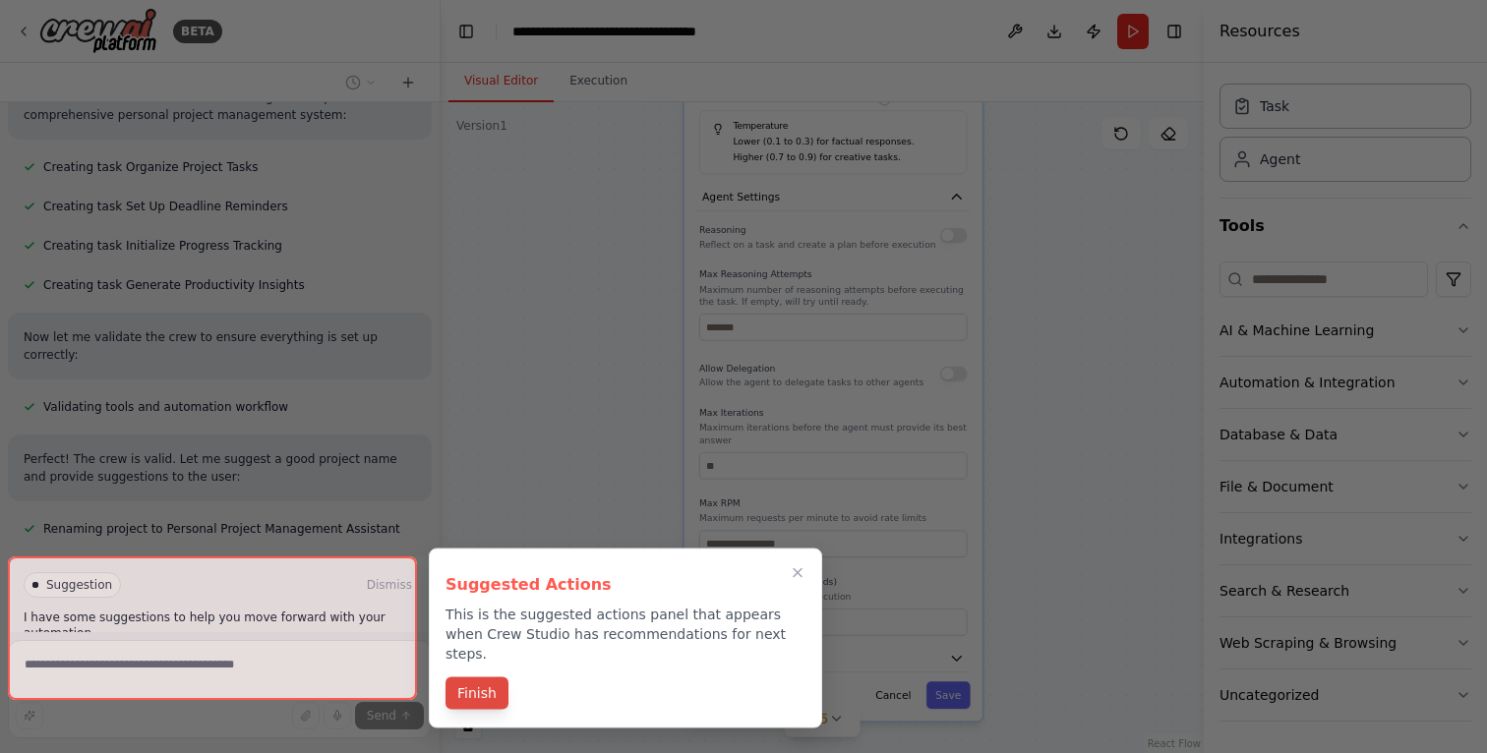
click at [476, 681] on button "Finish" at bounding box center [476, 693] width 63 height 32
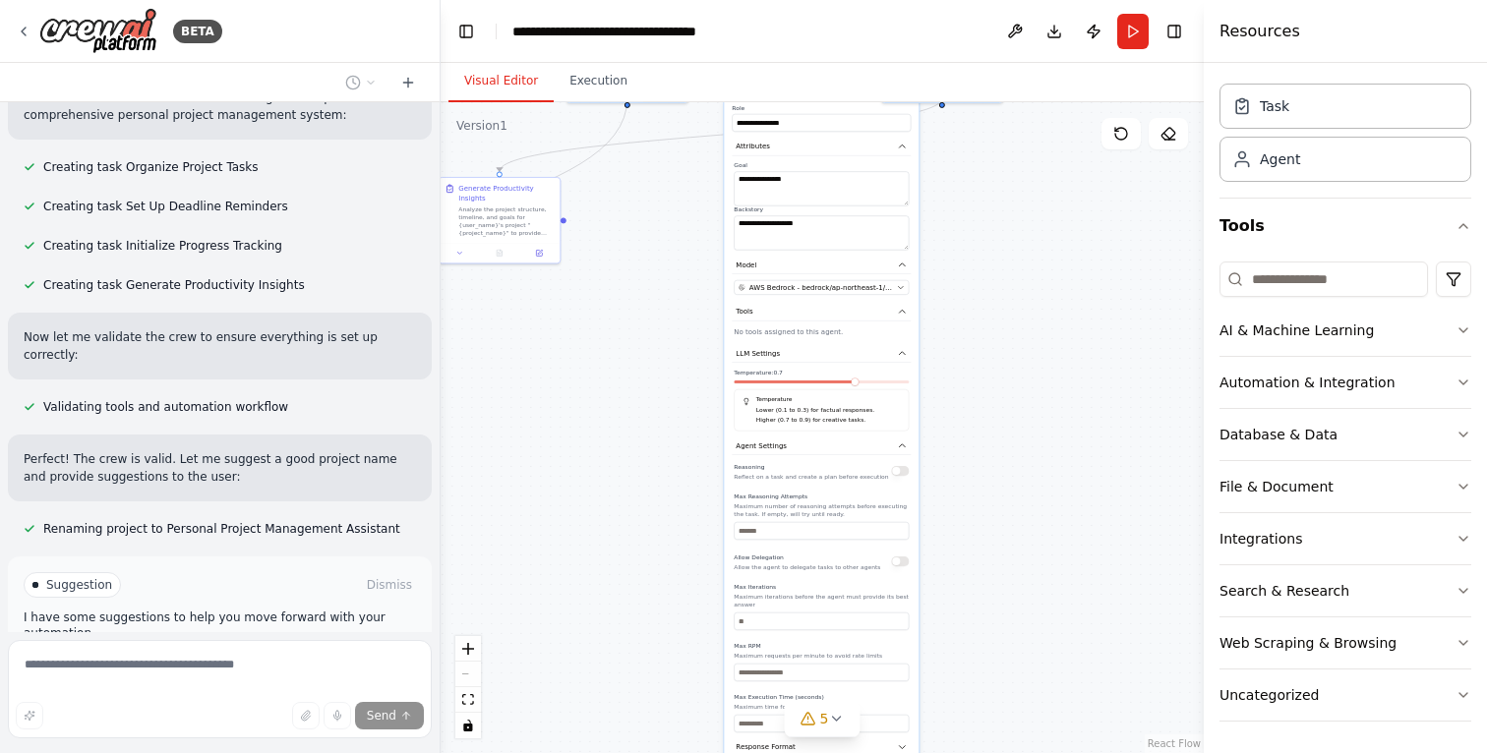
drag, startPoint x: 588, startPoint y: 247, endPoint x: 639, endPoint y: 432, distance: 191.8
click at [639, 432] on div ".deletable-edge-delete-btn { width: 20px; height: 20px; border: 0px solid #ffff…" at bounding box center [821, 427] width 763 height 651
drag, startPoint x: 660, startPoint y: 301, endPoint x: 660, endPoint y: 536, distance: 235.0
click at [660, 535] on div ".deletable-edge-delete-btn { width: 20px; height: 20px; border: 0px solid #ffff…" at bounding box center [821, 427] width 763 height 651
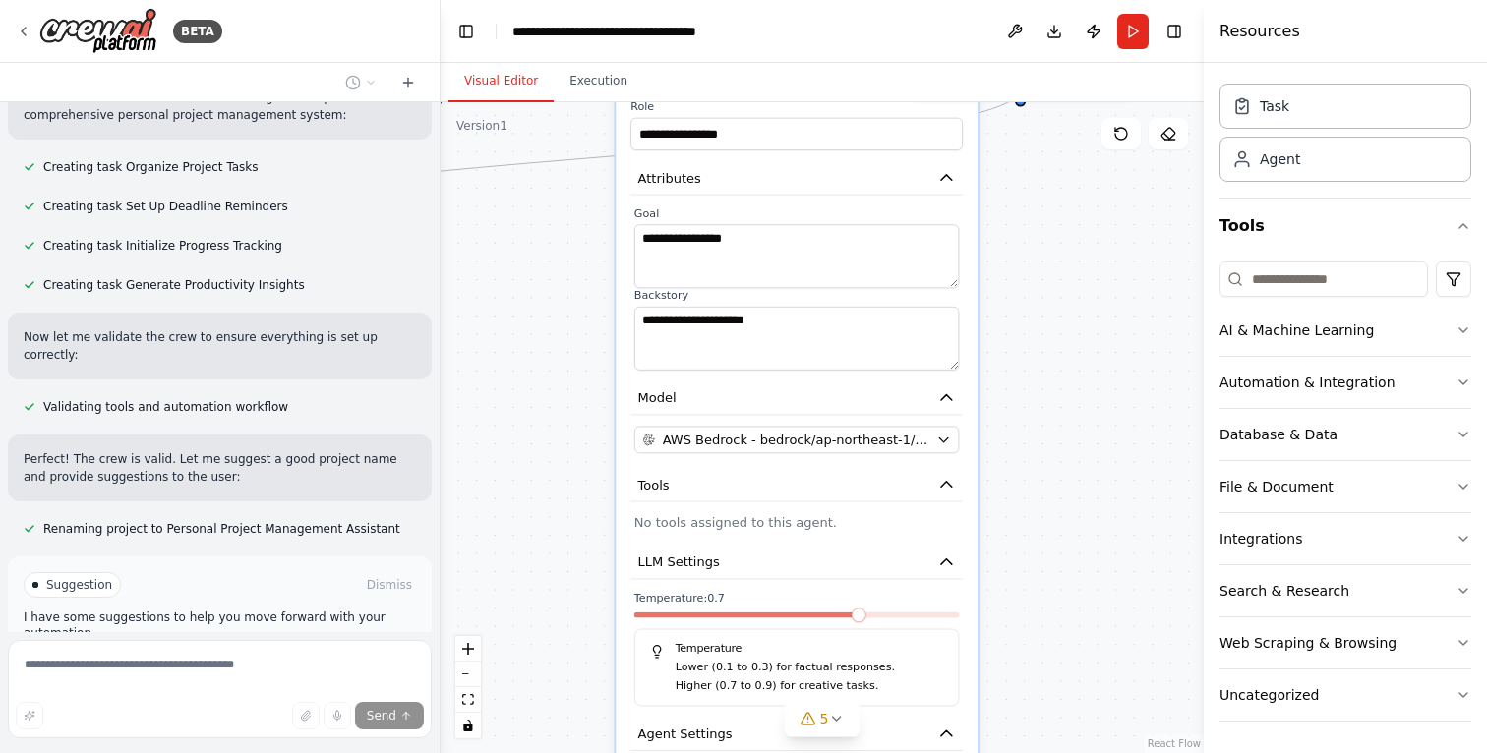
drag, startPoint x: 555, startPoint y: 435, endPoint x: 561, endPoint y: 375, distance: 60.3
click at [561, 375] on div ".deletable-edge-delete-btn { width: 20px; height: 20px; border: 0px solid #ffff…" at bounding box center [821, 427] width 763 height 651
click at [919, 409] on button "Model" at bounding box center [796, 397] width 332 height 33
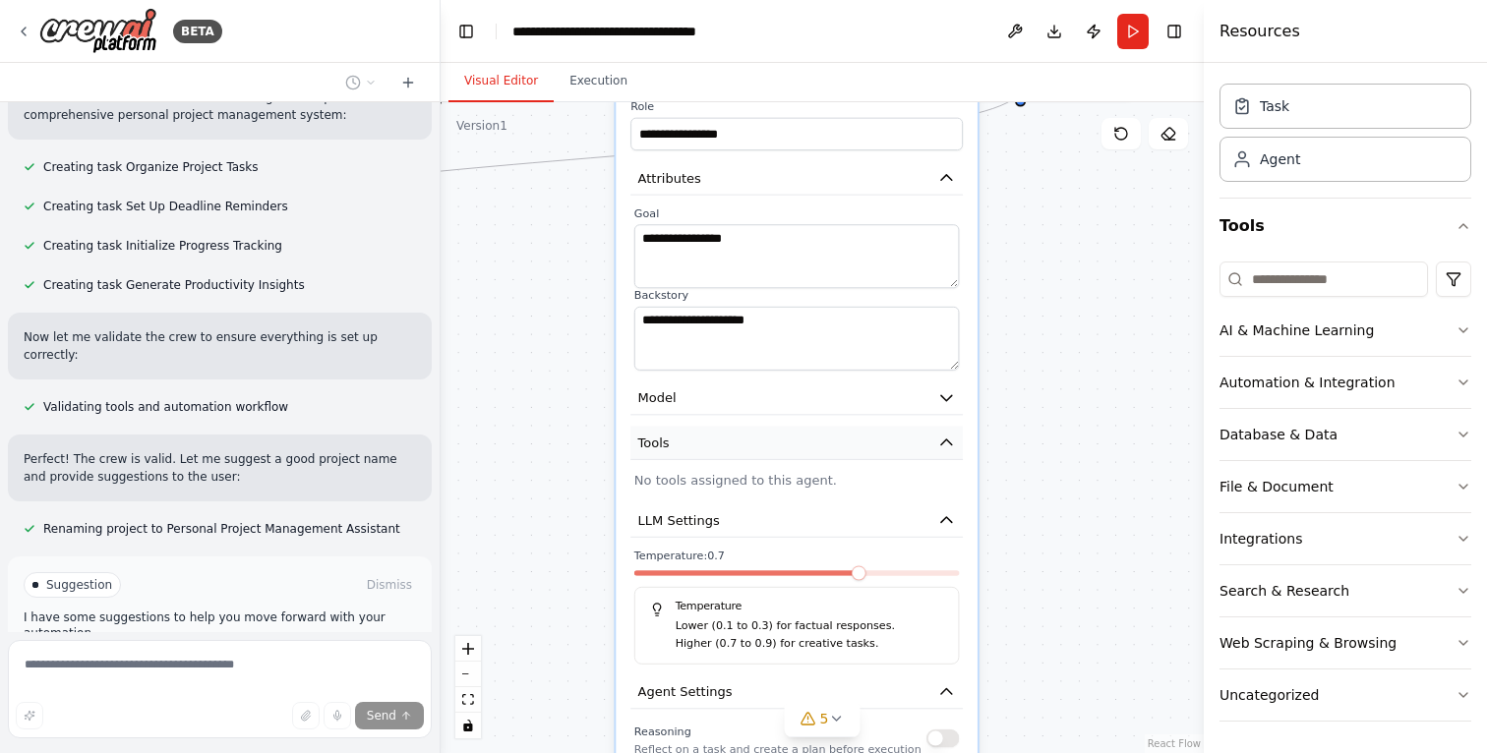
click at [898, 450] on button "Tools" at bounding box center [796, 442] width 332 height 33
click at [894, 442] on button "Tools" at bounding box center [796, 442] width 332 height 33
click at [849, 539] on div "**********" at bounding box center [796, 706] width 362 height 1243
click at [860, 531] on button "LLM Settings" at bounding box center [796, 519] width 332 height 33
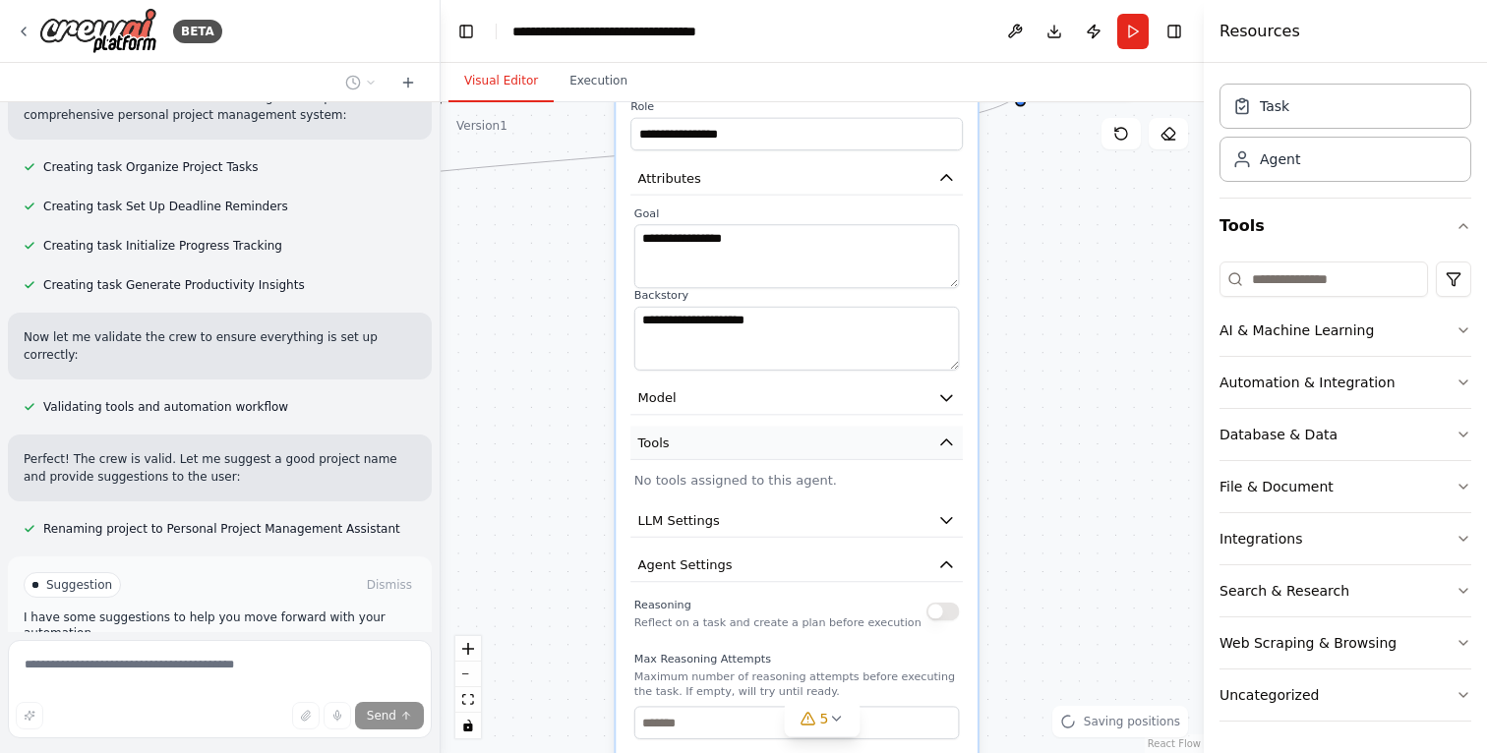
click at [895, 448] on button "Tools" at bounding box center [796, 442] width 332 height 33
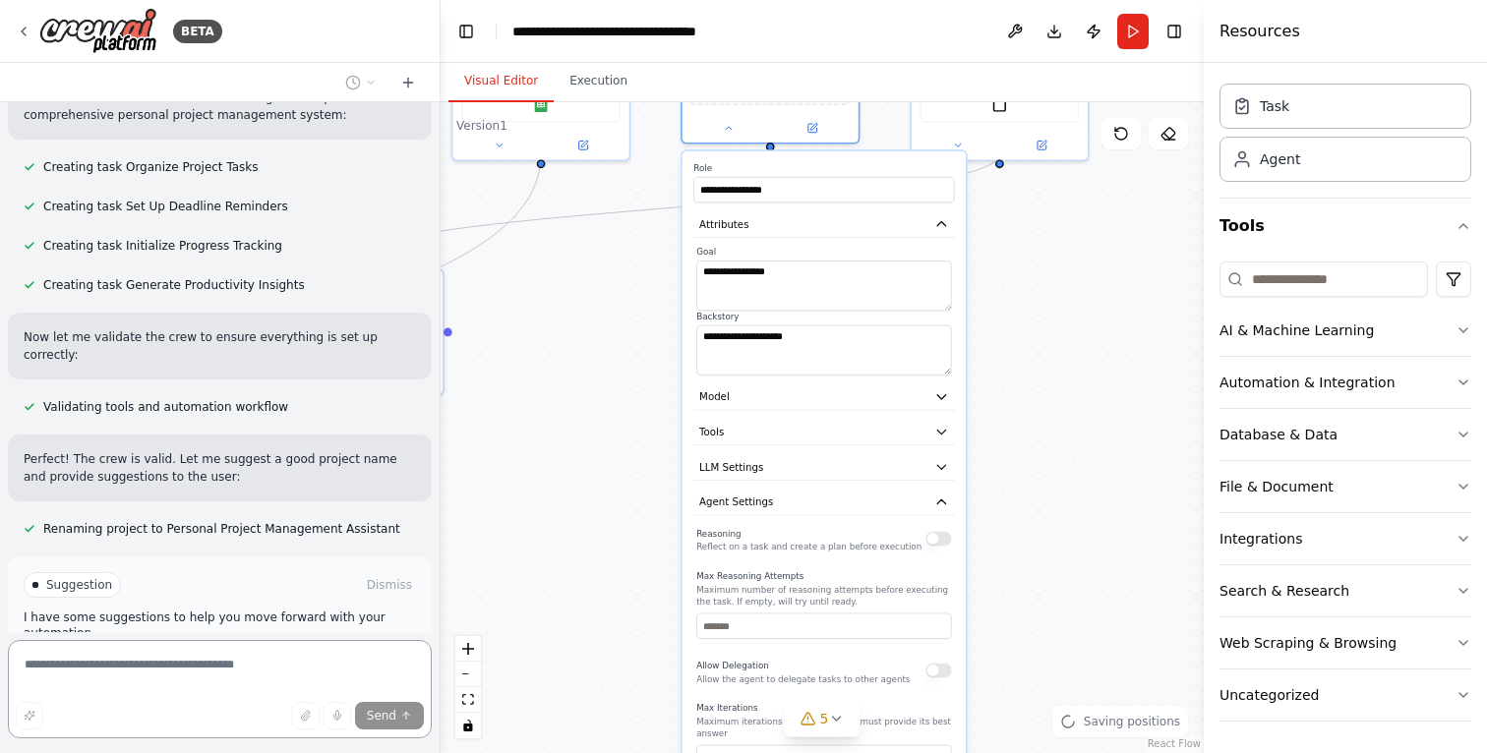
drag, startPoint x: 1081, startPoint y: 497, endPoint x: 1088, endPoint y: 351, distance: 146.6
click at [1087, 354] on div ".deletable-edge-delete-btn { width: 20px; height: 20px; border: 0px solid #ffff…" at bounding box center [821, 427] width 763 height 651
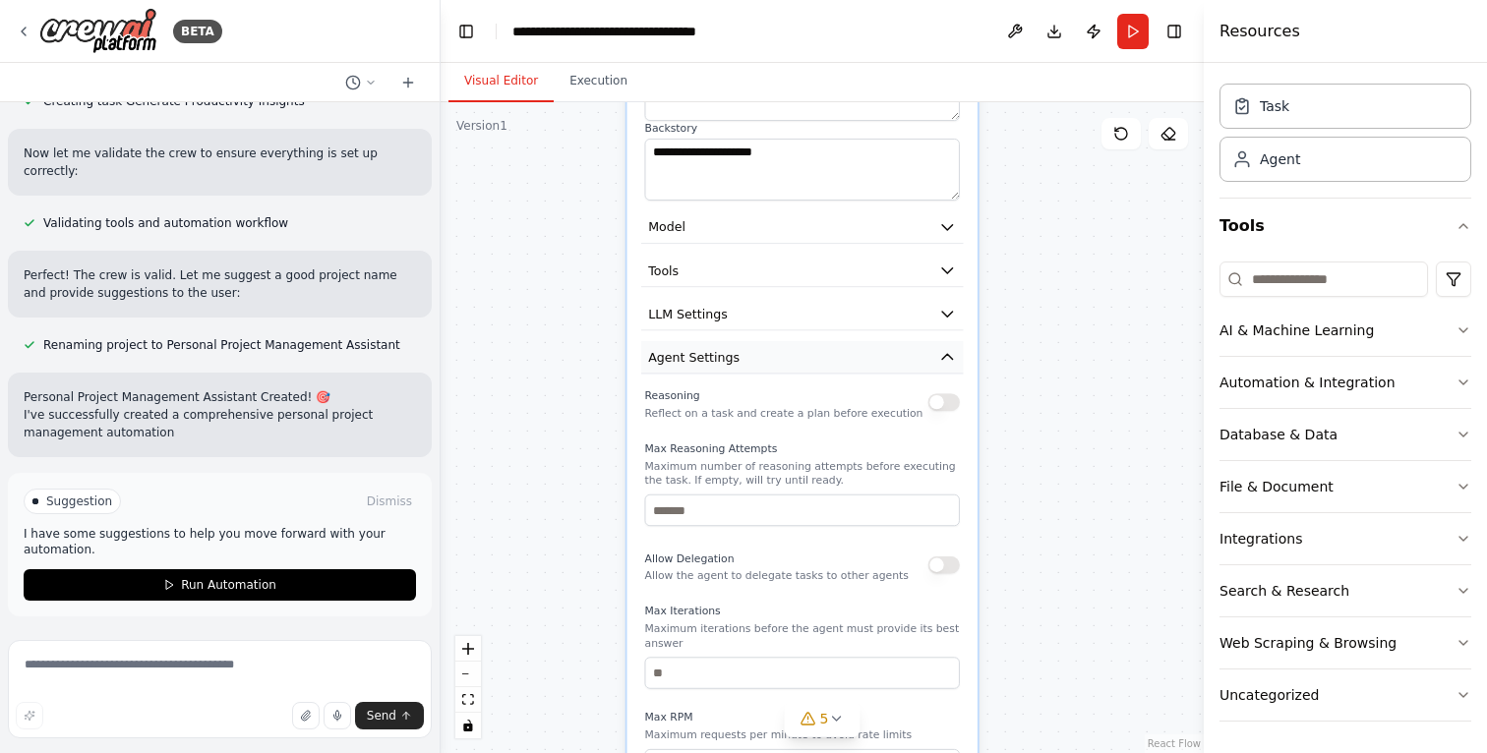
click at [879, 355] on button "Agent Settings" at bounding box center [802, 357] width 322 height 32
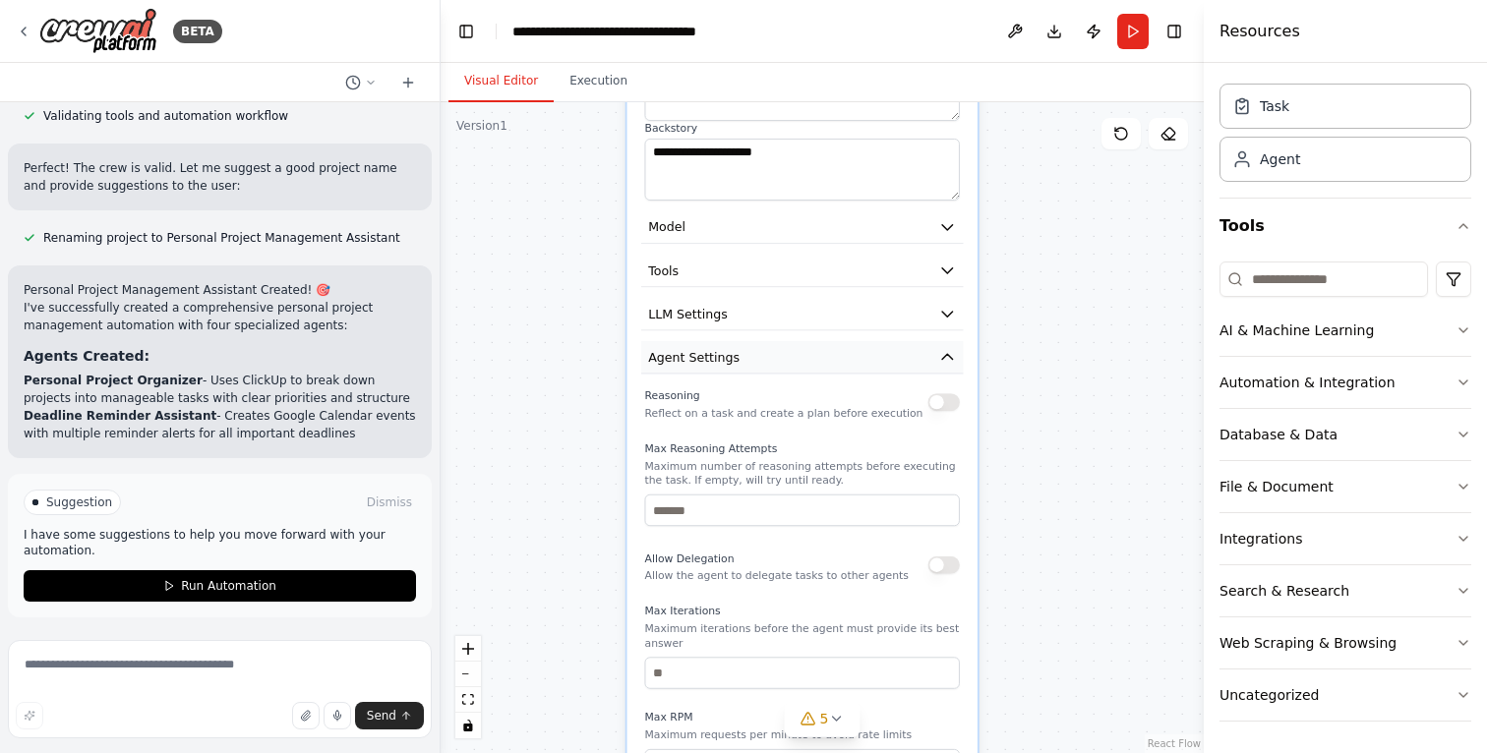
click at [949, 361] on icon "button" at bounding box center [947, 357] width 18 height 18
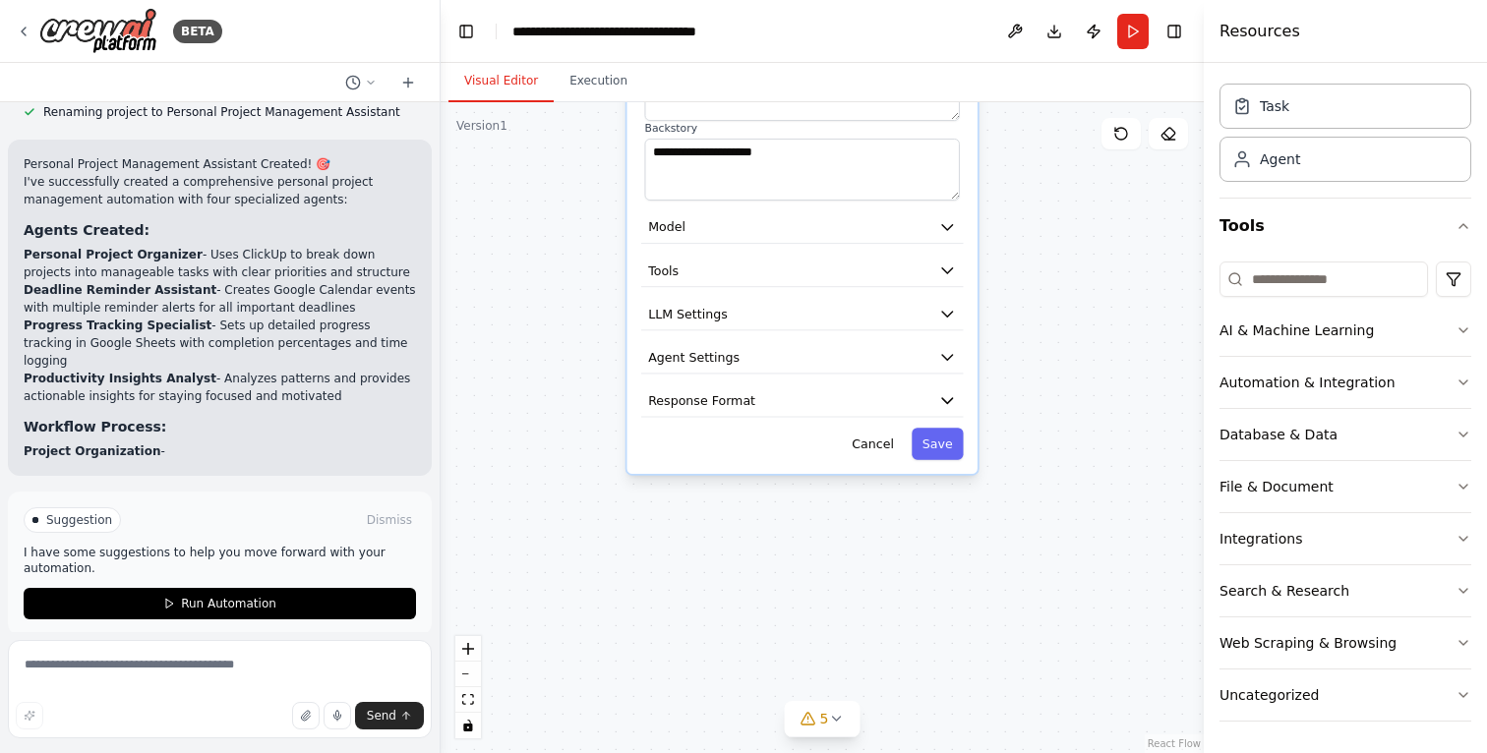
click at [943, 418] on div "**********" at bounding box center [802, 198] width 350 height 551
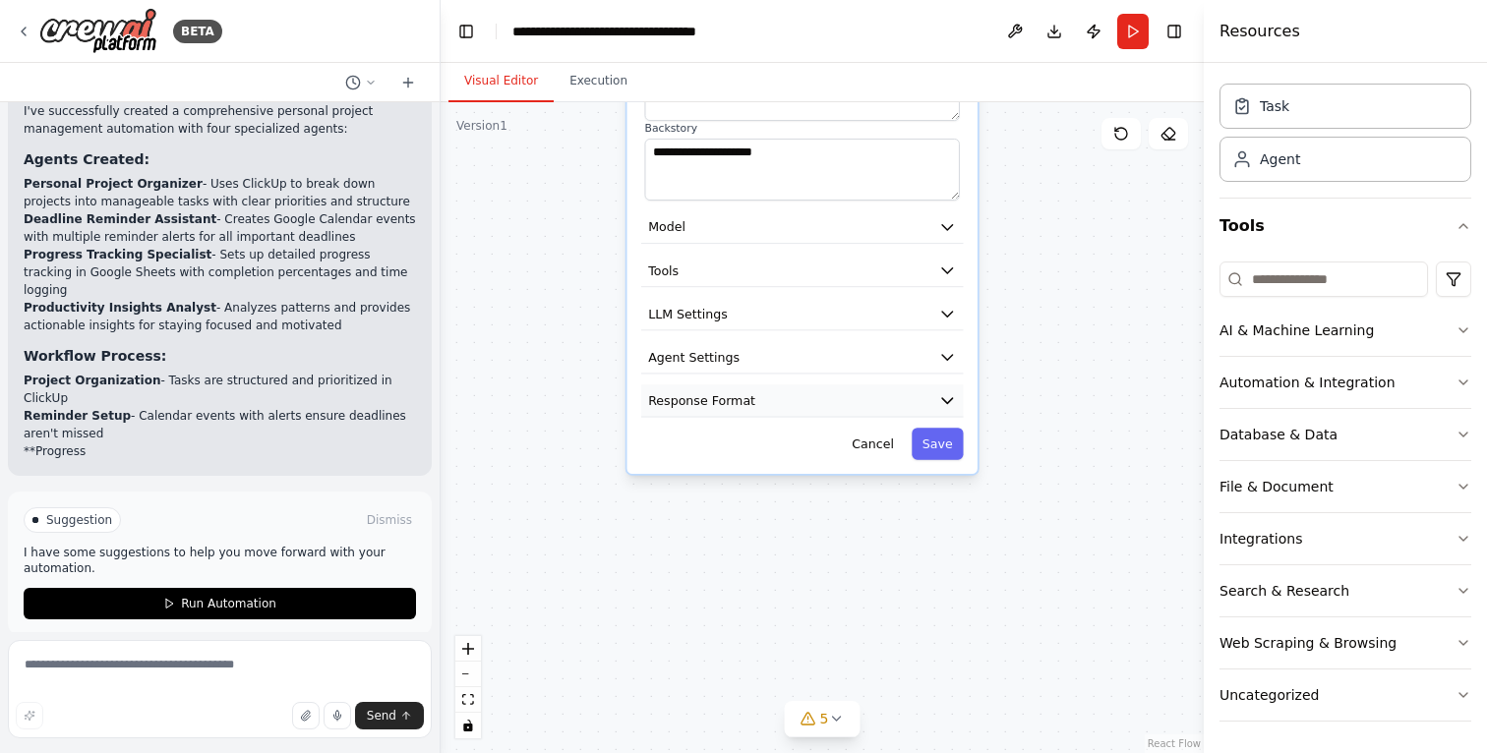
click at [948, 401] on icon "button" at bounding box center [947, 400] width 10 height 5
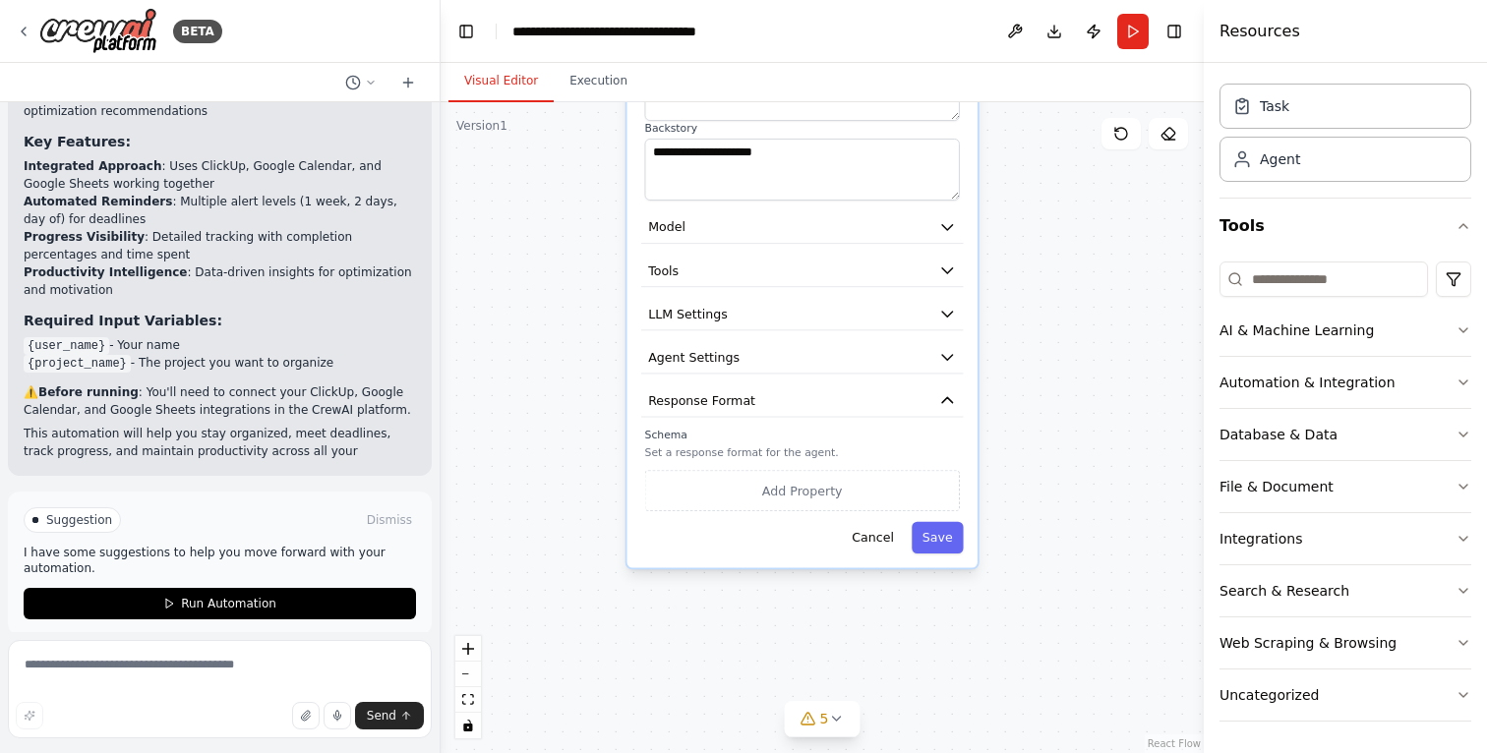
scroll to position [1964, 0]
